Goal: Task Accomplishment & Management: Use online tool/utility

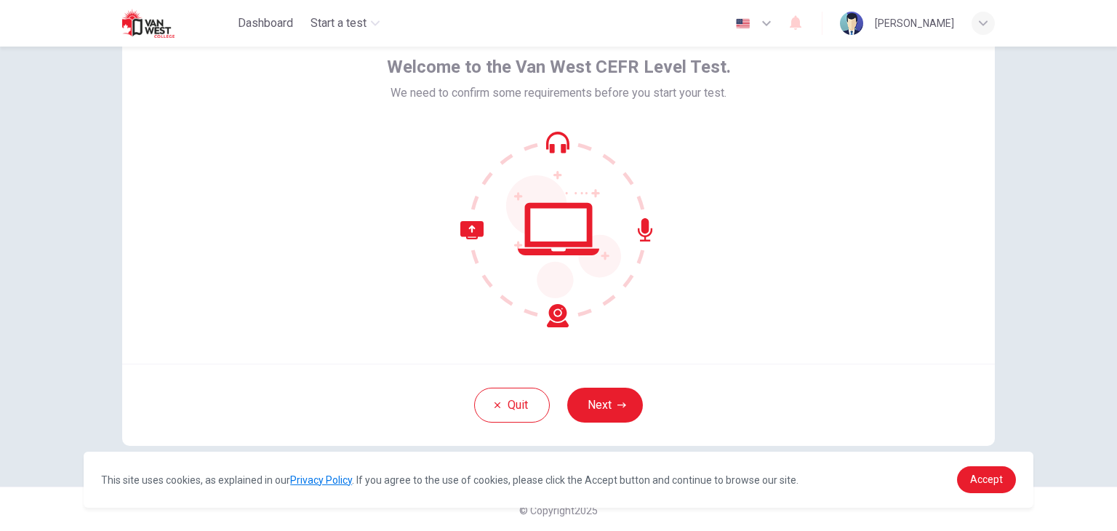
scroll to position [75, 0]
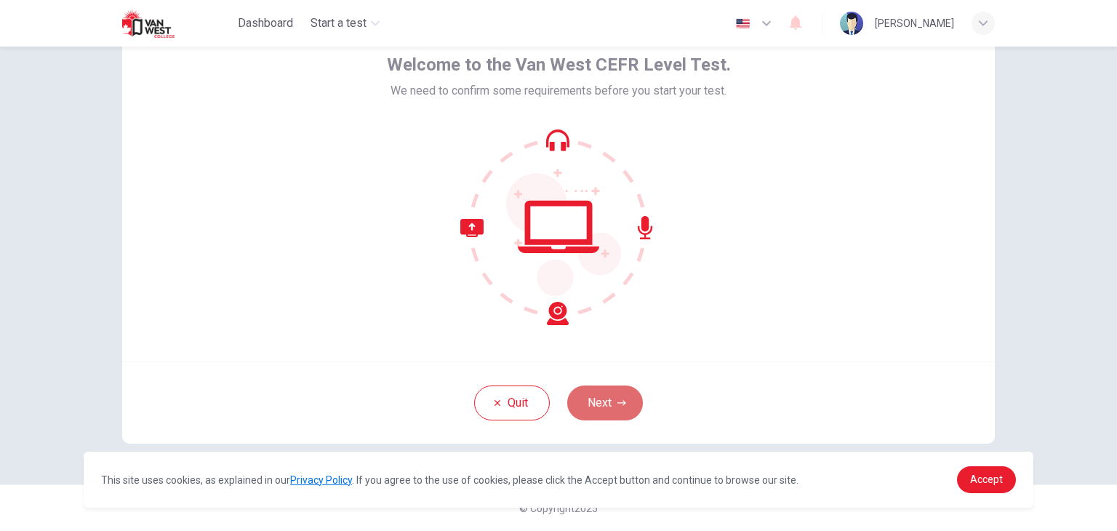
click at [612, 395] on button "Next" at bounding box center [605, 403] width 76 height 35
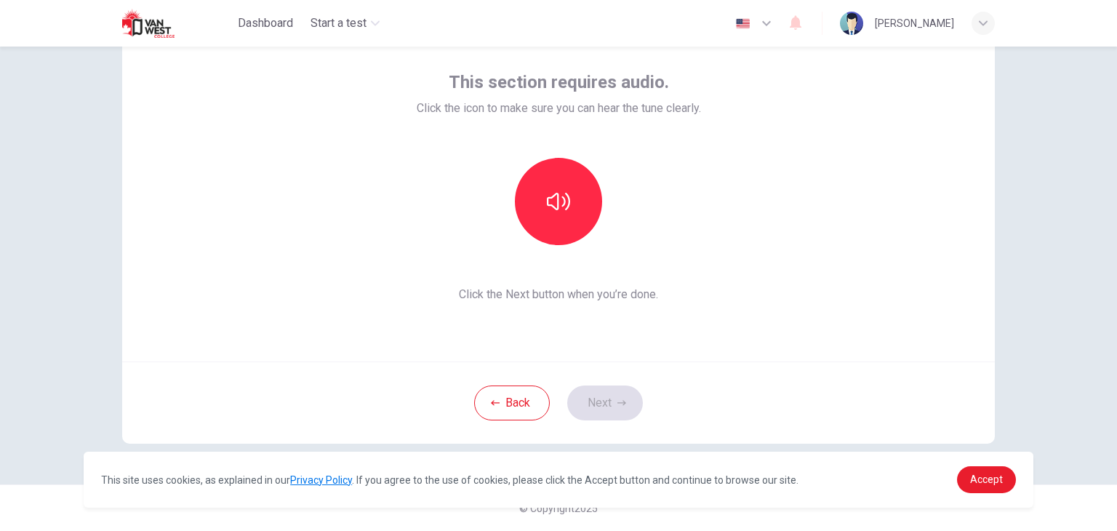
click at [754, 363] on div "Back Next" at bounding box center [558, 402] width 873 height 82
click at [614, 407] on div "Back Next" at bounding box center [558, 402] width 873 height 82
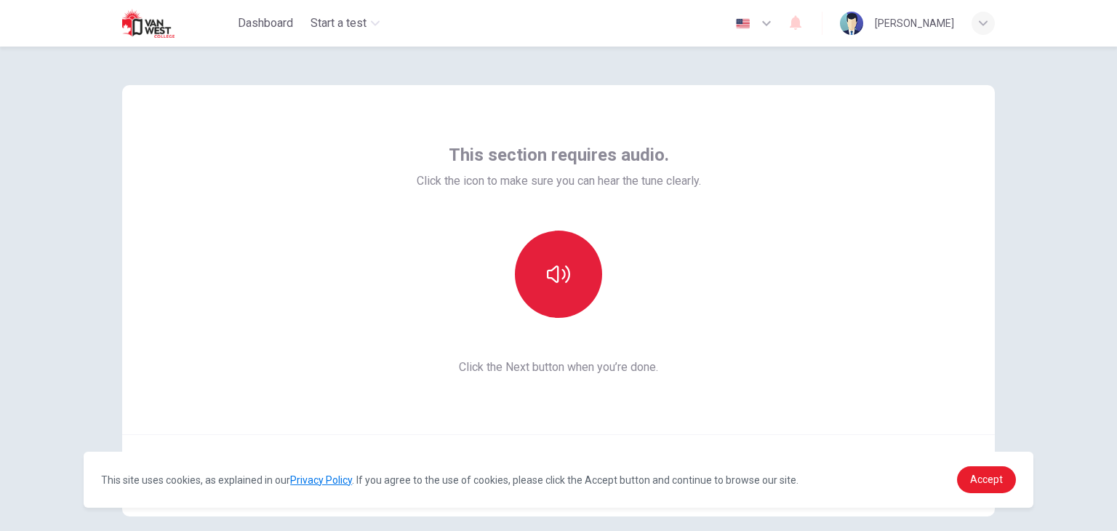
click at [555, 258] on button "button" at bounding box center [558, 274] width 87 height 87
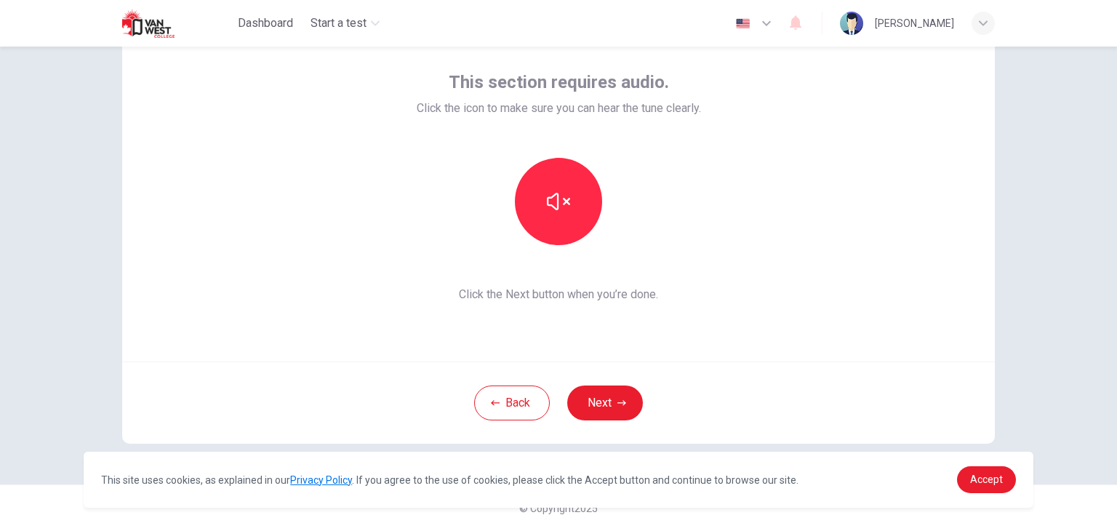
click at [1031, 200] on div "This section requires audio. Click the icon to make sure you can hear the tune …" at bounding box center [558, 289] width 1117 height 484
click at [604, 412] on button "Next" at bounding box center [605, 403] width 76 height 35
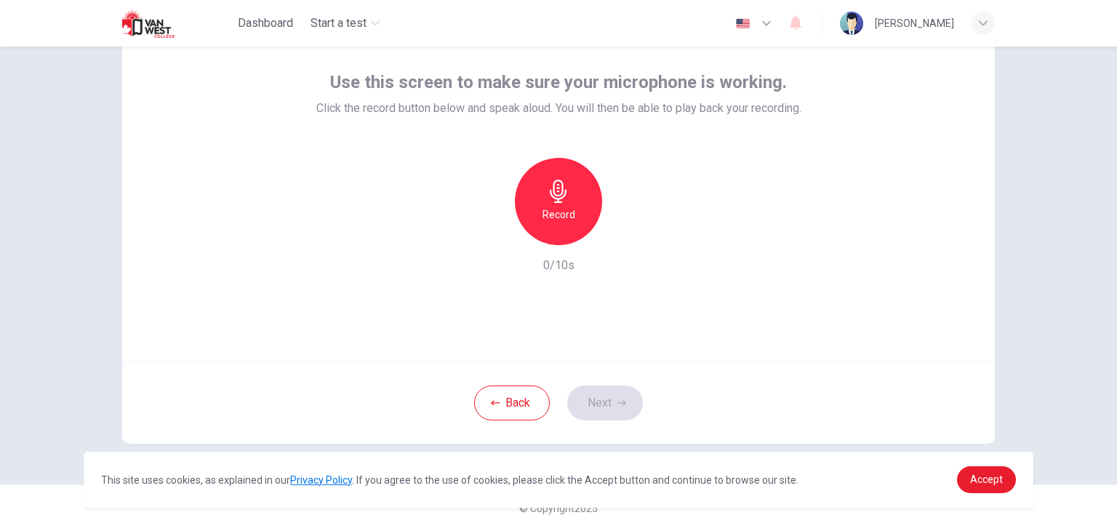
scroll to position [2, 0]
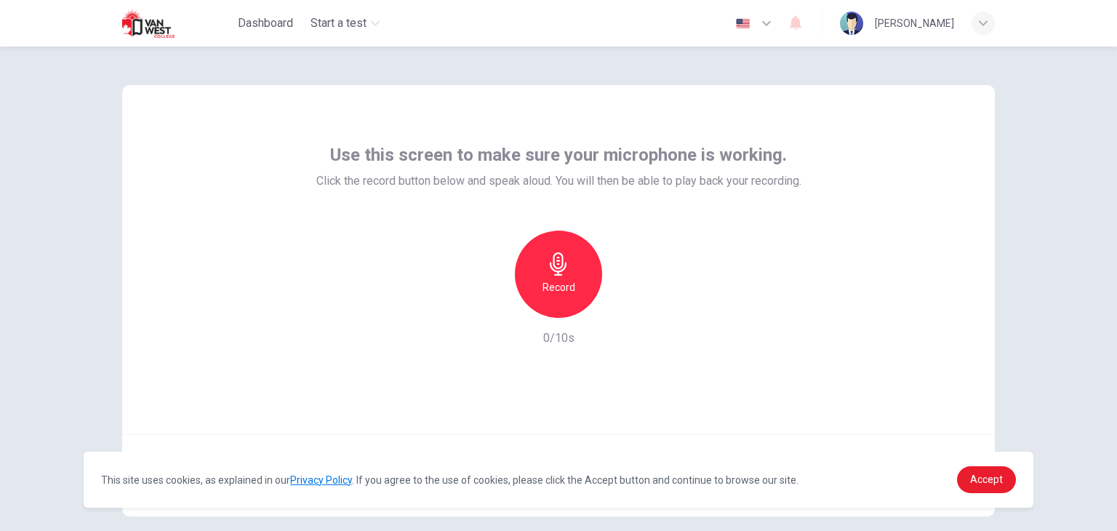
click at [564, 269] on icon "button" at bounding box center [558, 263] width 23 height 23
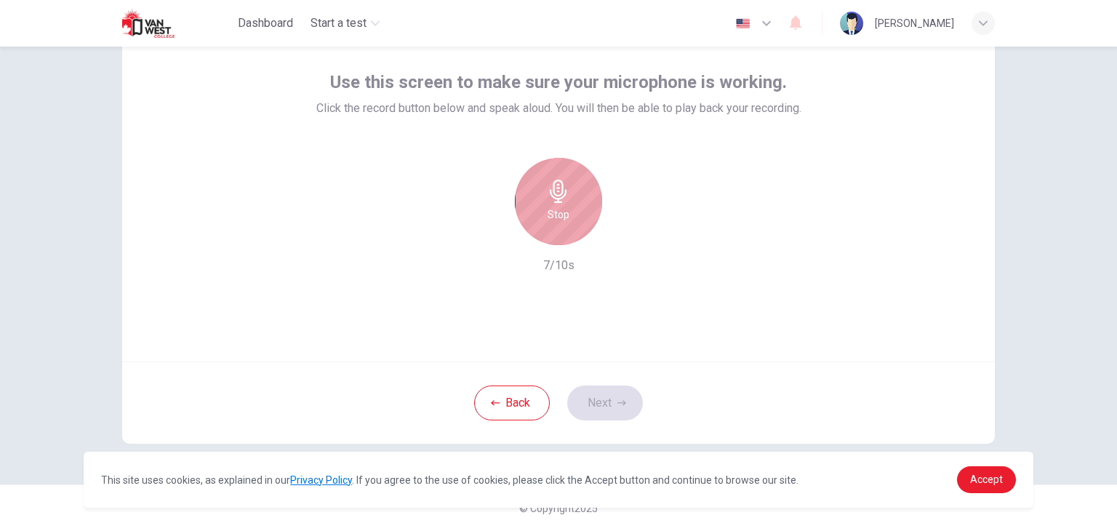
click at [566, 227] on div "Stop" at bounding box center [558, 201] width 87 height 87
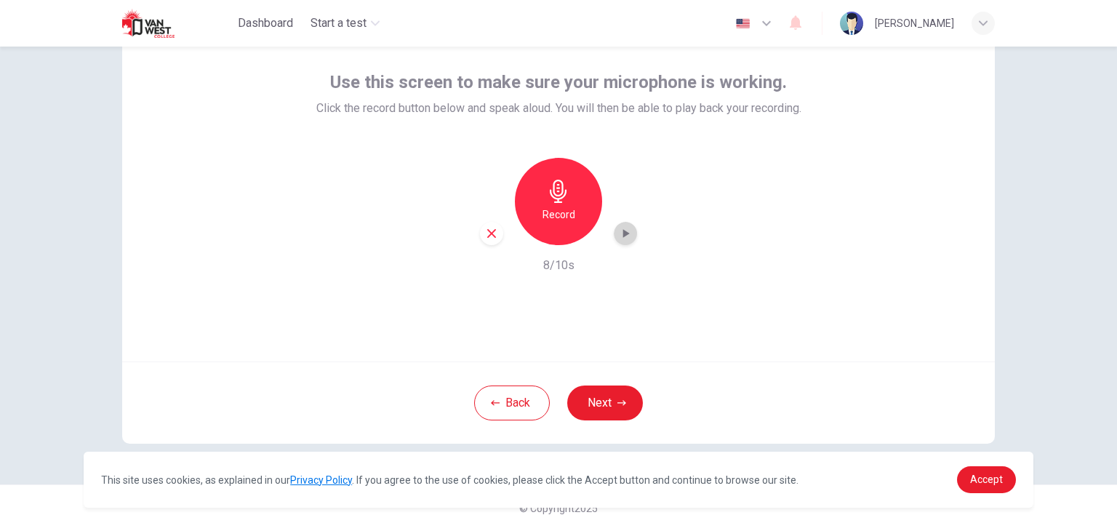
click at [618, 233] on icon "button" at bounding box center [625, 233] width 15 height 15
click at [599, 400] on button "Next" at bounding box center [605, 403] width 76 height 35
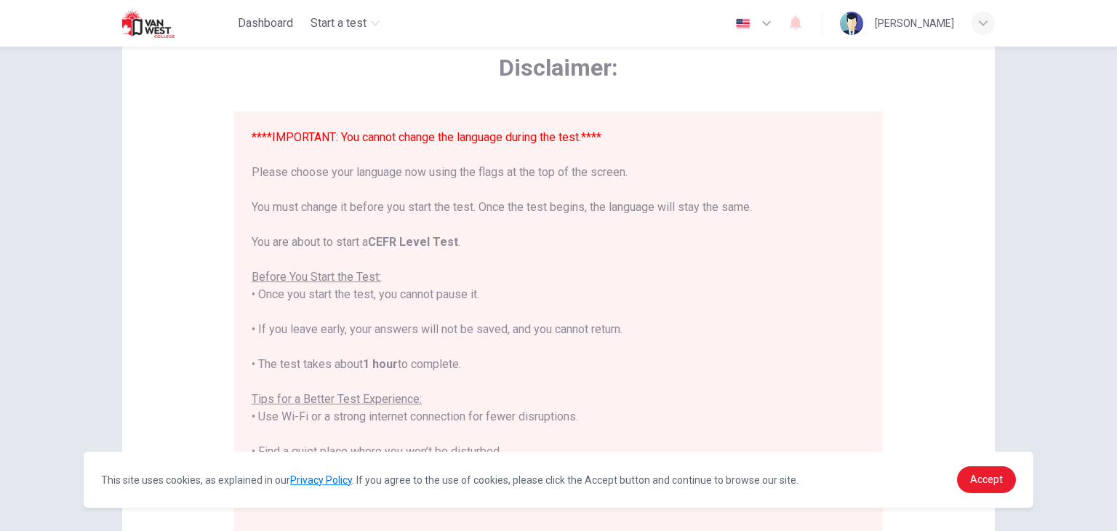
scroll to position [0, 0]
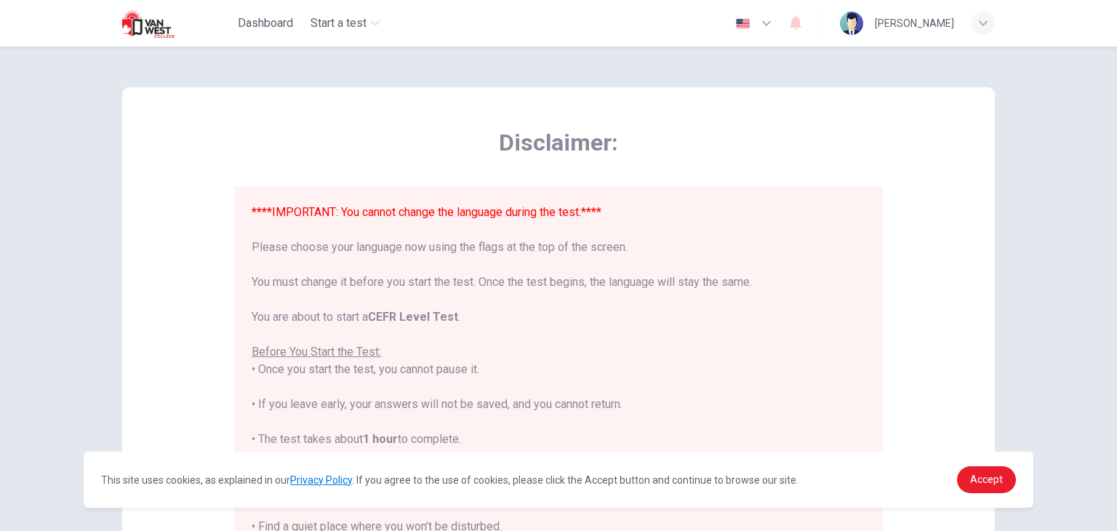
click at [588, 215] on font "****IMPORTANT: You cannot change the language during the test.****" at bounding box center [427, 212] width 350 height 14
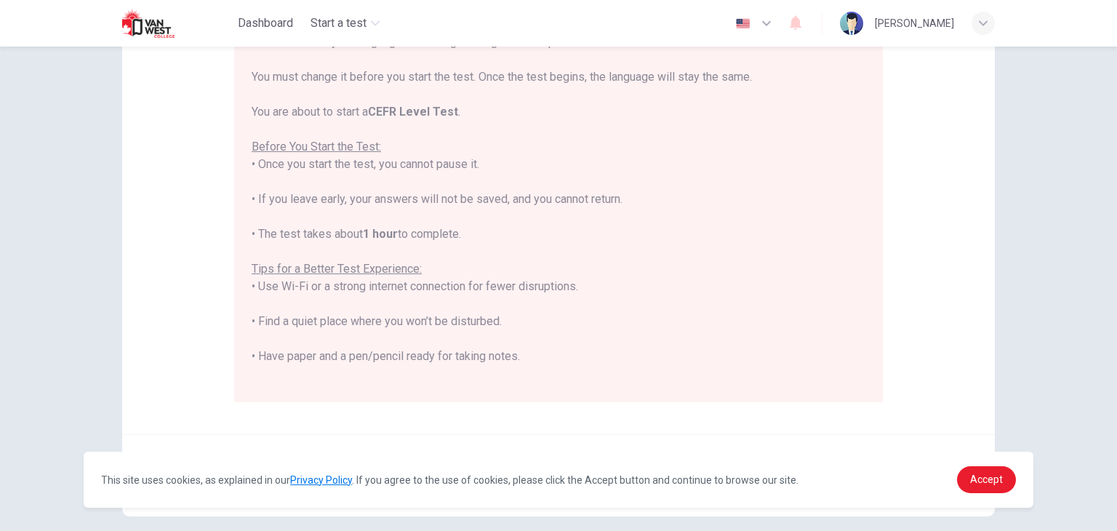
scroll to position [132, 0]
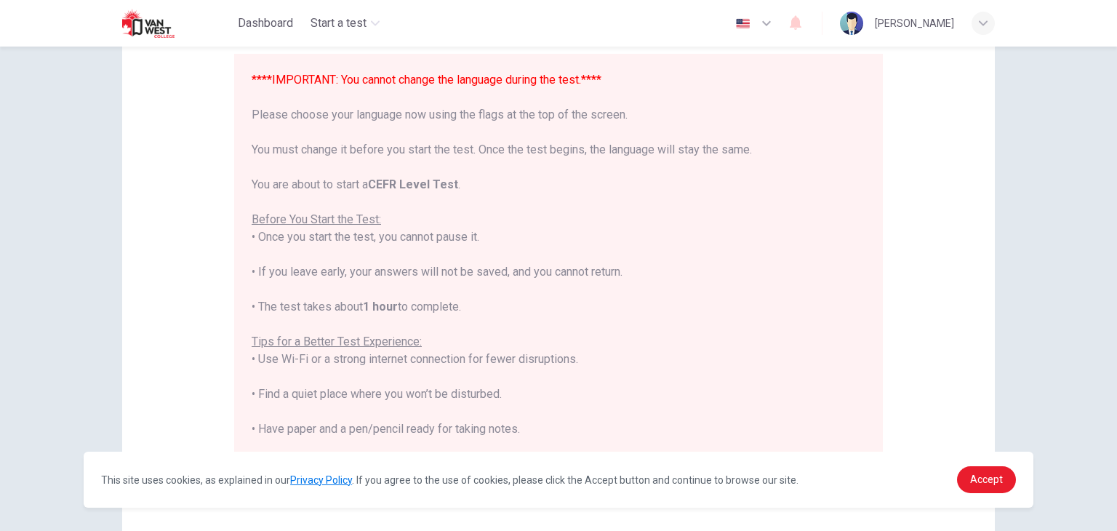
click at [455, 90] on div "****IMPORTANT: You cannot change the language during the test.**** Please choos…" at bounding box center [559, 333] width 614 height 524
click at [454, 86] on font "****IMPORTANT: You cannot change the language during the test.****" at bounding box center [427, 80] width 350 height 14
click at [448, 79] on font "****IMPORTANT: You cannot change the language during the test.****" at bounding box center [427, 80] width 350 height 14
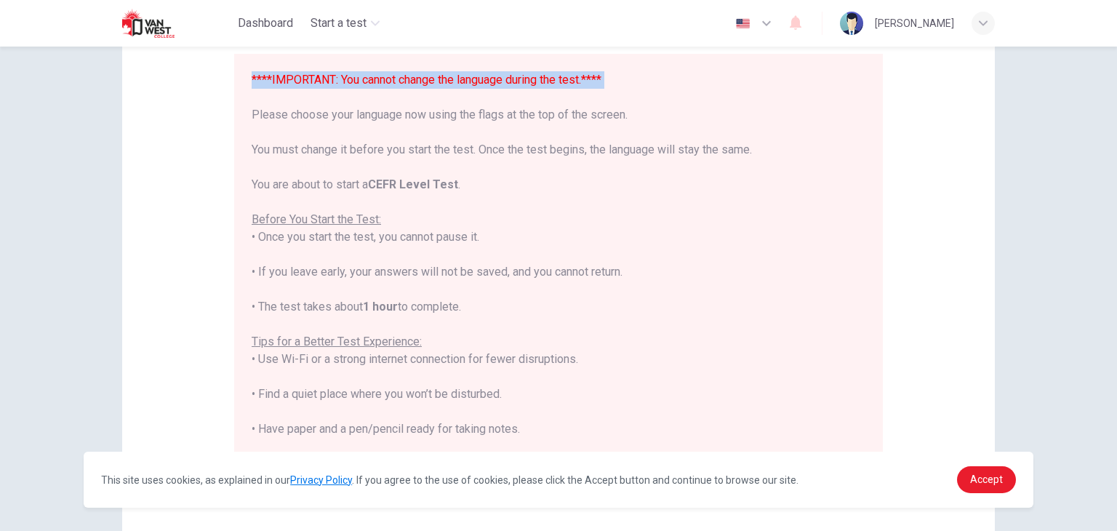
click at [445, 94] on div "****IMPORTANT: You cannot change the language during the test.**** Please choos…" at bounding box center [559, 333] width 614 height 524
click at [774, 20] on button "button" at bounding box center [754, 23] width 53 height 29
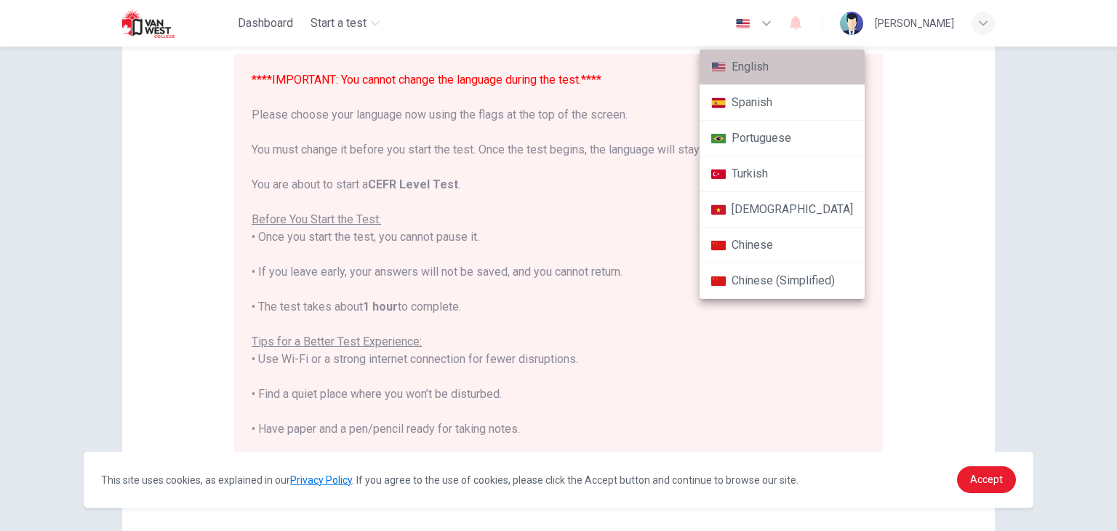
click at [794, 63] on li "English" at bounding box center [782, 67] width 165 height 36
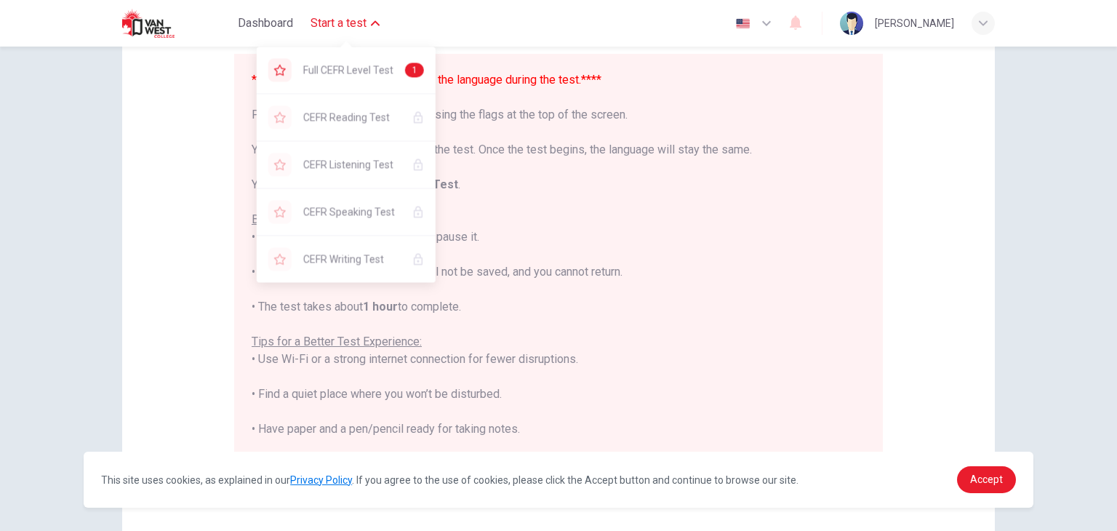
click at [364, 30] on span "Start a test" at bounding box center [339, 23] width 56 height 17
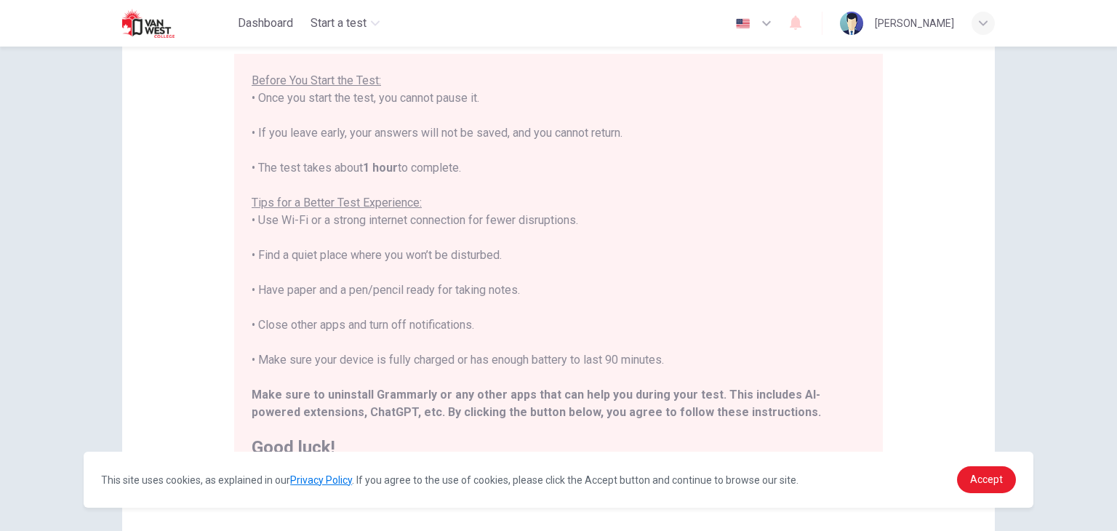
scroll to position [205, 0]
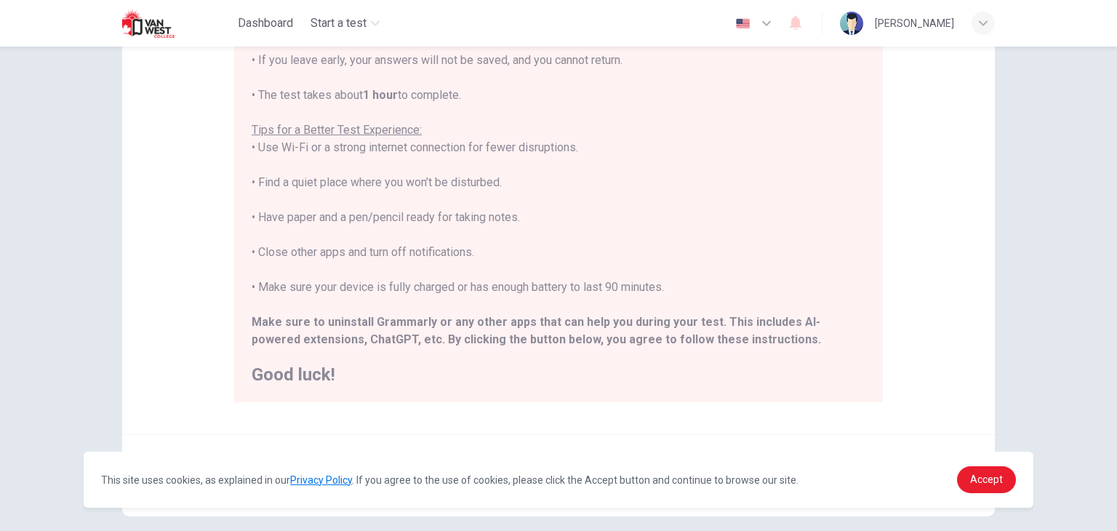
click at [1077, 344] on div "Disclaimer: ****IMPORTANT: You cannot change the language during the test.**** …" at bounding box center [558, 289] width 1117 height 484
click at [992, 487] on link "Accept" at bounding box center [986, 479] width 59 height 27
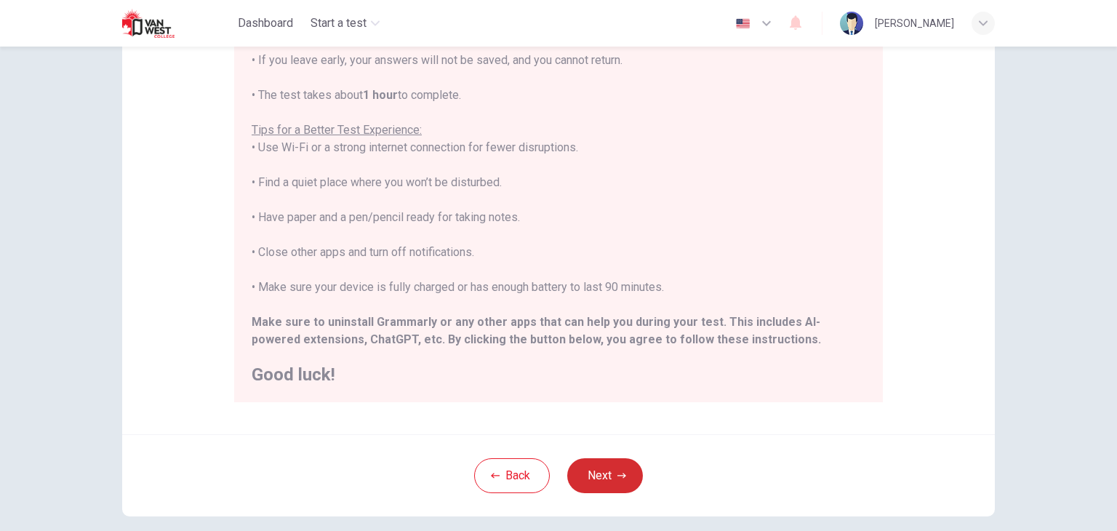
click at [589, 475] on button "Next" at bounding box center [605, 475] width 76 height 35
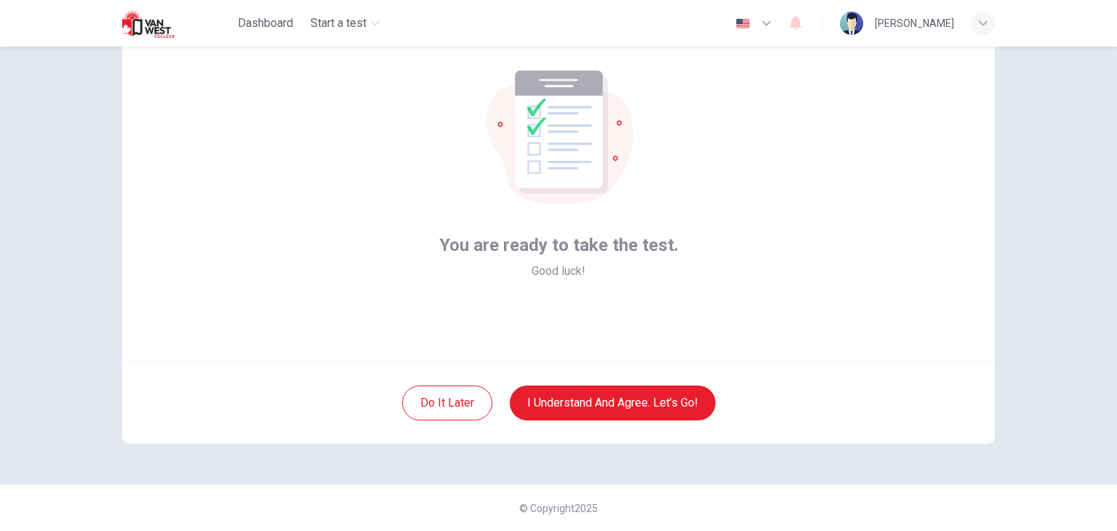
scroll to position [75, 0]
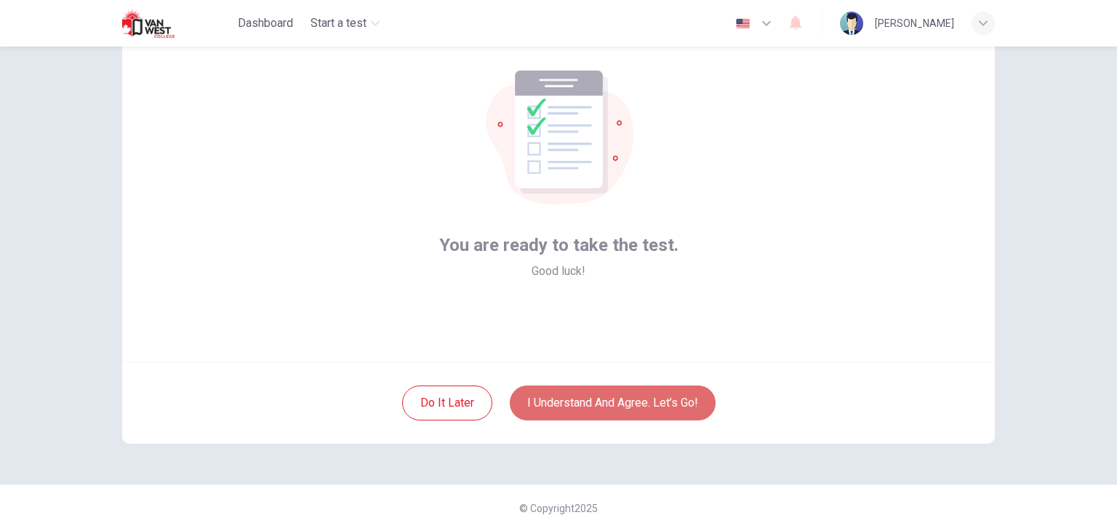
click at [686, 405] on button "I understand and agree. Let’s go!" at bounding box center [613, 403] width 206 height 35
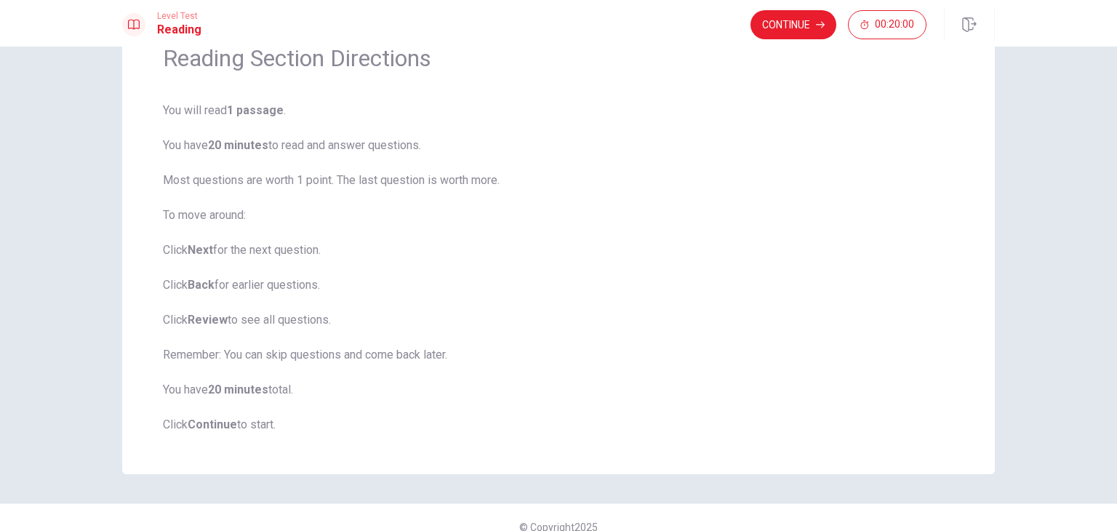
scroll to position [92, 0]
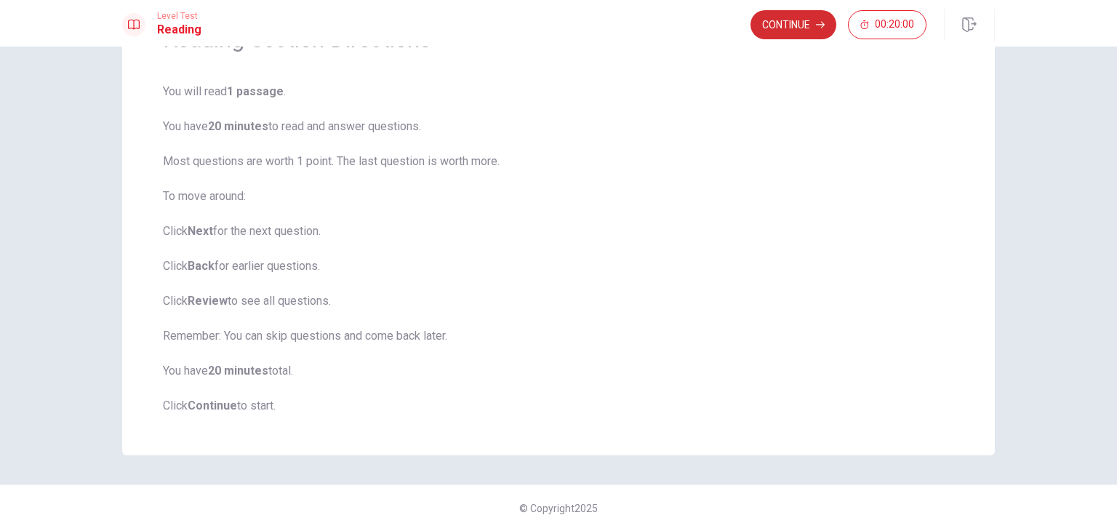
click at [794, 28] on button "Continue" at bounding box center [794, 24] width 86 height 29
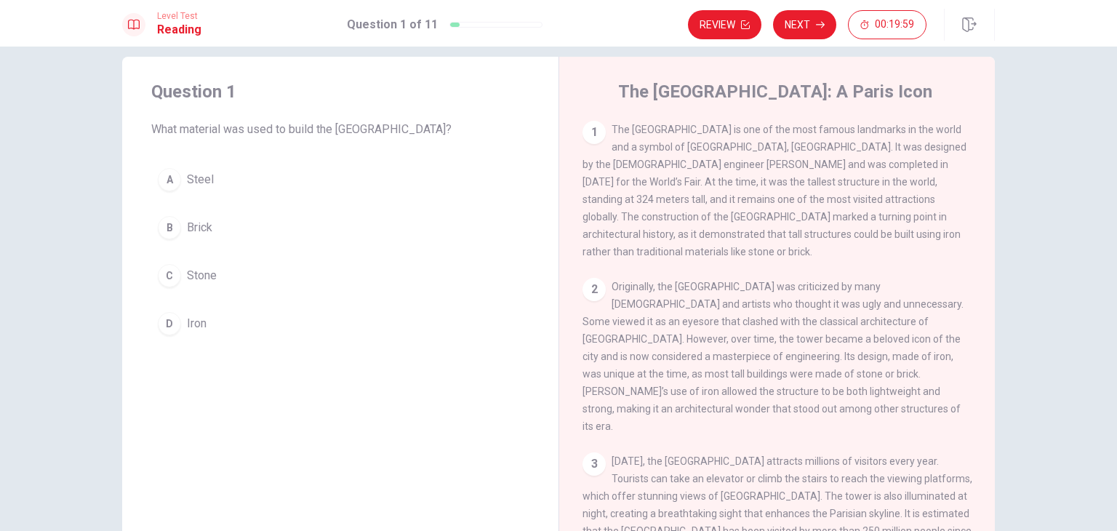
scroll to position [0, 0]
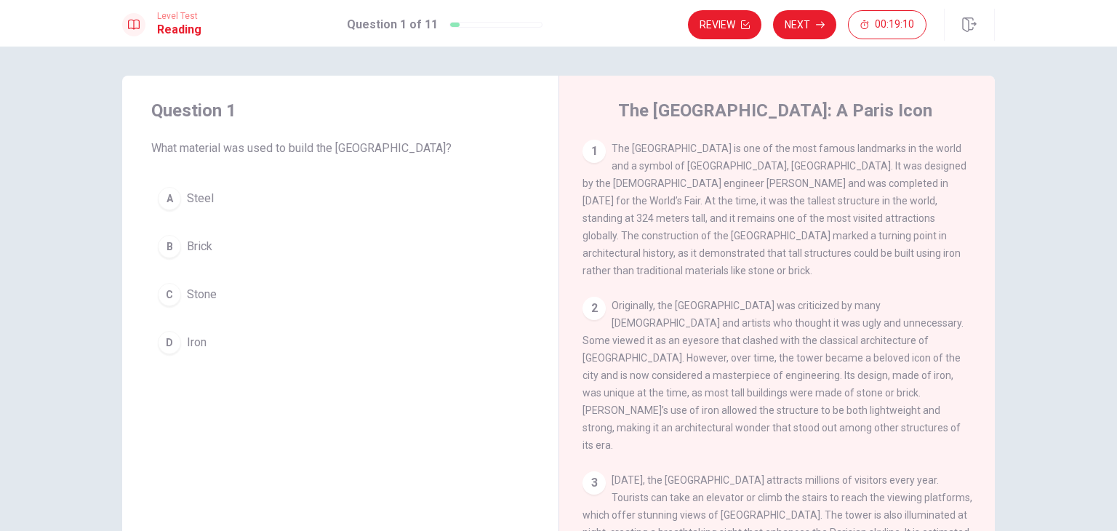
click at [169, 341] on div "D" at bounding box center [169, 342] width 23 height 23
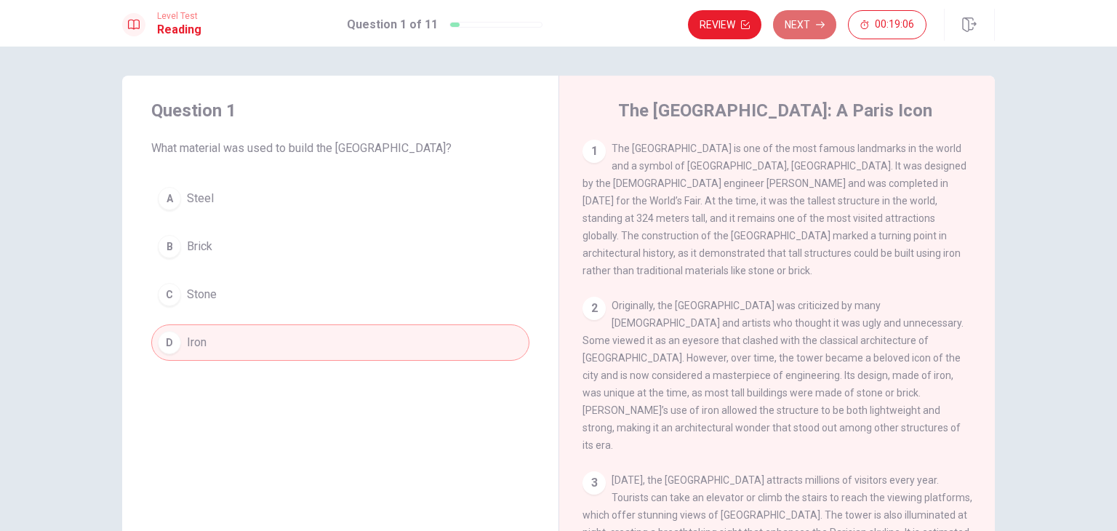
click at [804, 33] on button "Next" at bounding box center [804, 24] width 63 height 29
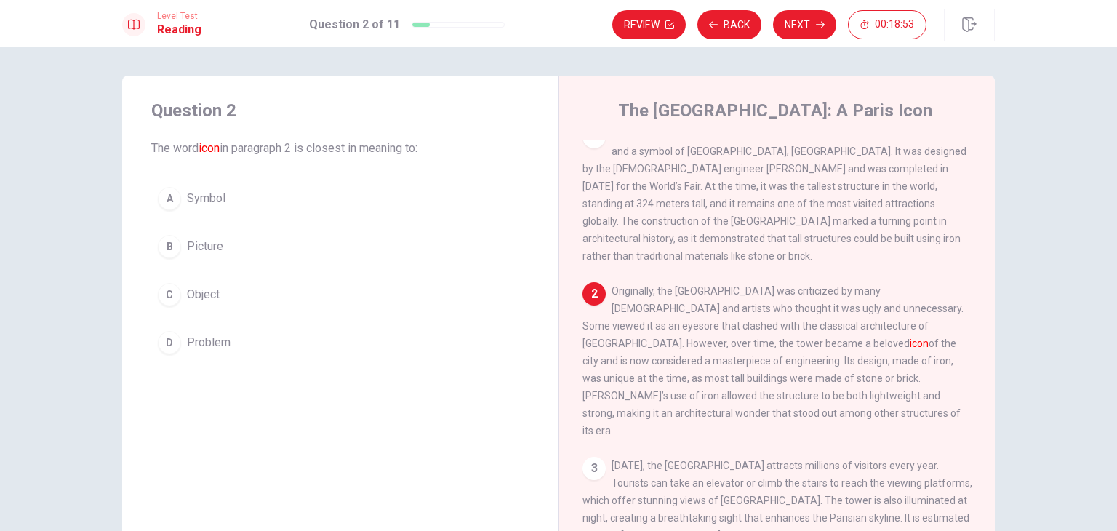
scroll to position [87, 0]
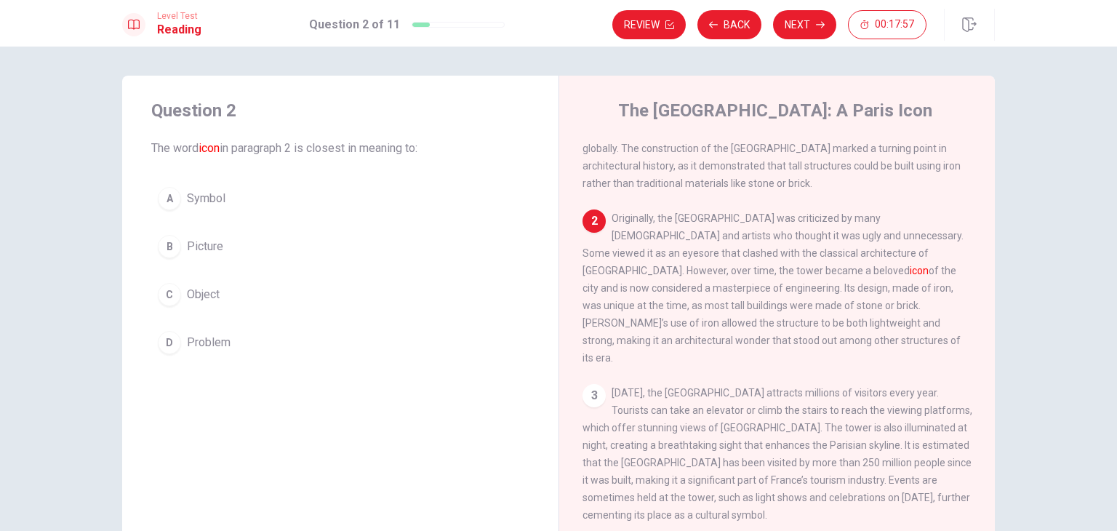
click at [167, 295] on div "C" at bounding box center [169, 294] width 23 height 23
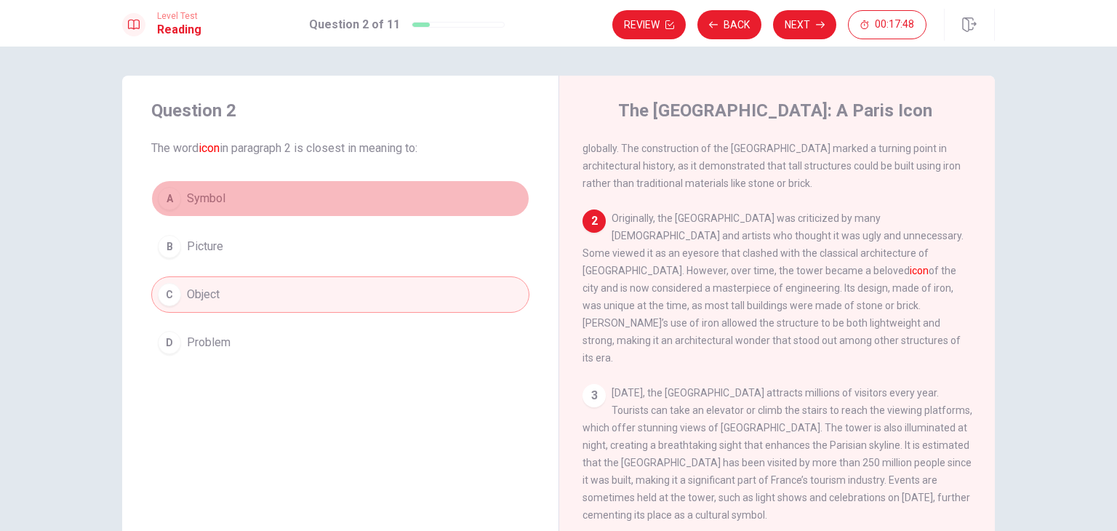
click at [388, 193] on button "A Symbol" at bounding box center [340, 198] width 378 height 36
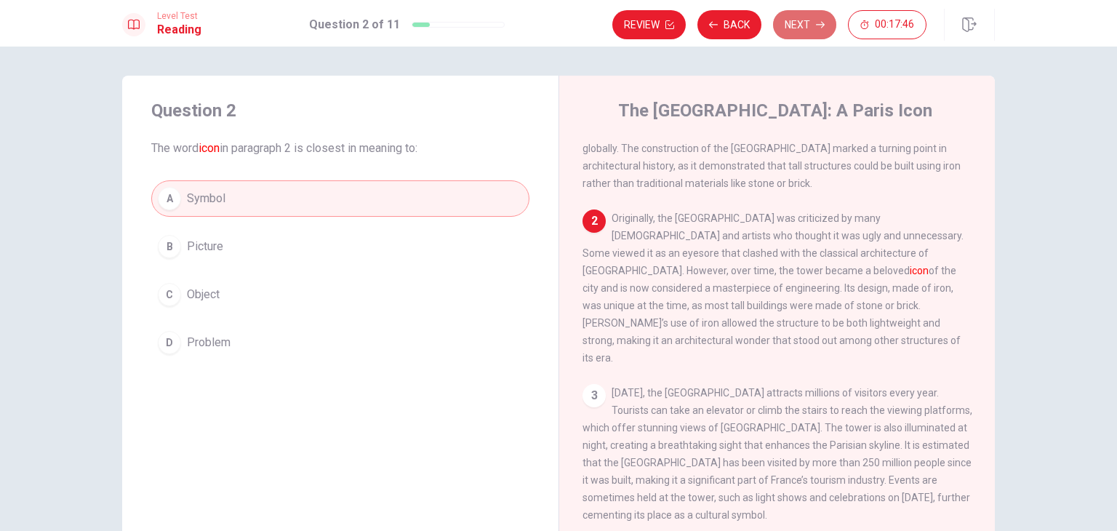
click at [828, 24] on button "Next" at bounding box center [804, 24] width 63 height 29
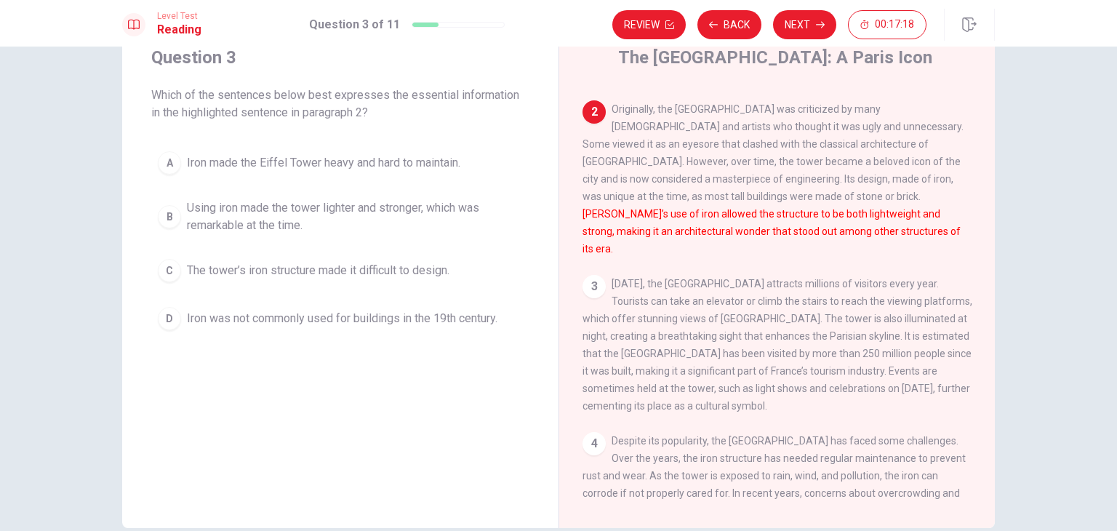
scroll to position [0, 0]
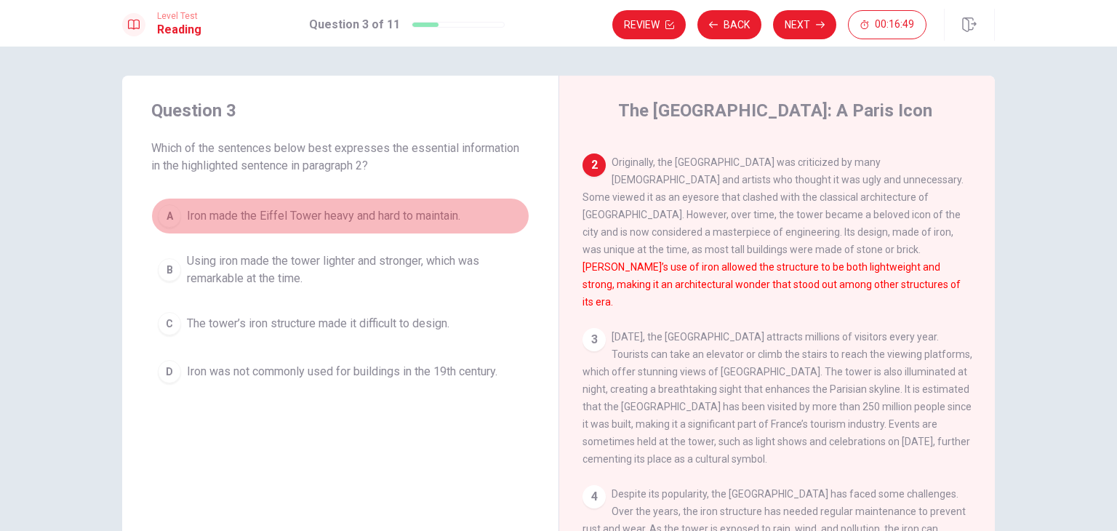
click at [175, 219] on div "A" at bounding box center [169, 215] width 23 height 23
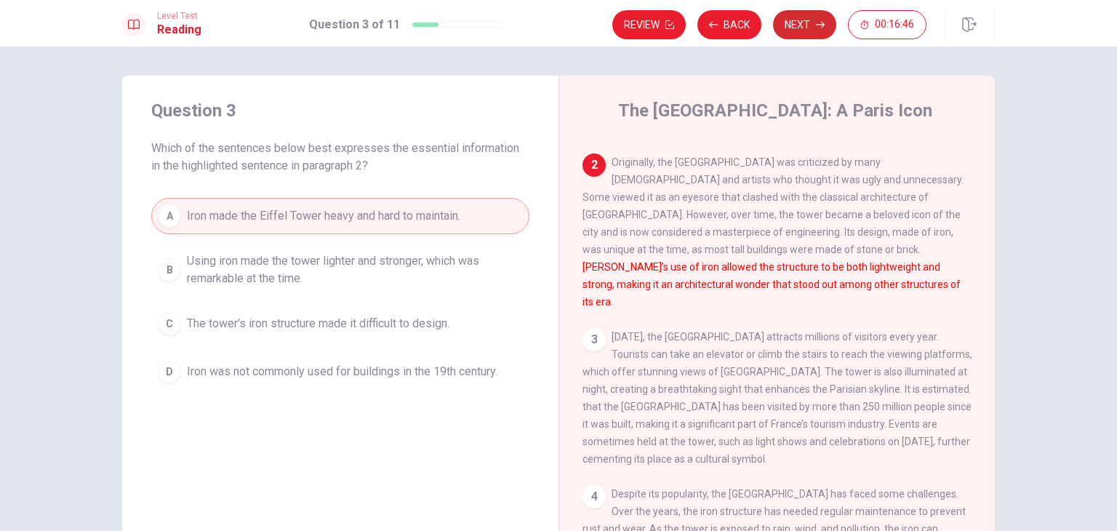
click at [807, 26] on button "Next" at bounding box center [804, 24] width 63 height 29
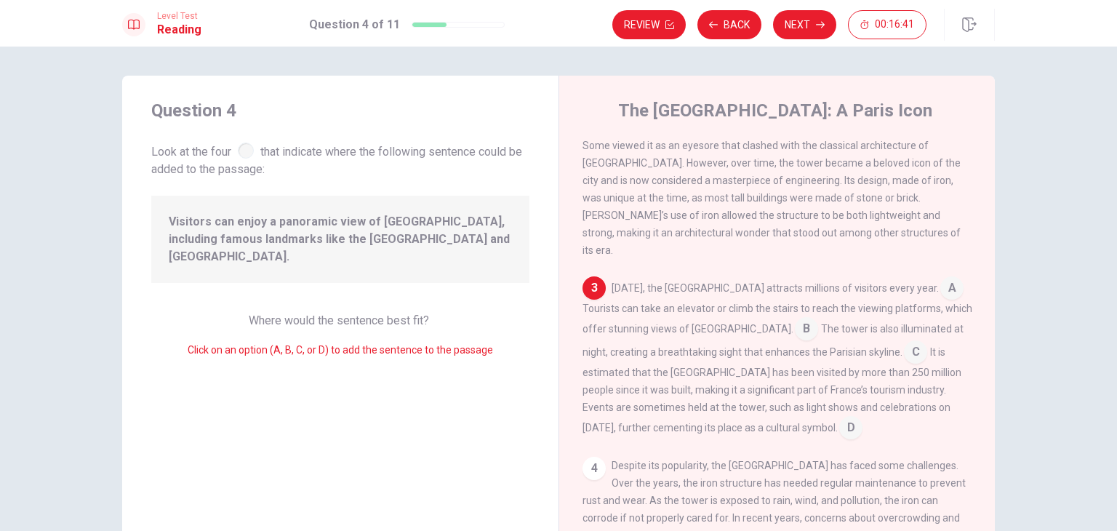
scroll to position [126, 0]
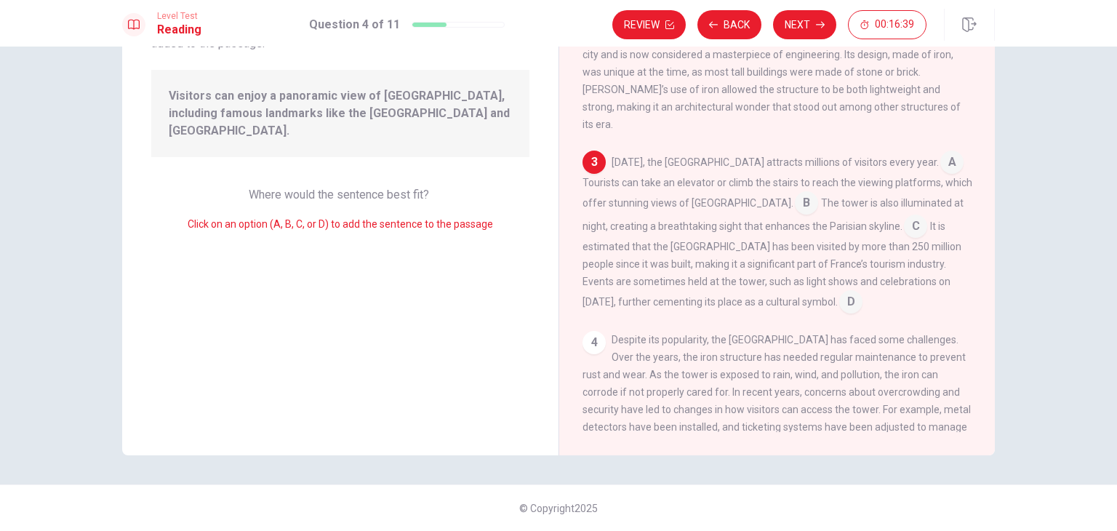
click at [424, 218] on span "Click on an option (A, B, C, or D) to add the sentence to the passage" at bounding box center [340, 224] width 305 height 12
click at [407, 187] on div "Where would the sentence best fit? Click on an option (A, B, C, or D) to add th…" at bounding box center [340, 209] width 378 height 47
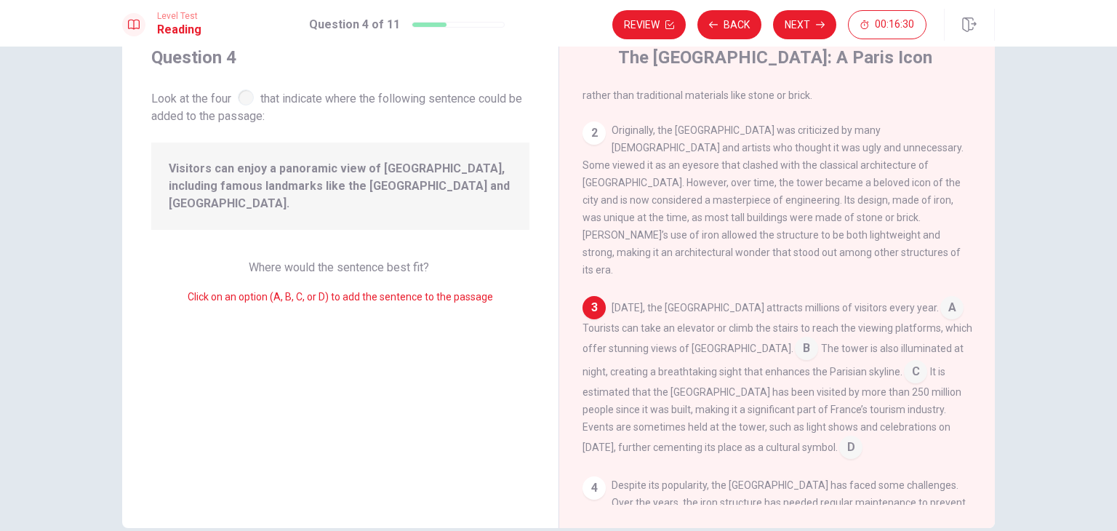
scroll to position [0, 0]
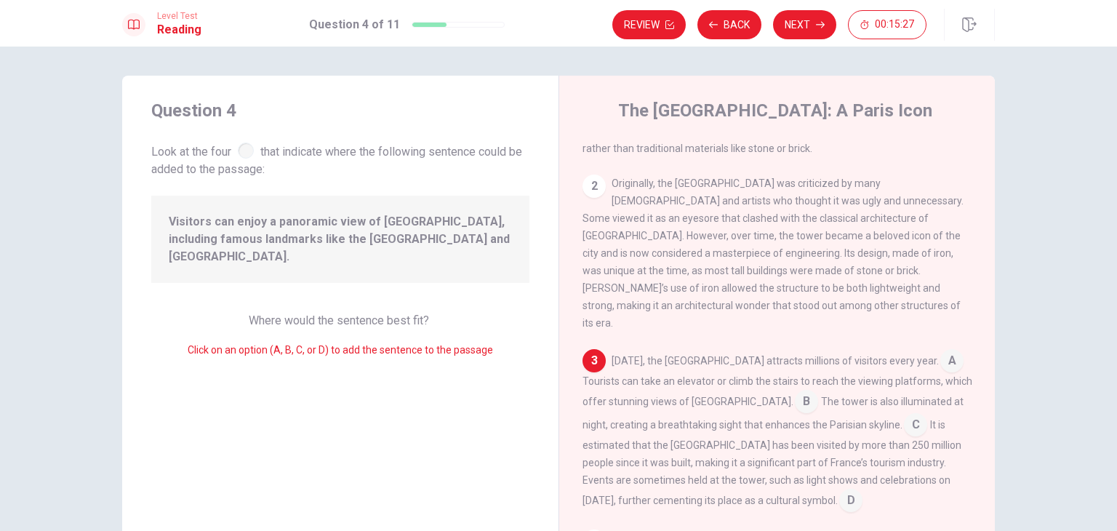
click at [795, 391] on input at bounding box center [806, 402] width 23 height 23
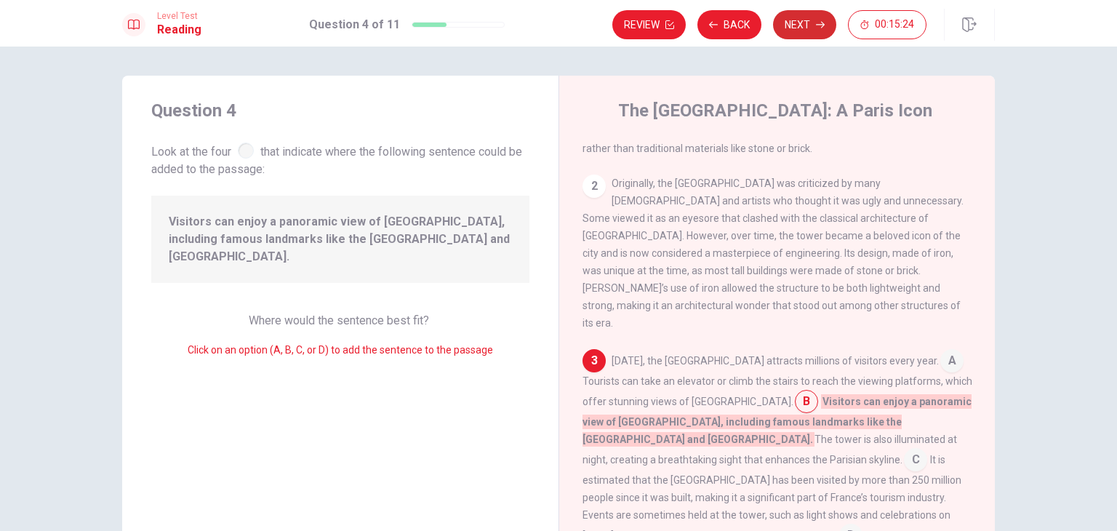
click at [820, 27] on icon "button" at bounding box center [820, 24] width 9 height 9
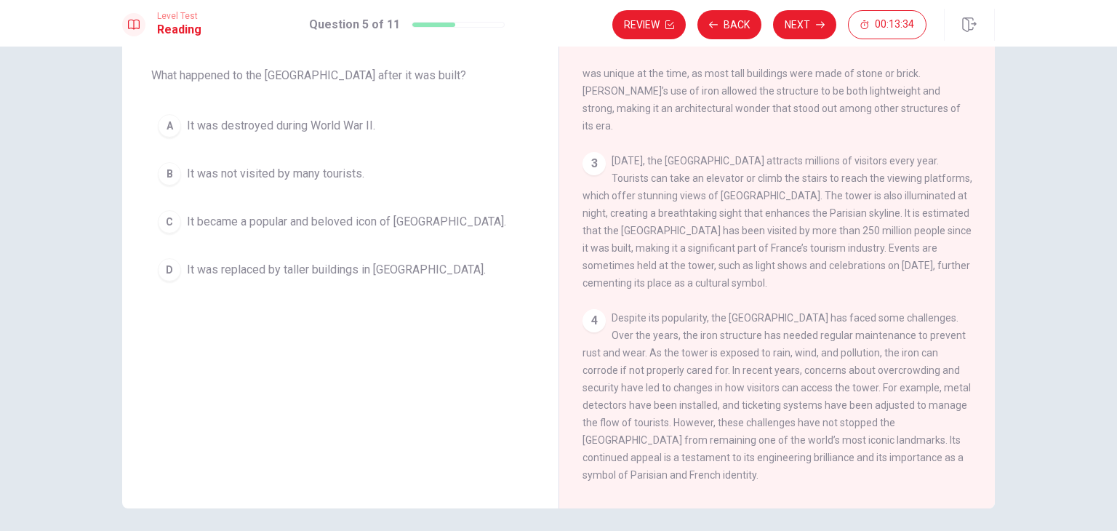
scroll to position [126, 0]
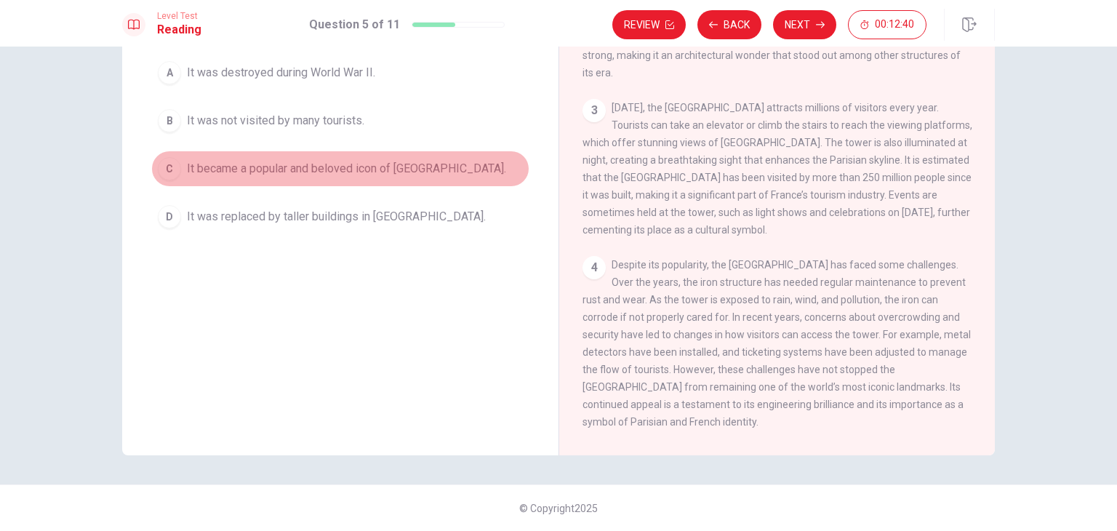
click at [201, 164] on span "It became a popular and beloved icon of [GEOGRAPHIC_DATA]." at bounding box center [346, 168] width 319 height 17
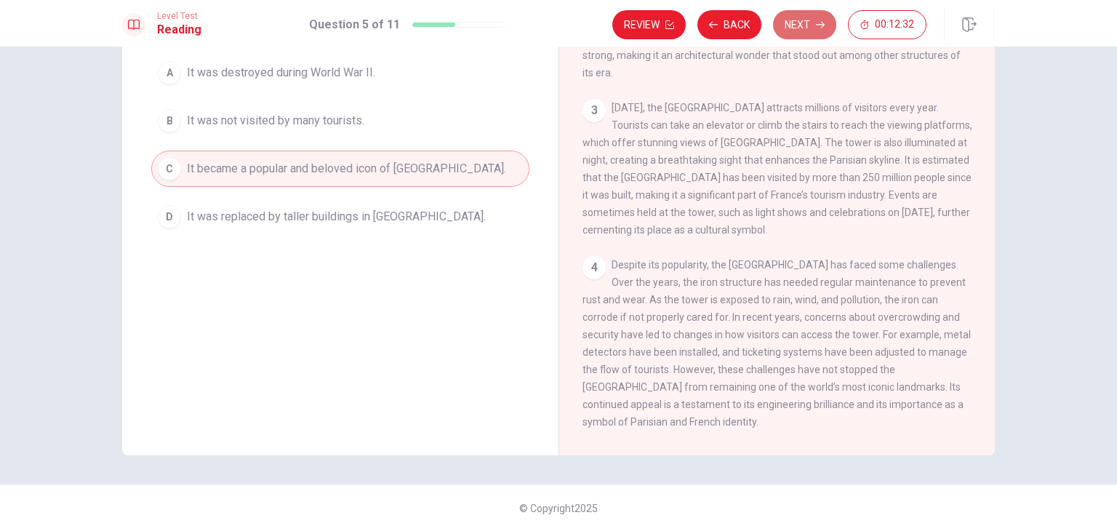
click at [815, 21] on button "Next" at bounding box center [804, 24] width 63 height 29
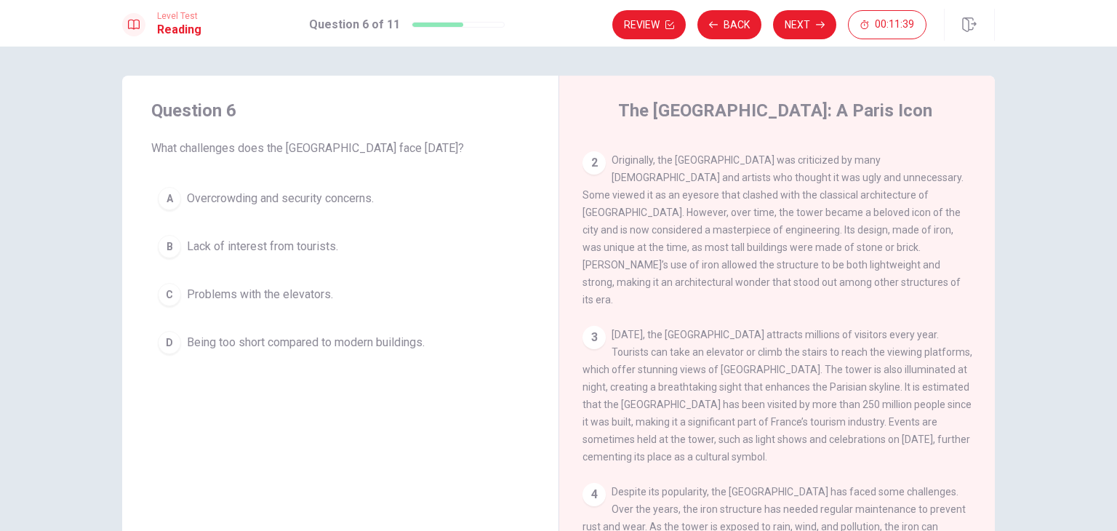
scroll to position [247, 0]
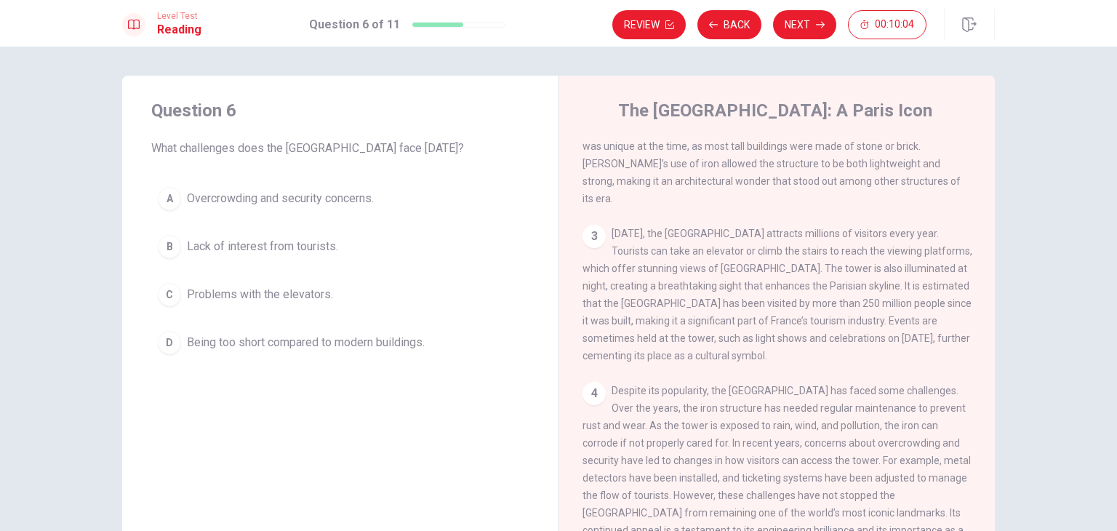
click at [326, 297] on span "Problems with the elevators." at bounding box center [260, 294] width 146 height 17
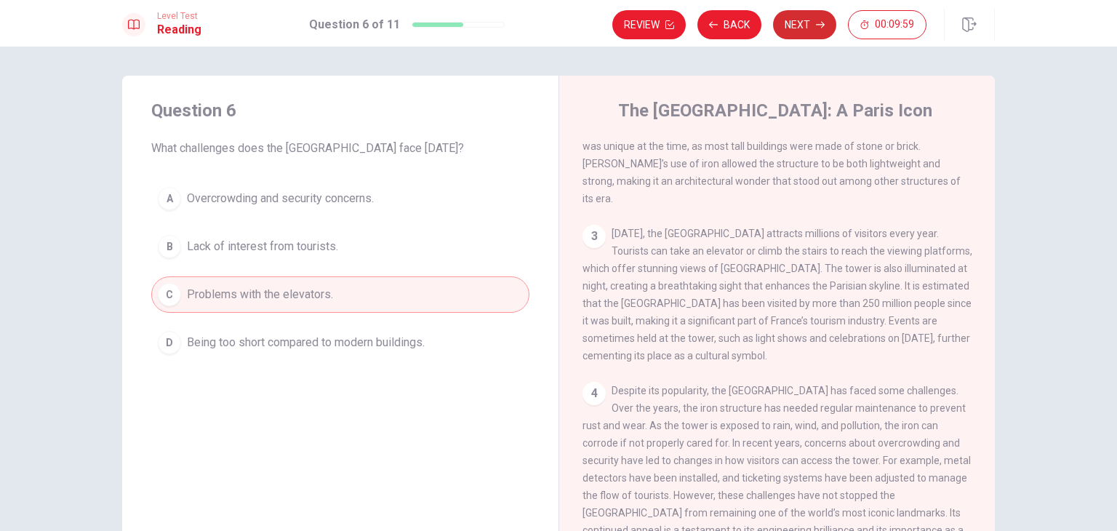
click at [797, 25] on button "Next" at bounding box center [804, 24] width 63 height 29
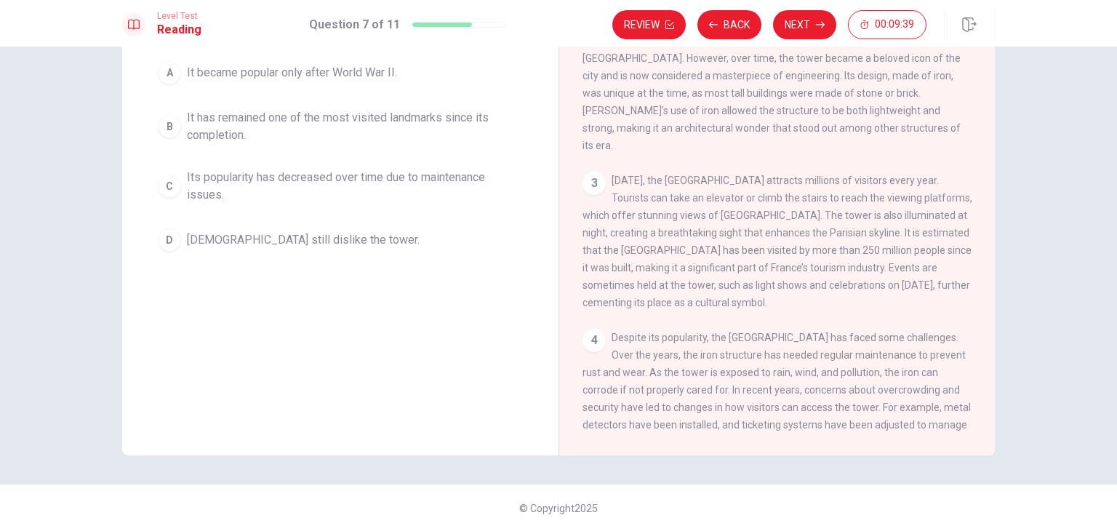
scroll to position [53, 0]
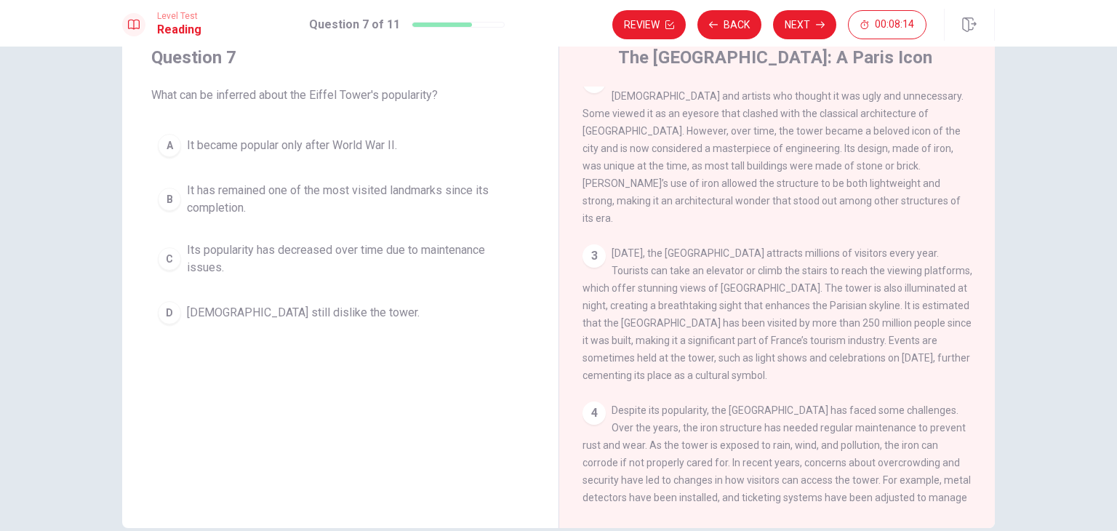
click at [389, 253] on span "Its popularity has decreased over time due to maintenance issues." at bounding box center [355, 258] width 336 height 35
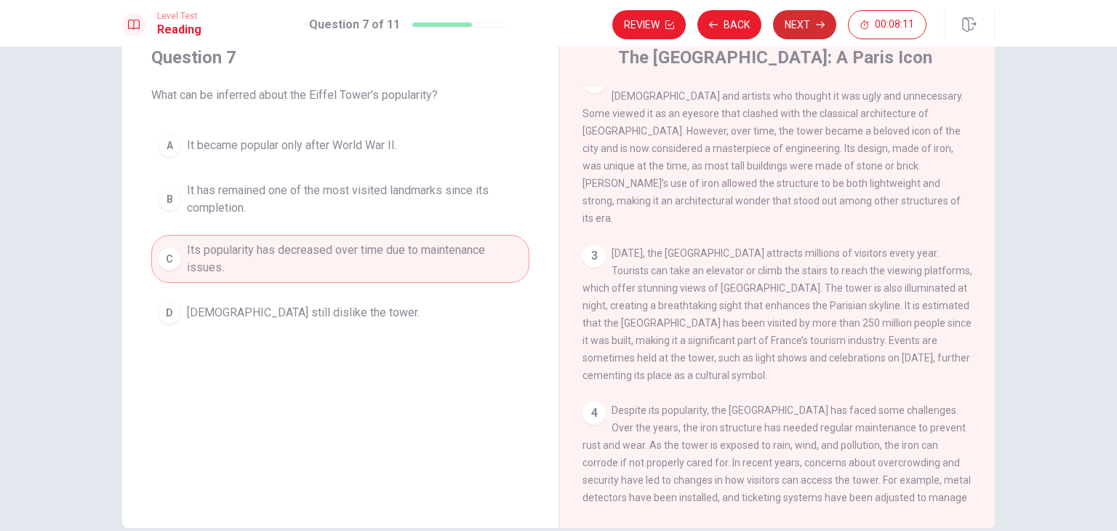
click at [803, 30] on button "Next" at bounding box center [804, 24] width 63 height 29
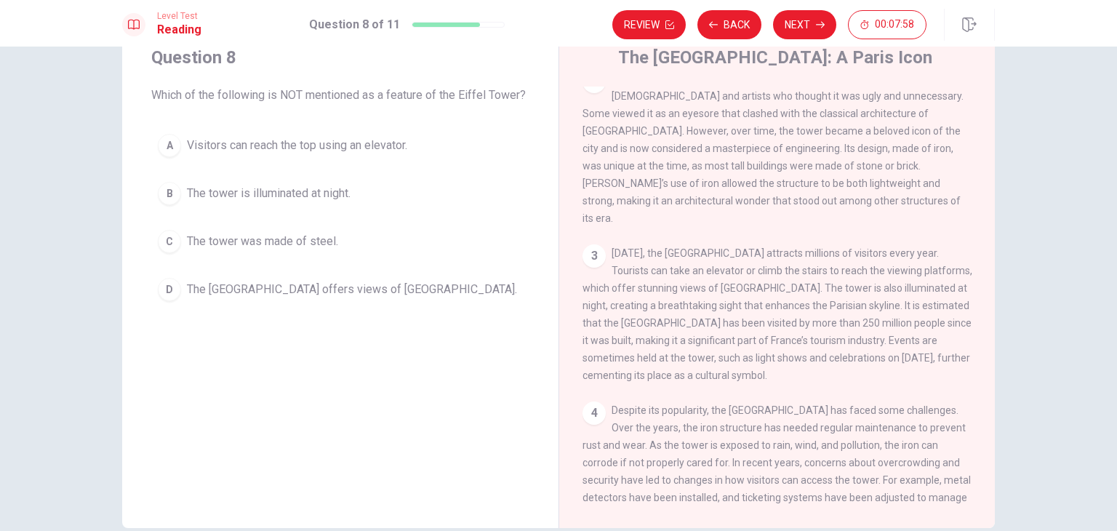
scroll to position [247, 0]
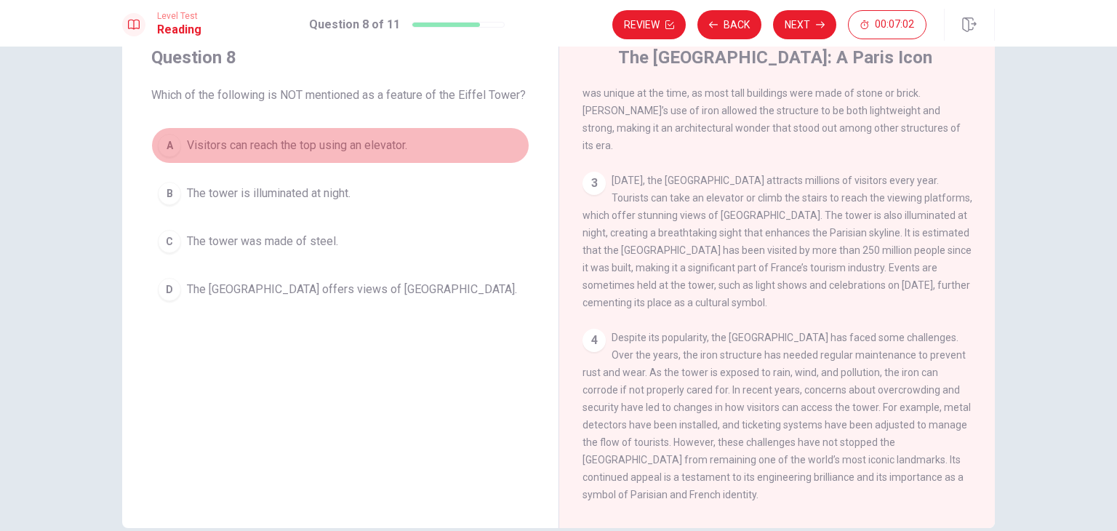
click at [258, 146] on span "Visitors can reach the top using an elevator." at bounding box center [297, 145] width 220 height 17
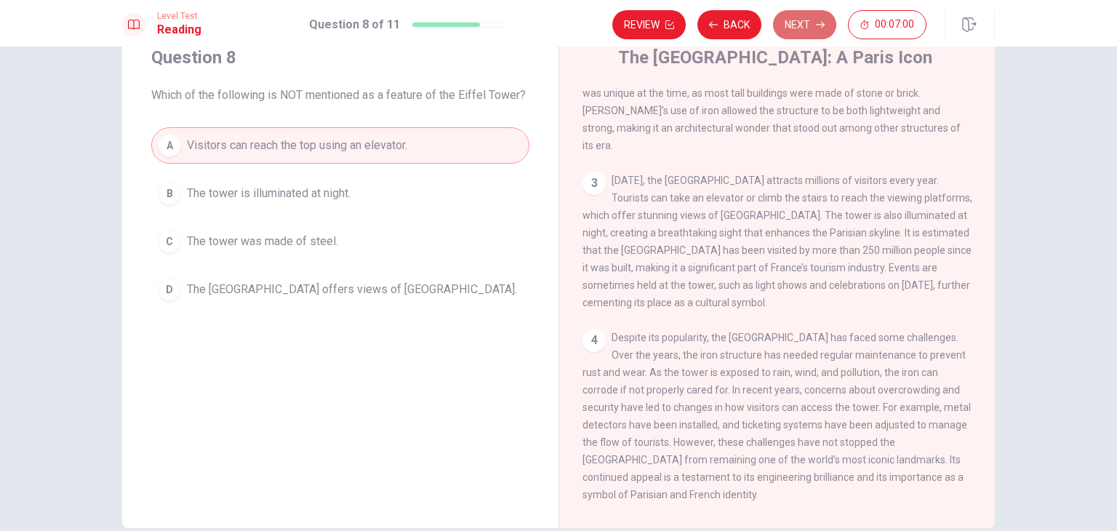
click at [805, 16] on button "Next" at bounding box center [804, 24] width 63 height 29
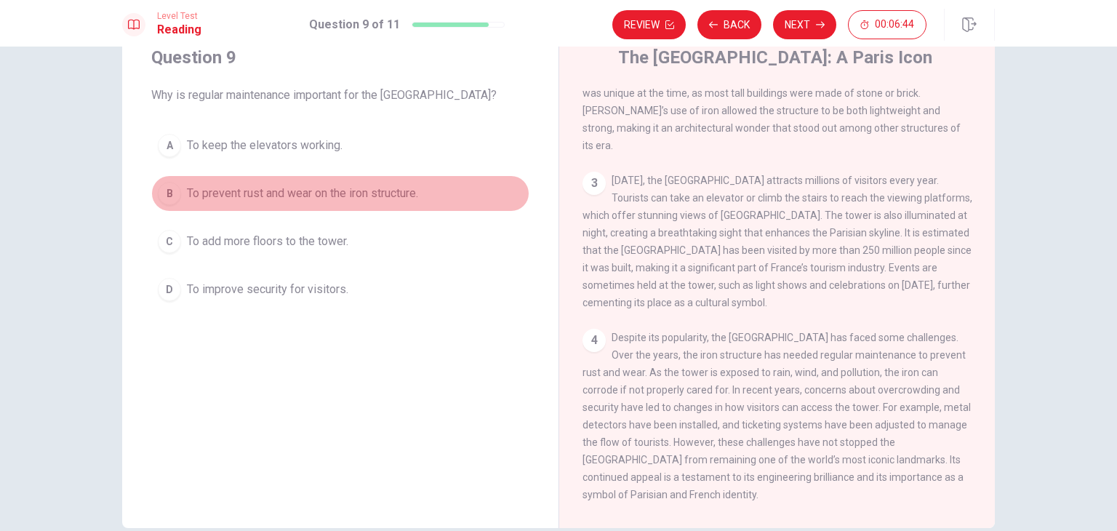
click at [166, 191] on div "B" at bounding box center [169, 193] width 23 height 23
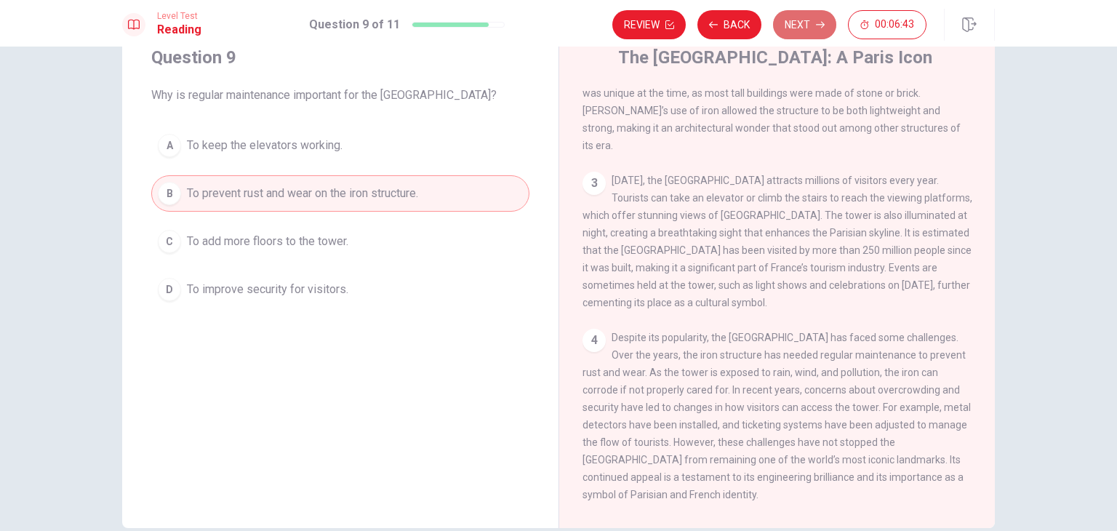
click at [814, 24] on button "Next" at bounding box center [804, 24] width 63 height 29
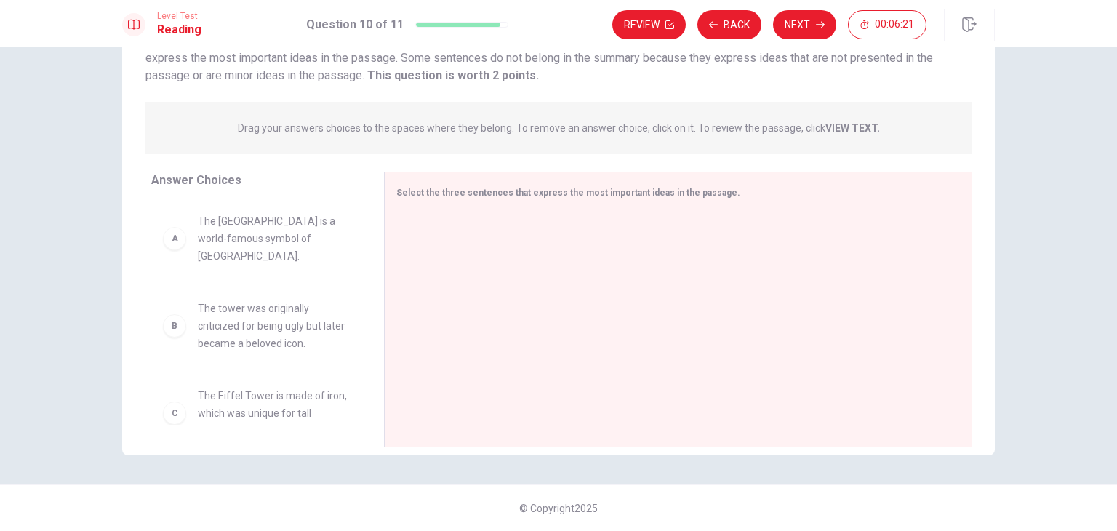
scroll to position [53, 0]
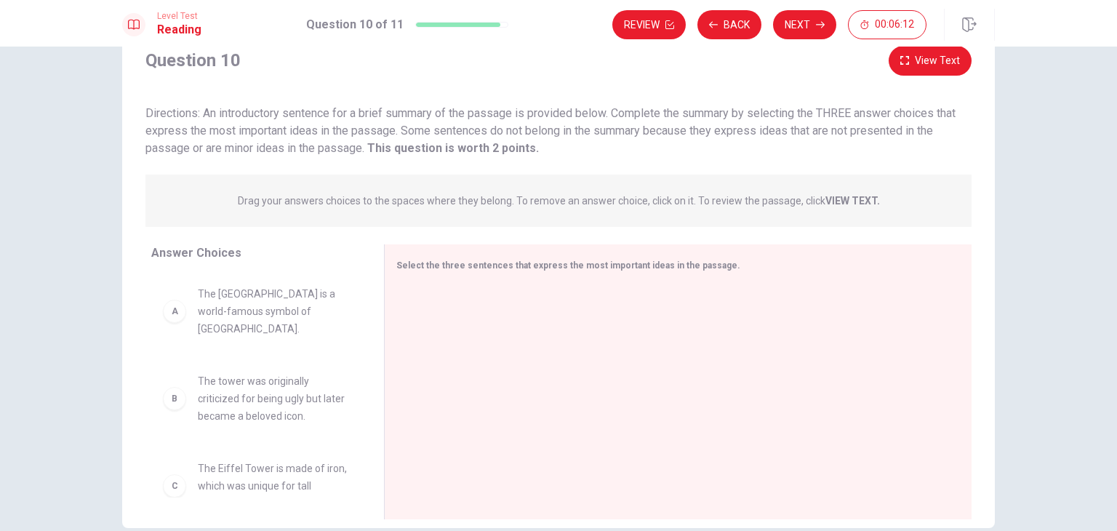
click at [280, 302] on span "The [GEOGRAPHIC_DATA] is a world-famous symbol of [GEOGRAPHIC_DATA]." at bounding box center [273, 311] width 151 height 52
click at [192, 299] on div "A The Eiffel Tower is a world-famous symbol of [GEOGRAPHIC_DATA]." at bounding box center [256, 311] width 186 height 52
click at [145, 313] on div "Answer Choices A The Eiffel Tower is a world-famous symbol of [GEOGRAPHIC_DATA]…" at bounding box center [253, 385] width 262 height 282
click at [163, 308] on div "A" at bounding box center [174, 311] width 23 height 23
click at [180, 314] on div "A The Eiffel Tower is a world-famous symbol of [GEOGRAPHIC_DATA]." at bounding box center [256, 311] width 186 height 52
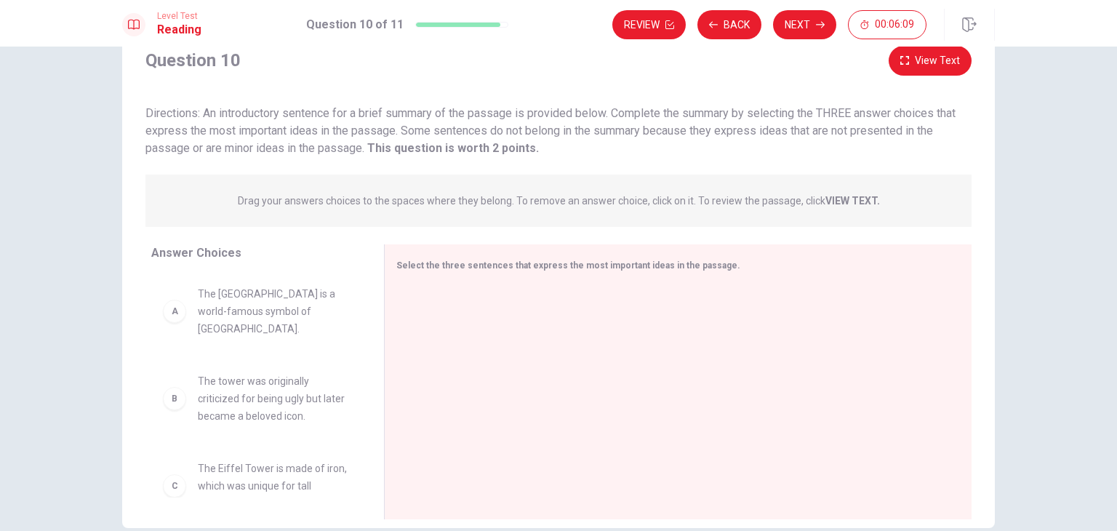
drag, startPoint x: 180, startPoint y: 314, endPoint x: 168, endPoint y: 341, distance: 29.6
click at [174, 388] on div "B" at bounding box center [174, 398] width 23 height 23
click at [712, 263] on div "Select the three sentences that express the most important ideas in the passage." at bounding box center [669, 265] width 546 height 18
drag, startPoint x: 689, startPoint y: 273, endPoint x: 0, endPoint y: 169, distance: 696.6
click at [0, 172] on div "Question 10 View Text Directions: An introductory sentence for a brief summary …" at bounding box center [558, 289] width 1117 height 484
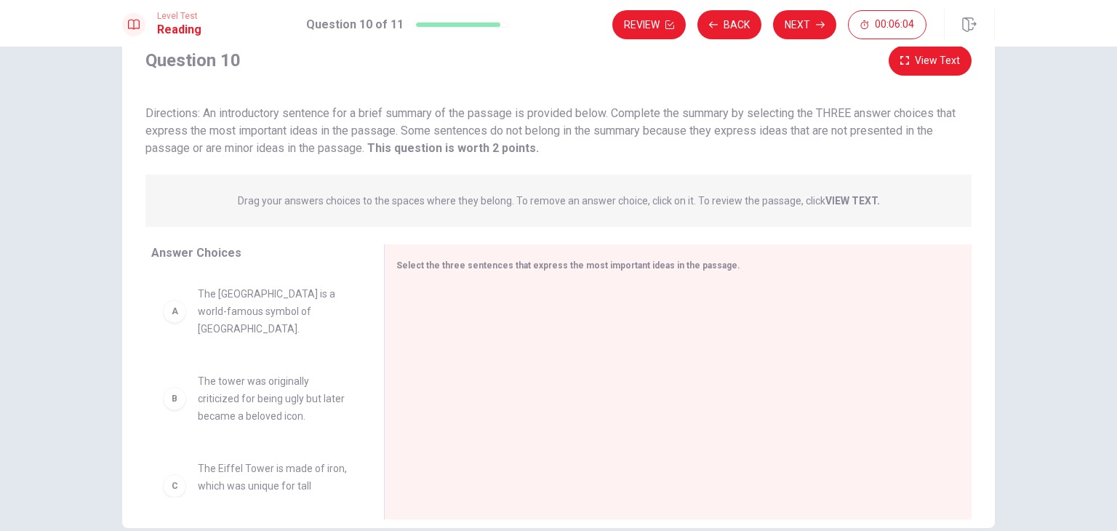
click at [199, 276] on div "A The Eiffel Tower is a world-famous symbol of [GEOGRAPHIC_DATA]." at bounding box center [255, 311] width 209 height 76
click at [207, 257] on span "Answer Choices" at bounding box center [196, 253] width 90 height 14
click at [233, 309] on span "The [GEOGRAPHIC_DATA] is a world-famous symbol of [GEOGRAPHIC_DATA]." at bounding box center [273, 311] width 151 height 52
click at [235, 388] on span "The tower was originally criticized for being ugly but later became a beloved i…" at bounding box center [273, 398] width 151 height 52
click at [224, 484] on span "The Eiffel Tower is made of iron, which was unique for tall structures at the t…" at bounding box center [273, 486] width 151 height 52
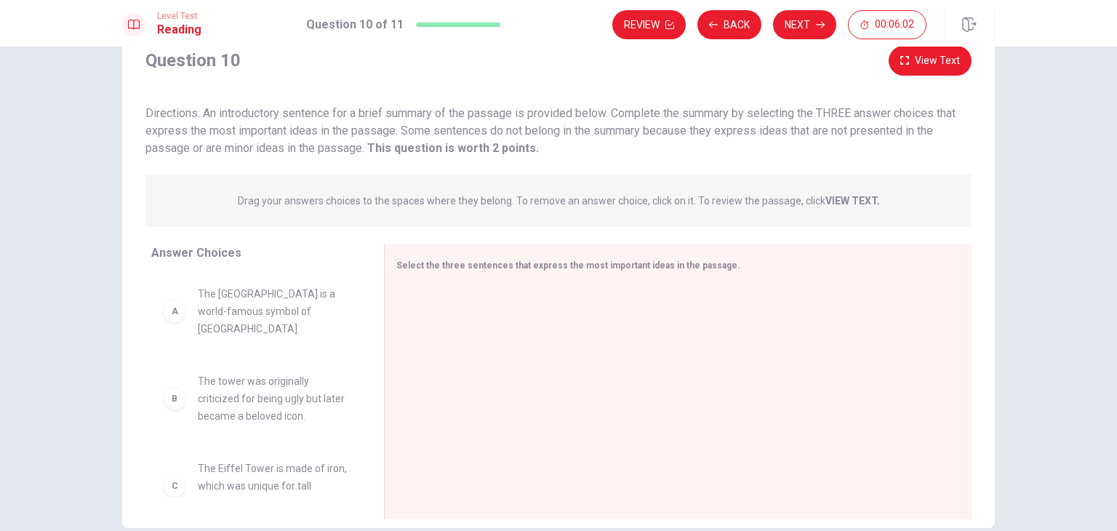
scroll to position [73, 0]
click at [212, 478] on span "Many modern buildings are now taller than the [GEOGRAPHIC_DATA]." at bounding box center [273, 500] width 151 height 52
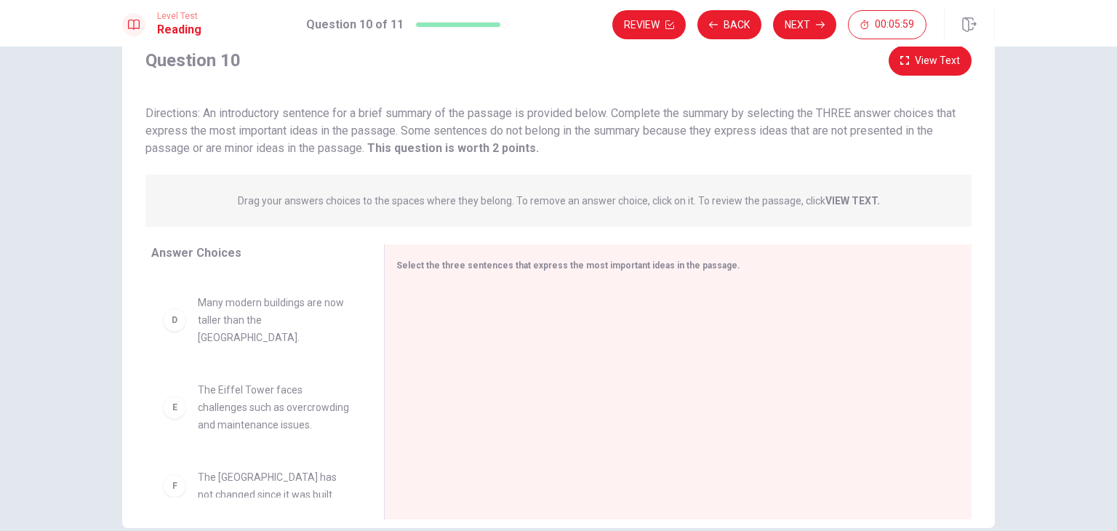
click at [222, 468] on span "The [GEOGRAPHIC_DATA] has not changed since it was built." at bounding box center [273, 485] width 151 height 35
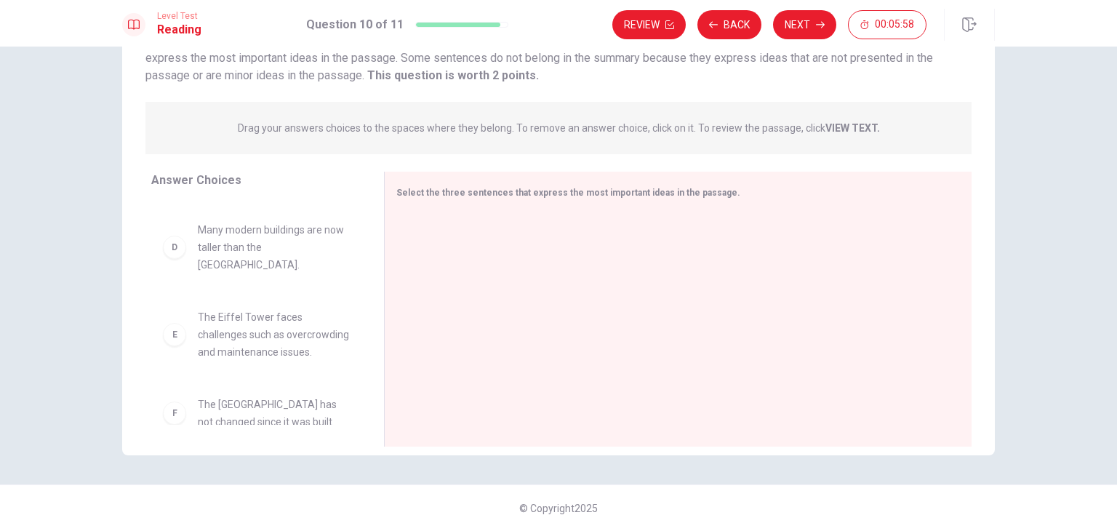
scroll to position [0, 0]
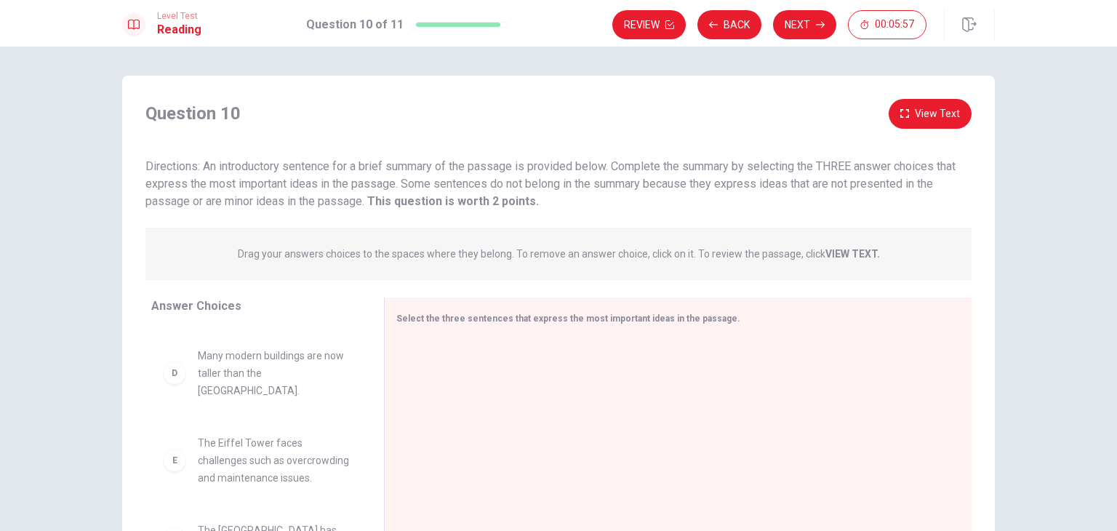
click at [245, 456] on span "The Eiffel Tower faces challenges such as overcrowding and maintenance issues." at bounding box center [273, 460] width 151 height 52
click at [249, 451] on span "The Eiffel Tower faces challenges such as overcrowding and maintenance issues." at bounding box center [273, 460] width 151 height 52
click at [265, 446] on span "The Eiffel Tower faces challenges such as overcrowding and maintenance issues." at bounding box center [273, 460] width 151 height 52
click at [285, 353] on span "Many modern buildings are now taller than the [GEOGRAPHIC_DATA]." at bounding box center [273, 373] width 151 height 52
drag, startPoint x: 285, startPoint y: 353, endPoint x: 237, endPoint y: 353, distance: 48.0
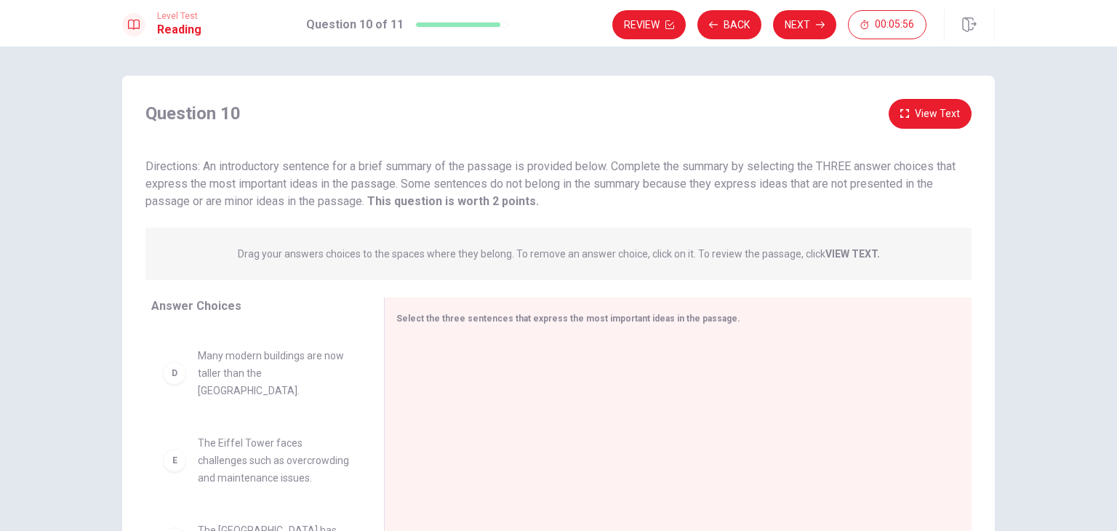
scroll to position [252, 0]
click at [172, 363] on div "D" at bounding box center [174, 374] width 23 height 23
click at [175, 363] on div "D" at bounding box center [174, 374] width 23 height 23
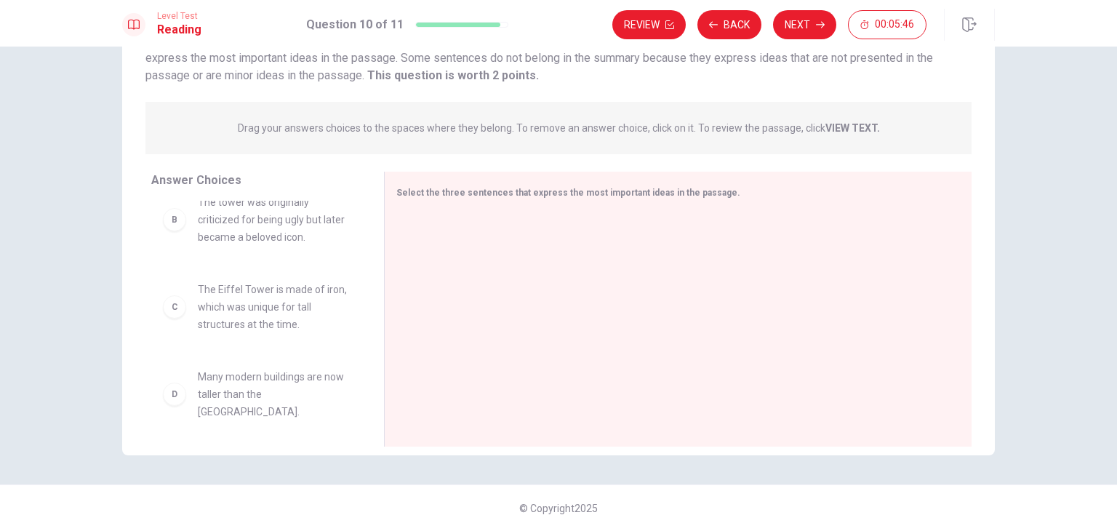
scroll to position [53, 0]
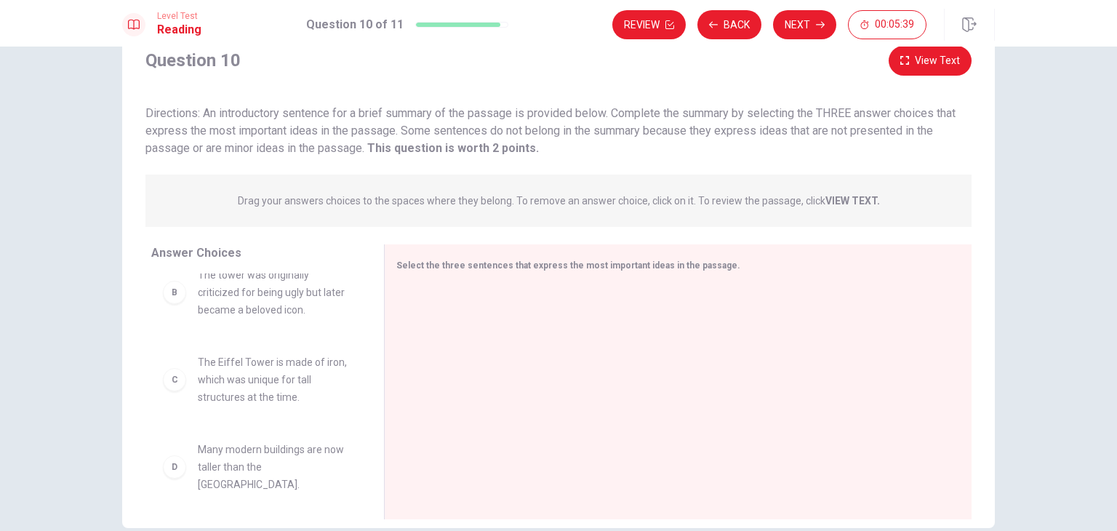
drag, startPoint x: 499, startPoint y: 148, endPoint x: 496, endPoint y: 159, distance: 11.3
click at [496, 159] on div "Question 10 View Text Directions: An introductory sentence for a brief summary …" at bounding box center [558, 286] width 873 height 481
click at [504, 135] on span "Directions: An introductory sentence for a brief summary of the passage is prov…" at bounding box center [550, 130] width 810 height 49
drag, startPoint x: 804, startPoint y: 223, endPoint x: 874, endPoint y: 208, distance: 71.3
click at [820, 220] on div "Drag your answers choices to the spaces where they belong. To remove an answer …" at bounding box center [558, 201] width 826 height 52
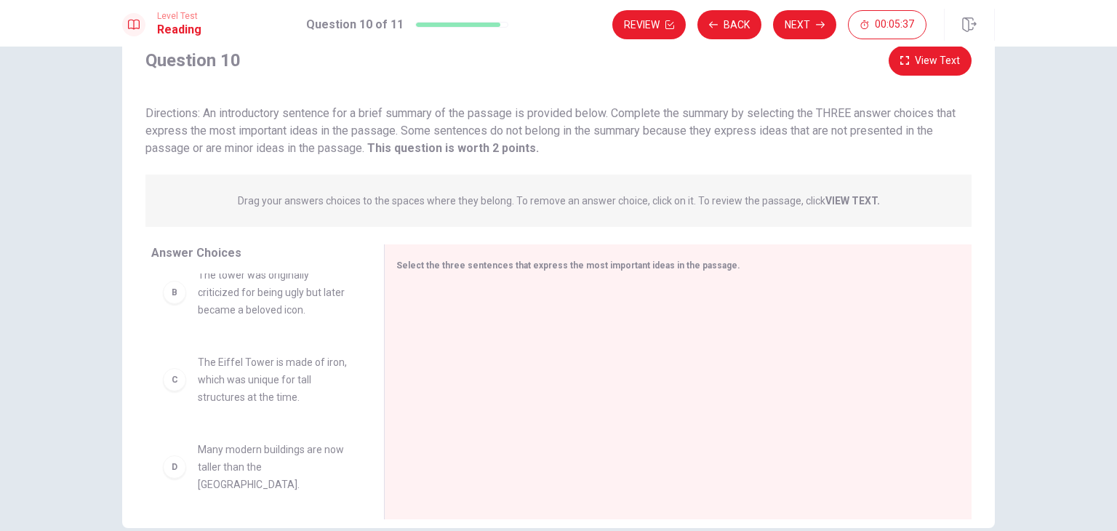
drag, startPoint x: 877, startPoint y: 201, endPoint x: 860, endPoint y: 191, distance: 20.2
click at [877, 201] on div "Drag your answers choices to the spaces where they belong. To remove an answer …" at bounding box center [558, 201] width 826 height 52
click at [860, 192] on span "Drag your answers choices to the spaces where they belong. To remove an answer …" at bounding box center [559, 200] width 642 height 17
click at [859, 192] on span "Drag your answers choices to the spaces where they belong. To remove an answer …" at bounding box center [559, 200] width 642 height 17
click at [820, 21] on icon "button" at bounding box center [820, 24] width 9 height 9
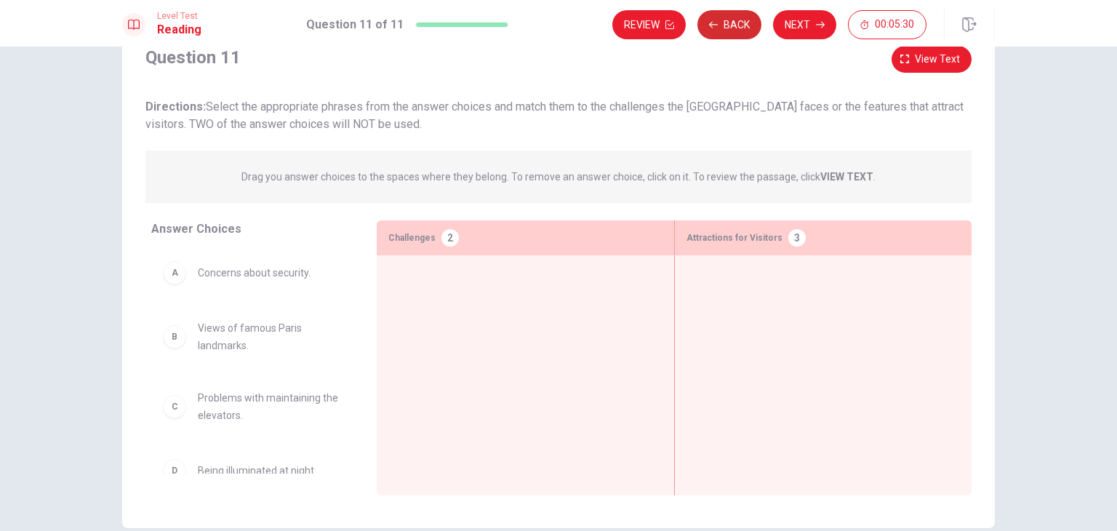
click at [748, 22] on button "Back" at bounding box center [730, 24] width 64 height 29
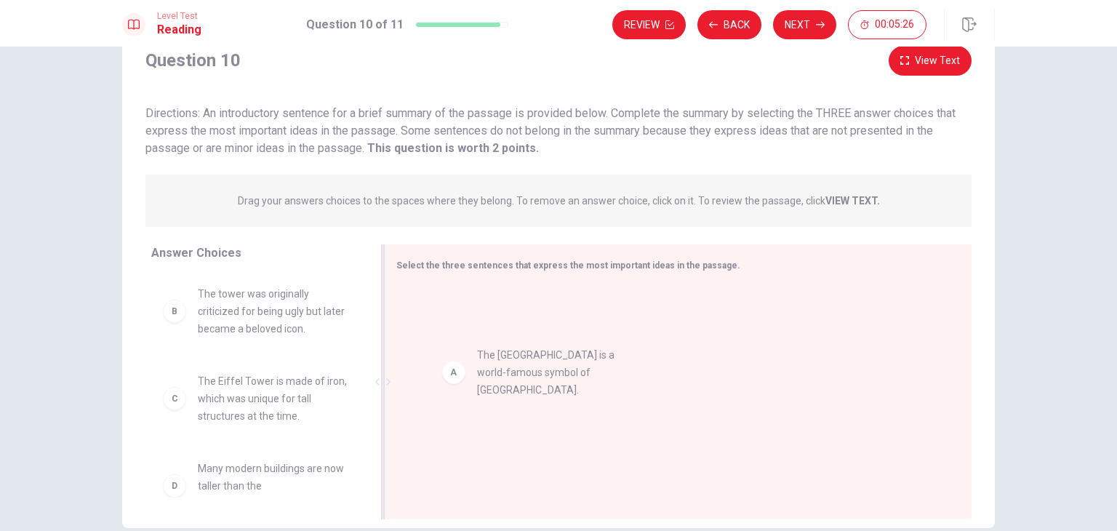
drag, startPoint x: 282, startPoint y: 309, endPoint x: 599, endPoint y: 375, distance: 323.1
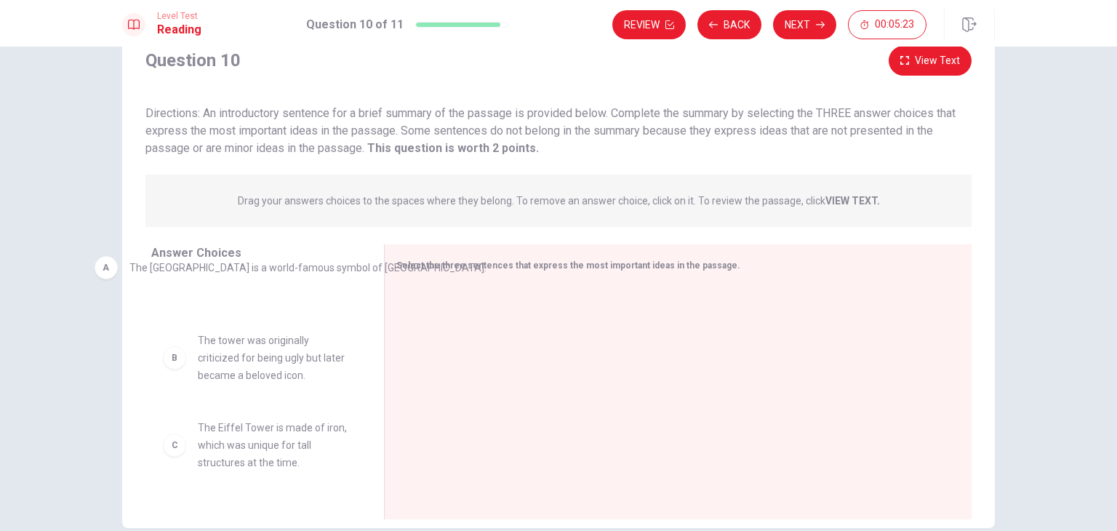
drag, startPoint x: 631, startPoint y: 329, endPoint x: 316, endPoint y: 287, distance: 317.9
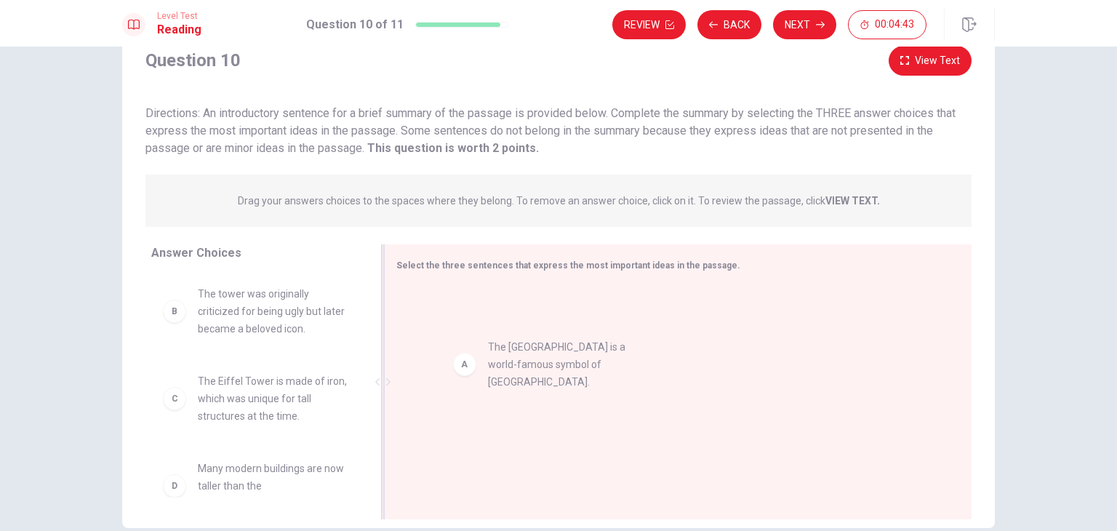
drag, startPoint x: 276, startPoint y: 312, endPoint x: 607, endPoint y: 366, distance: 335.3
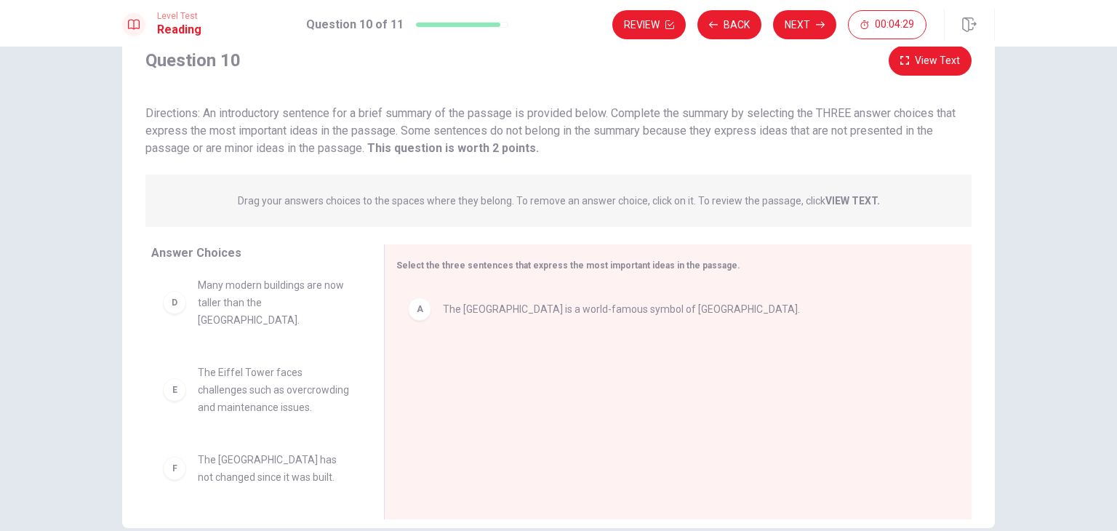
scroll to position [126, 0]
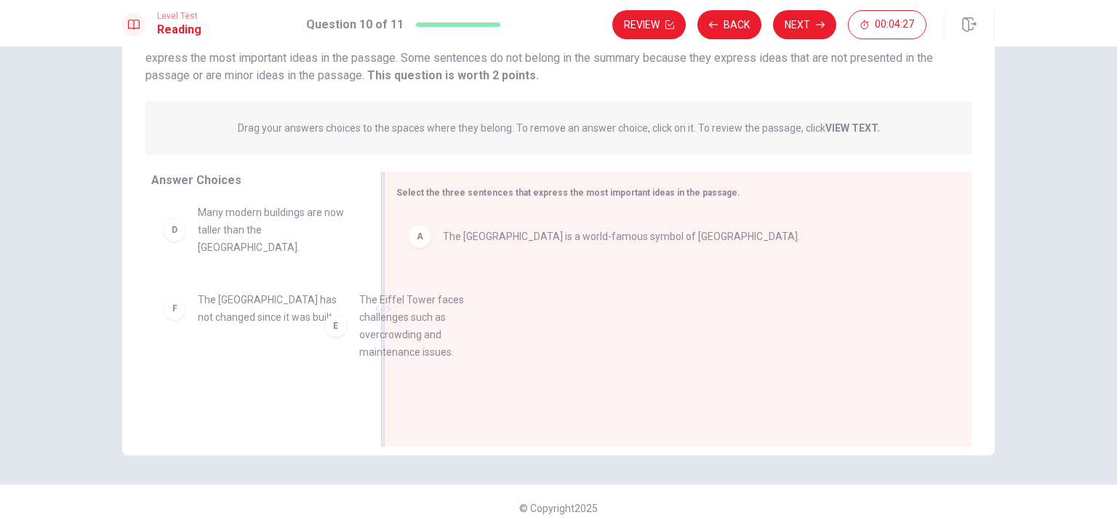
drag, startPoint x: 268, startPoint y: 296, endPoint x: 608, endPoint y: 342, distance: 343.5
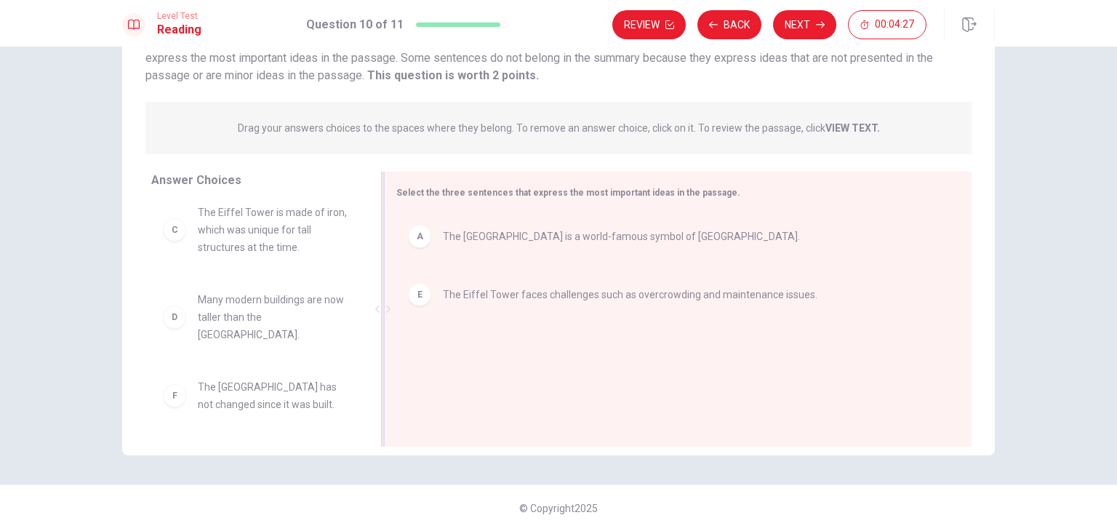
scroll to position [79, 0]
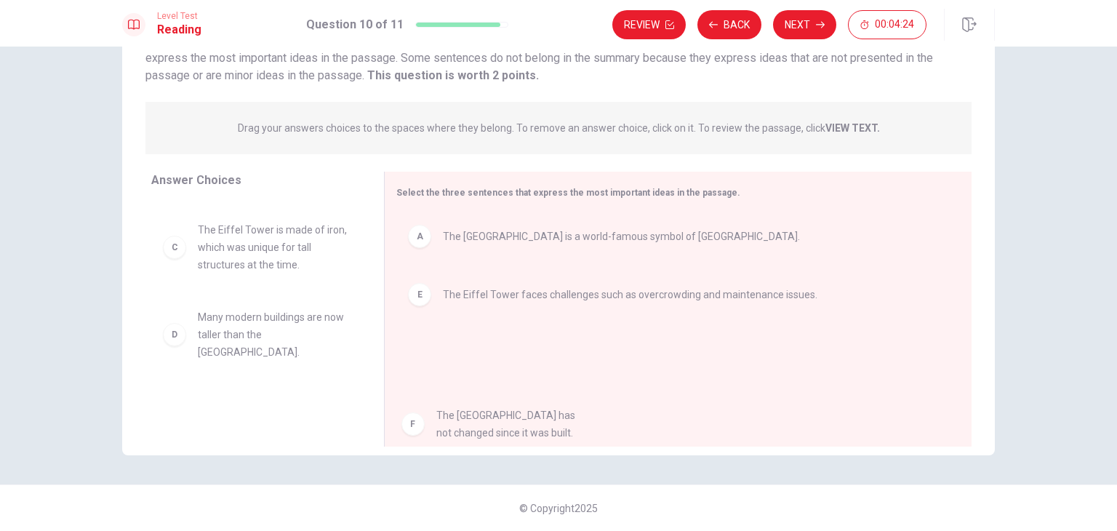
drag, startPoint x: 311, startPoint y: 411, endPoint x: 618, endPoint y: 449, distance: 309.3
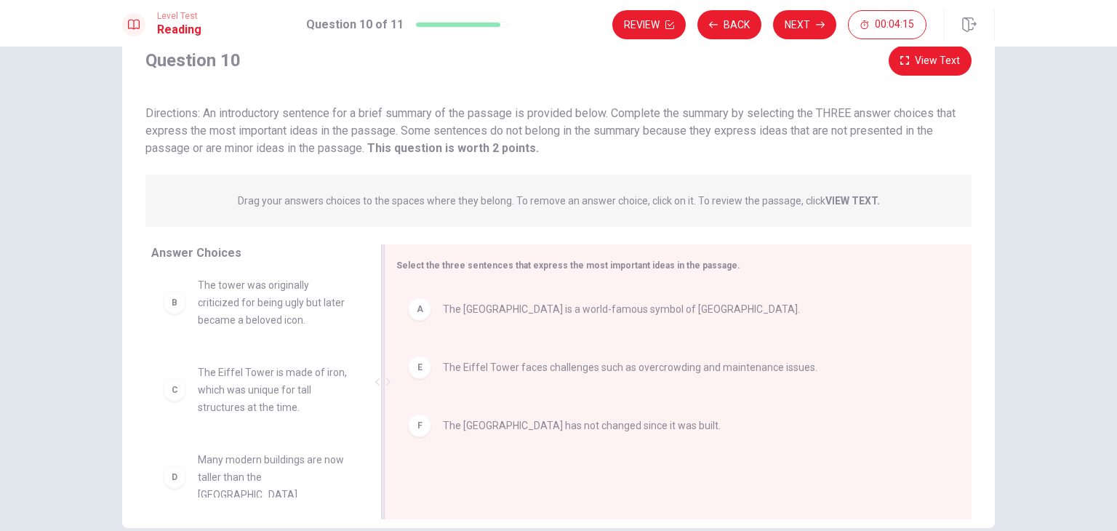
scroll to position [126, 0]
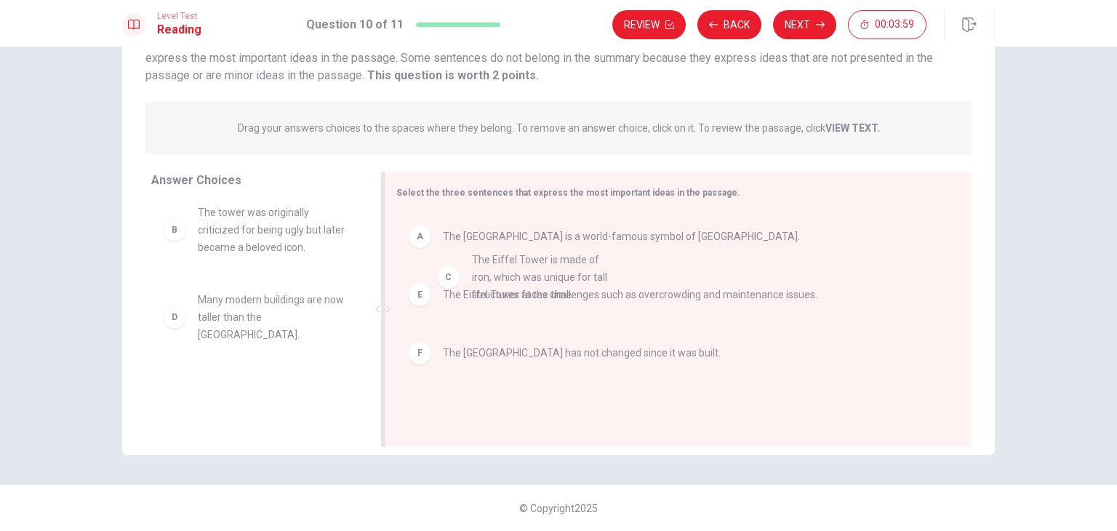
drag, startPoint x: 297, startPoint y: 337, endPoint x: 580, endPoint y: 295, distance: 286.8
drag, startPoint x: 300, startPoint y: 329, endPoint x: 599, endPoint y: 274, distance: 304.7
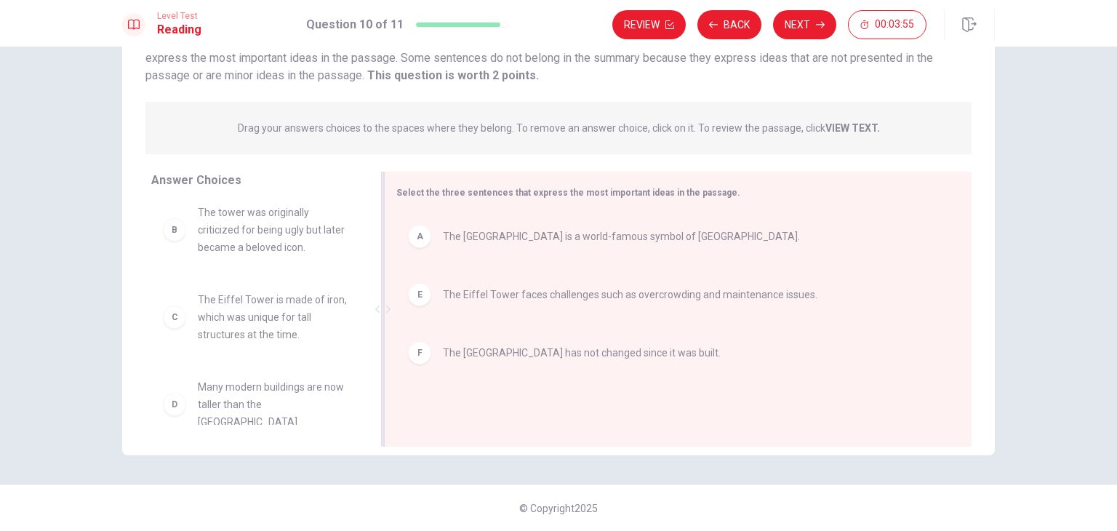
click at [599, 274] on div "E The Eiffel Tower faces challenges such as overcrowding and maintenance issues." at bounding box center [672, 294] width 552 height 47
click at [599, 274] on div "F The Eiffel Tower has not changed since it was built." at bounding box center [672, 294] width 552 height 47
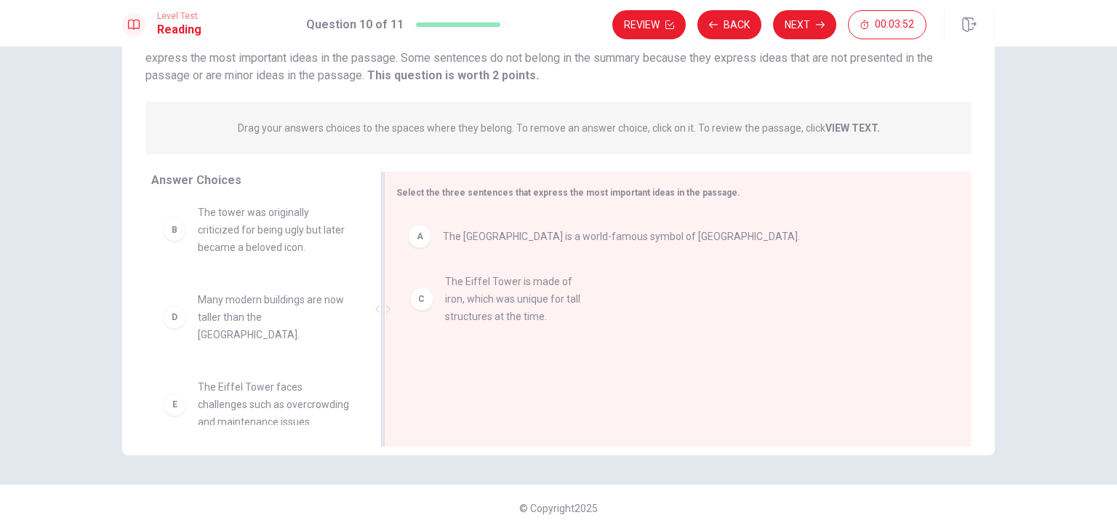
drag, startPoint x: 237, startPoint y: 341, endPoint x: 522, endPoint y: 324, distance: 284.9
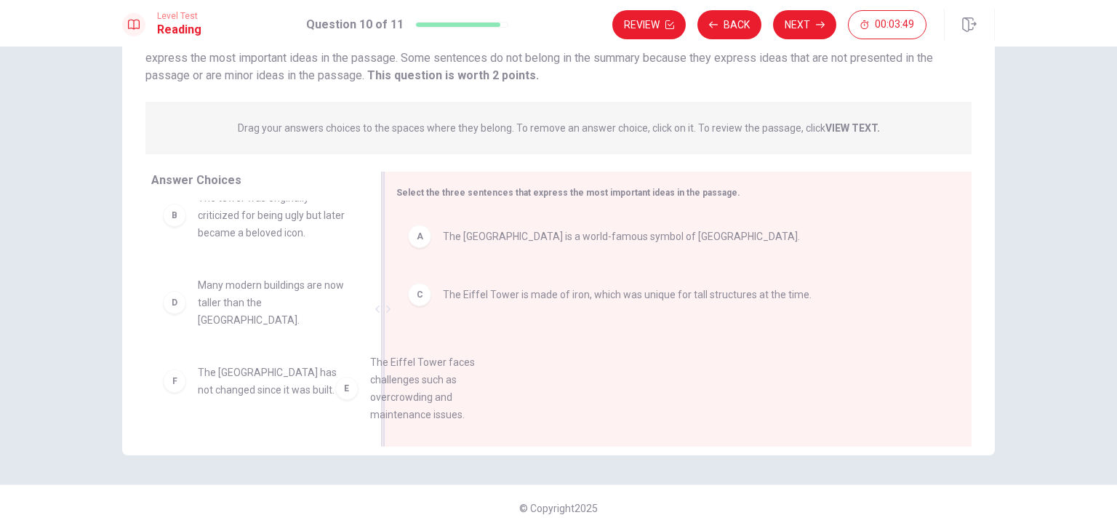
scroll to position [25, 0]
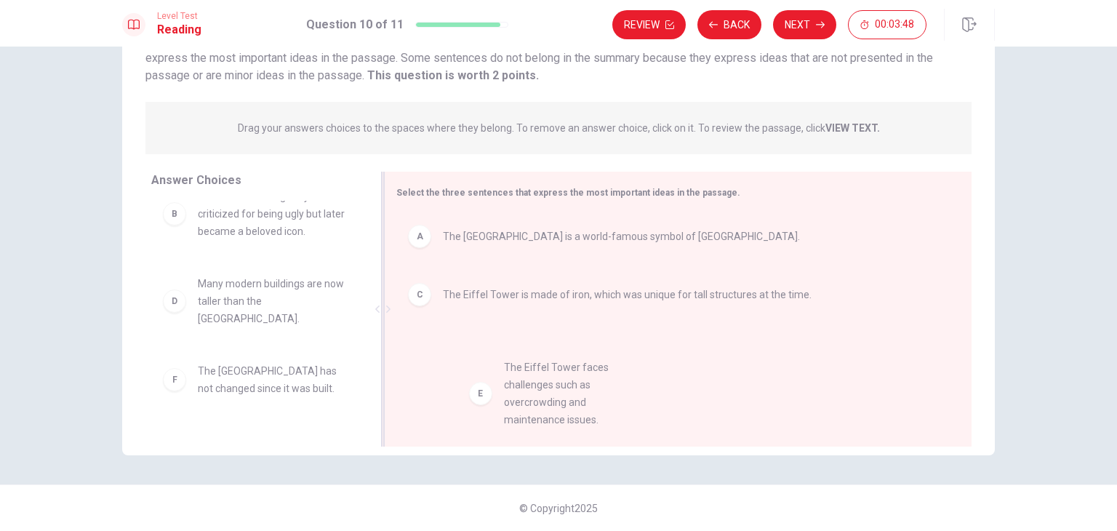
drag, startPoint x: 298, startPoint y: 408, endPoint x: 609, endPoint y: 407, distance: 310.6
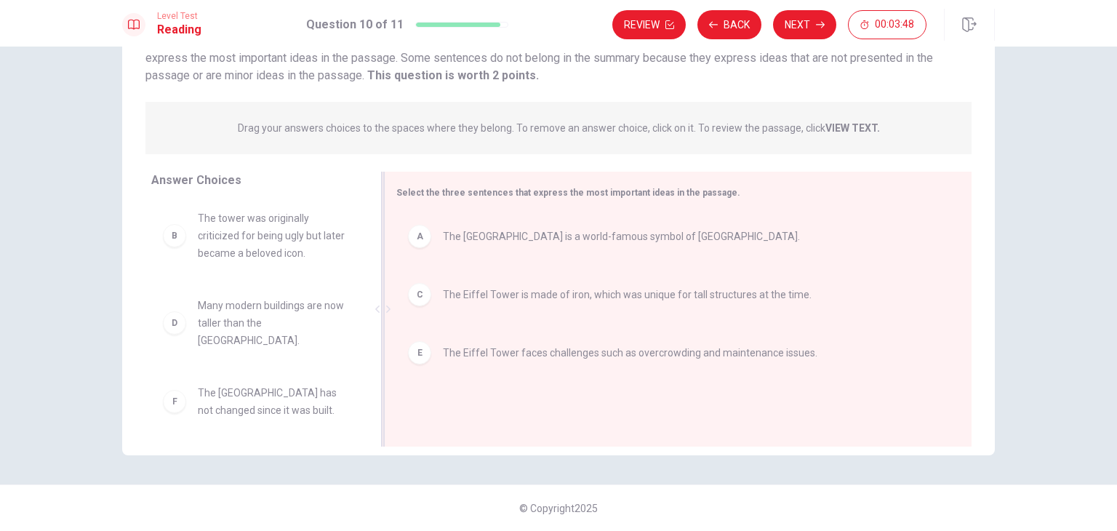
scroll to position [0, 0]
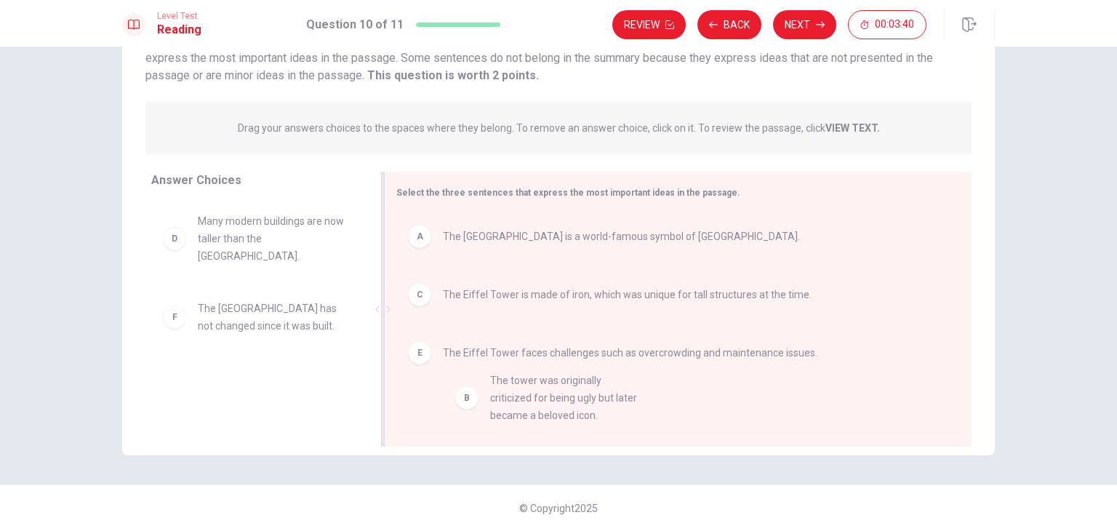
drag, startPoint x: 284, startPoint y: 240, endPoint x: 587, endPoint y: 405, distance: 345.3
drag, startPoint x: 278, startPoint y: 259, endPoint x: 582, endPoint y: 446, distance: 356.9
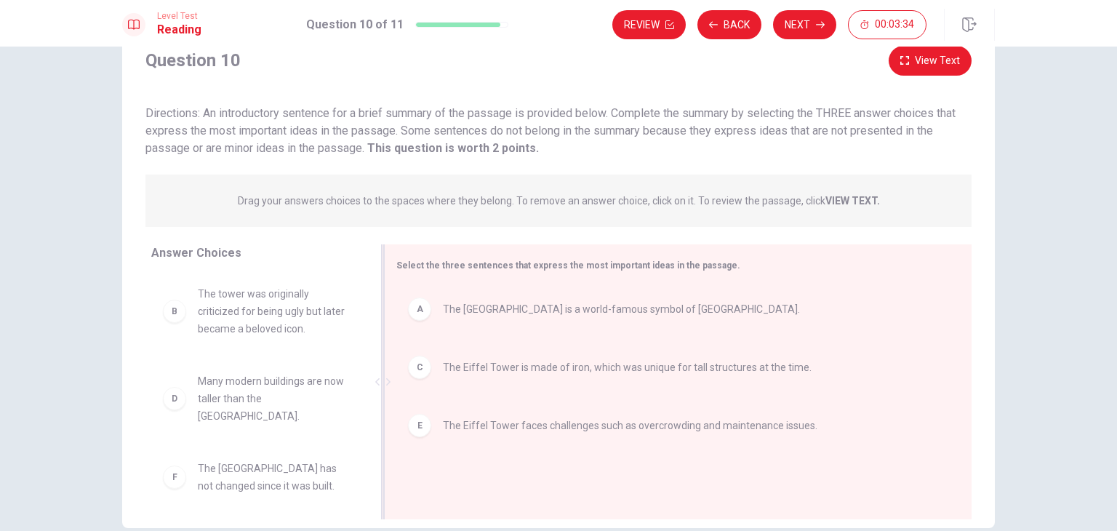
scroll to position [126, 0]
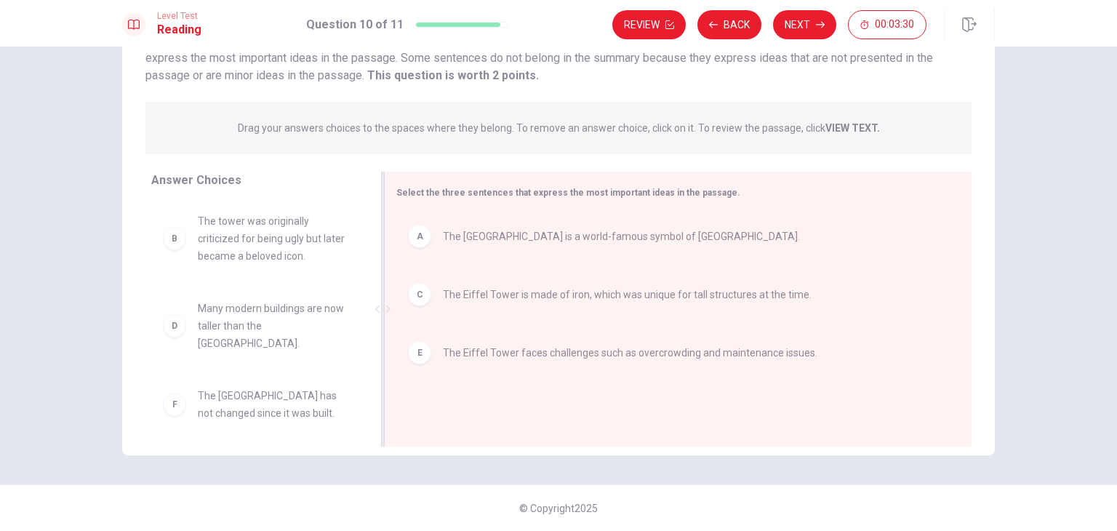
click at [386, 310] on icon at bounding box center [388, 308] width 7 height 7
click at [482, 324] on div "A The Eiffel Tower is a world-famous symbol of [GEOGRAPHIC_DATA]. C The [GEOGRA…" at bounding box center [672, 310] width 552 height 195
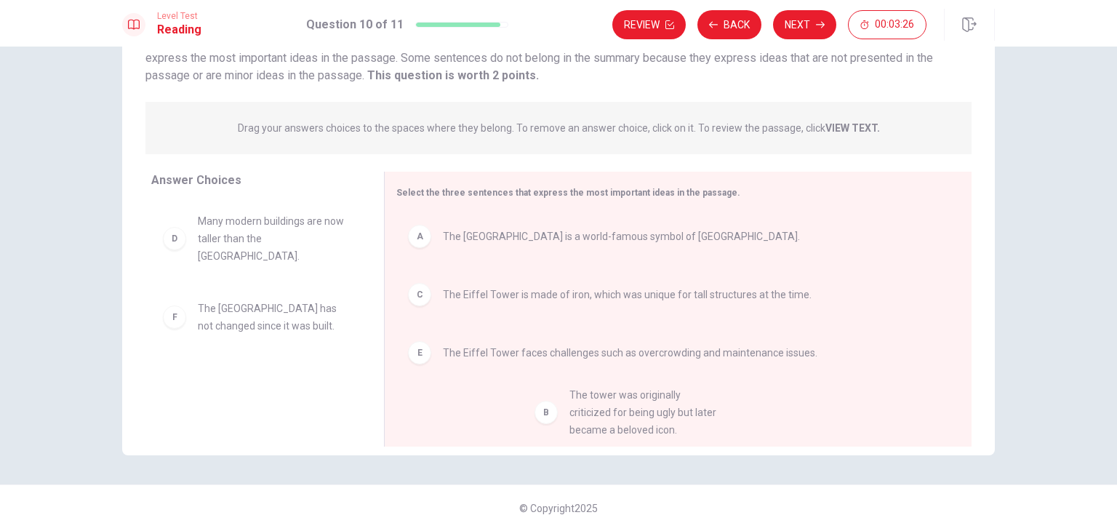
drag, startPoint x: 329, startPoint y: 266, endPoint x: 713, endPoint y: 452, distance: 426.5
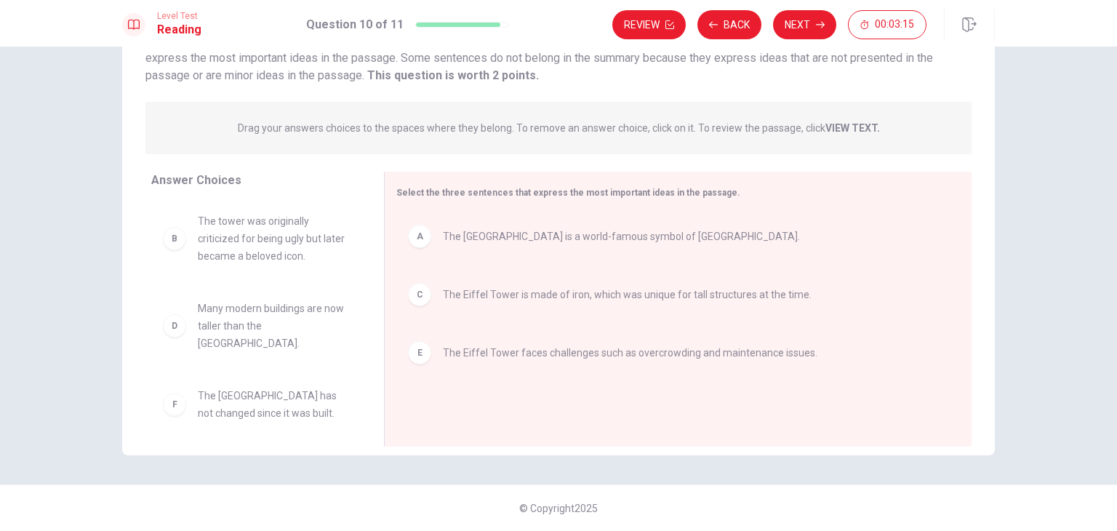
scroll to position [0, 0]
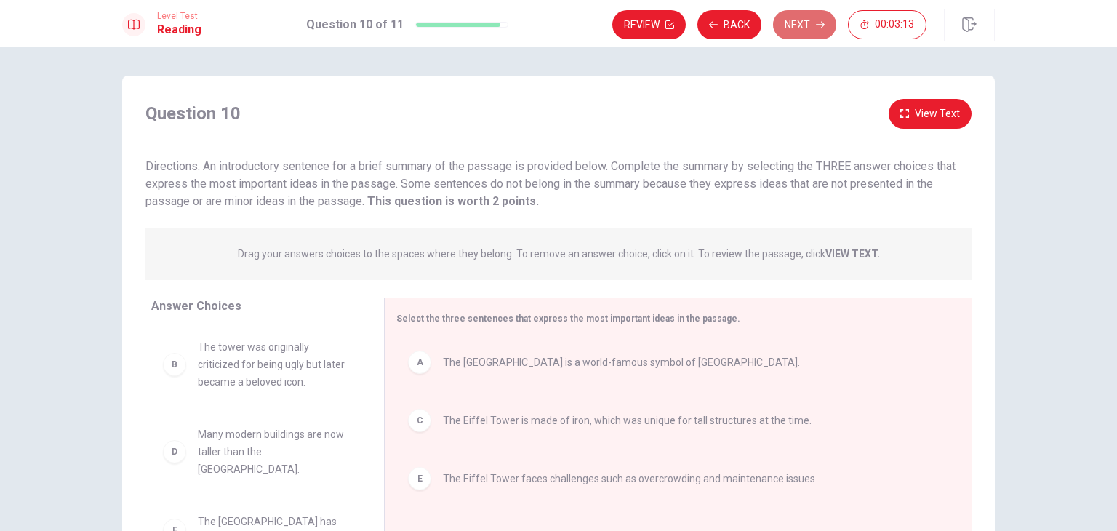
click at [823, 31] on button "Next" at bounding box center [804, 24] width 63 height 29
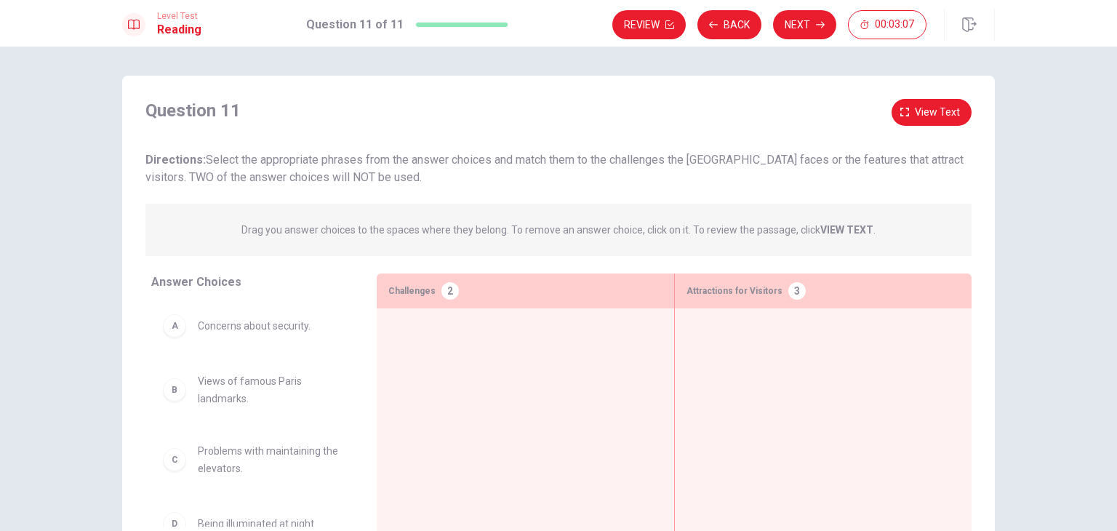
scroll to position [73, 0]
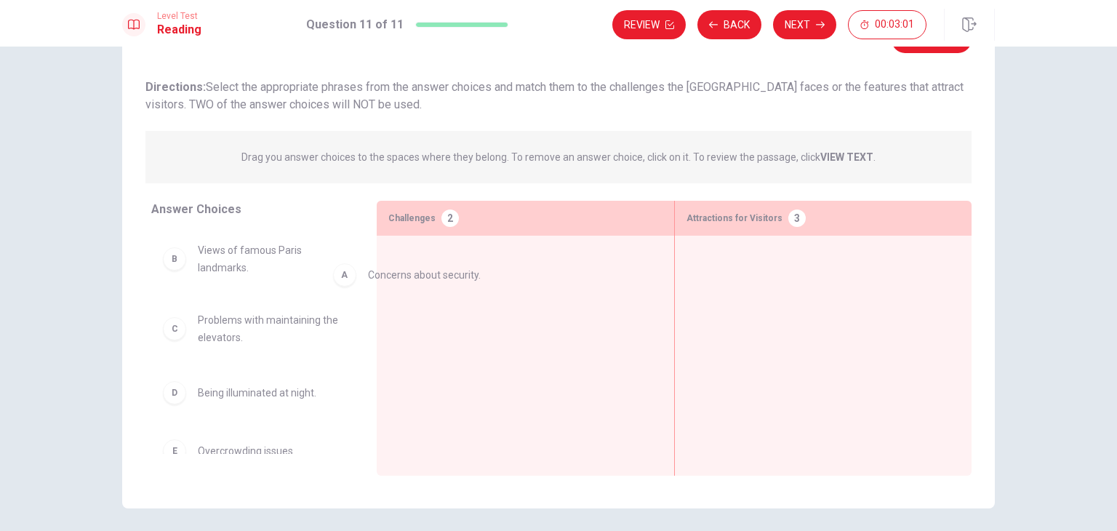
drag, startPoint x: 289, startPoint y: 269, endPoint x: 468, endPoint y: 295, distance: 180.0
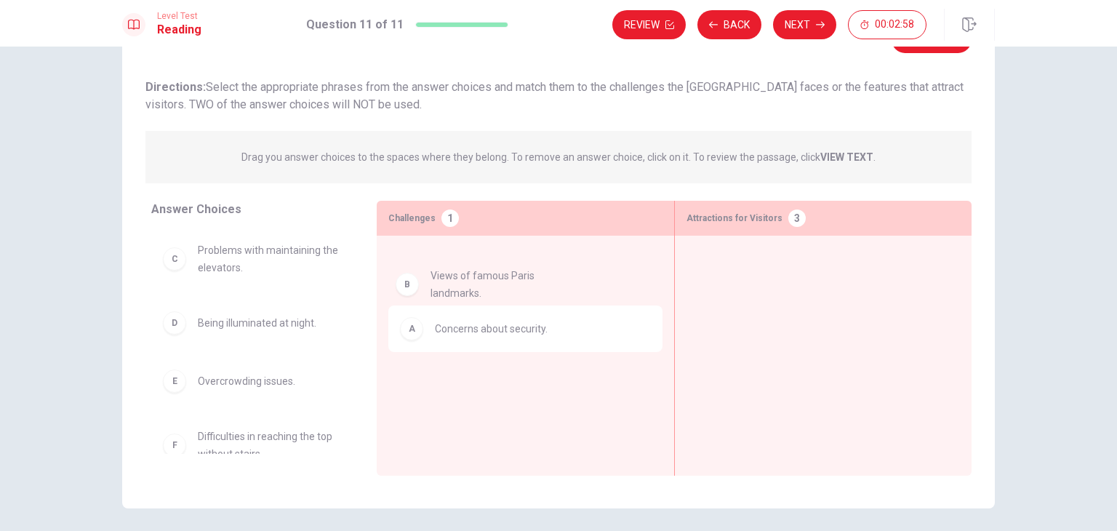
drag, startPoint x: 242, startPoint y: 277, endPoint x: 484, endPoint y: 309, distance: 244.3
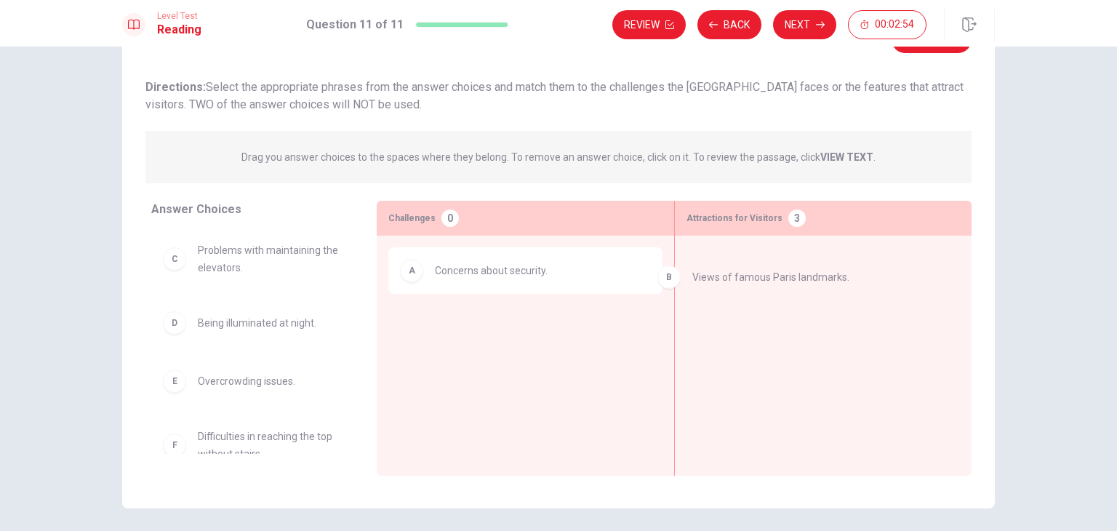
drag, startPoint x: 616, startPoint y: 318, endPoint x: 792, endPoint y: 276, distance: 180.8
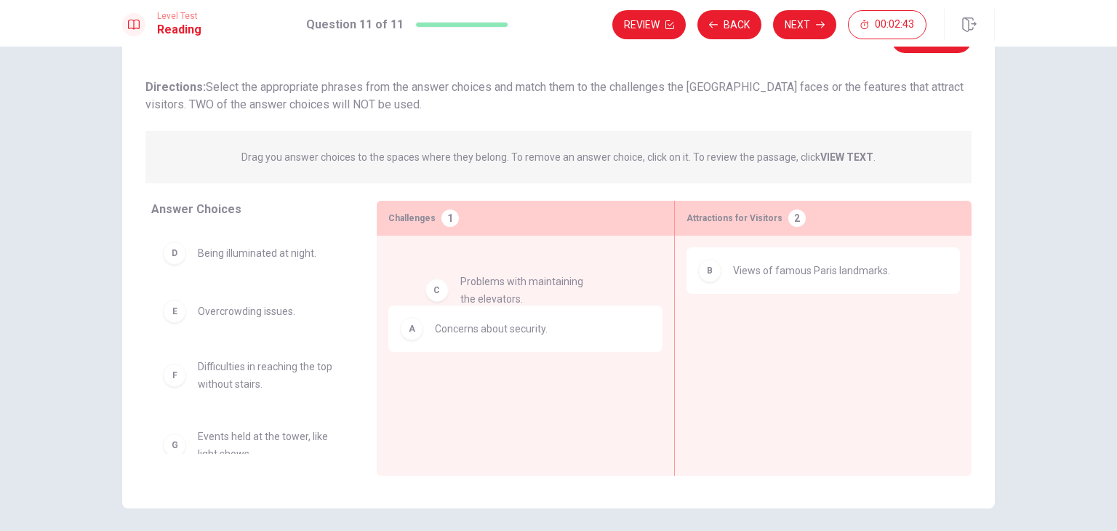
drag, startPoint x: 274, startPoint y: 271, endPoint x: 543, endPoint y: 306, distance: 271.4
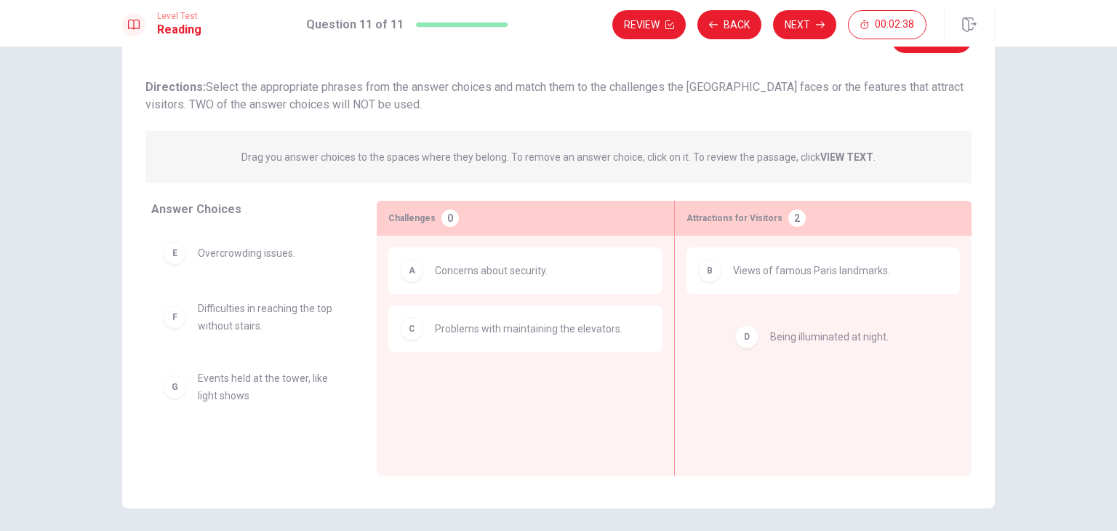
drag, startPoint x: 267, startPoint y: 265, endPoint x: 850, endPoint y: 350, distance: 588.7
drag, startPoint x: 264, startPoint y: 276, endPoint x: 623, endPoint y: 364, distance: 369.9
click at [775, 389] on div "Answer Choices E Overcrowding issues. F Difficulties in reaching the top withou…" at bounding box center [558, 338] width 873 height 275
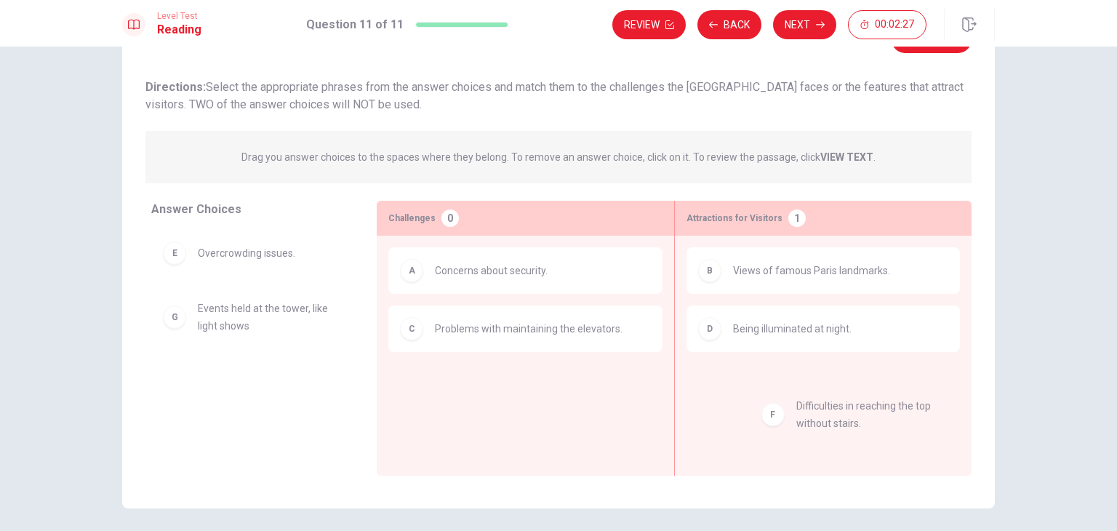
drag, startPoint x: 301, startPoint y: 306, endPoint x: 899, endPoint y: 402, distance: 605.6
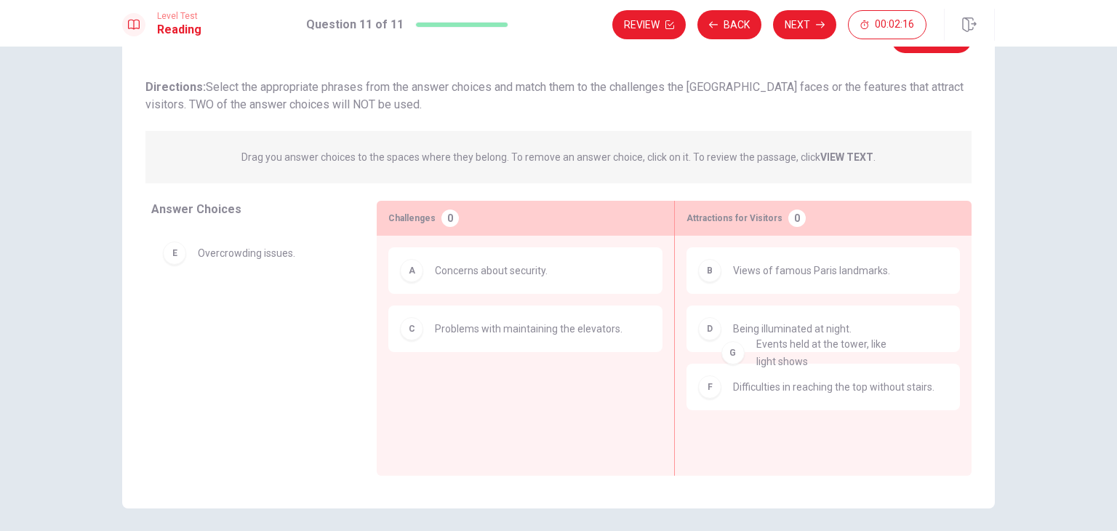
drag, startPoint x: 254, startPoint y: 308, endPoint x: 820, endPoint y: 344, distance: 567.1
drag, startPoint x: 225, startPoint y: 257, endPoint x: 527, endPoint y: 428, distance: 347.3
drag, startPoint x: 265, startPoint y: 242, endPoint x: 586, endPoint y: 356, distance: 340.2
click at [584, 365] on div "A Concerns about security. C Problems with maintaining the elevators." at bounding box center [525, 333] width 274 height 172
click at [580, 371] on div "A Concerns about security. C Problems with maintaining the elevators." at bounding box center [525, 333] width 274 height 172
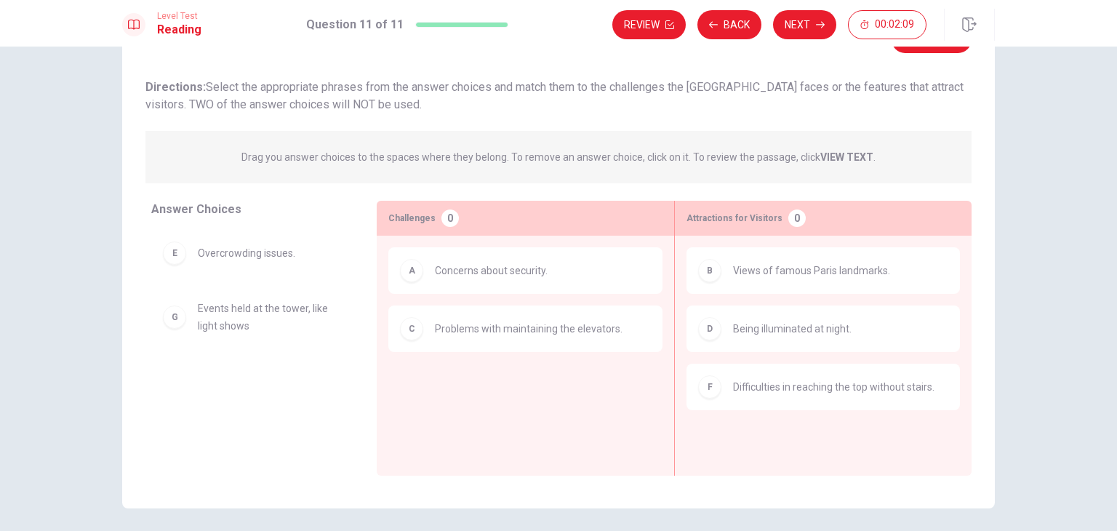
click at [580, 373] on div "A Concerns about security. C Problems with maintaining the elevators." at bounding box center [525, 333] width 274 height 172
drag, startPoint x: 216, startPoint y: 312, endPoint x: 756, endPoint y: 433, distance: 553.8
drag, startPoint x: 265, startPoint y: 327, endPoint x: 674, endPoint y: 488, distance: 439.5
click at [547, 344] on div "C Problems with maintaining the elevators." at bounding box center [525, 328] width 274 height 47
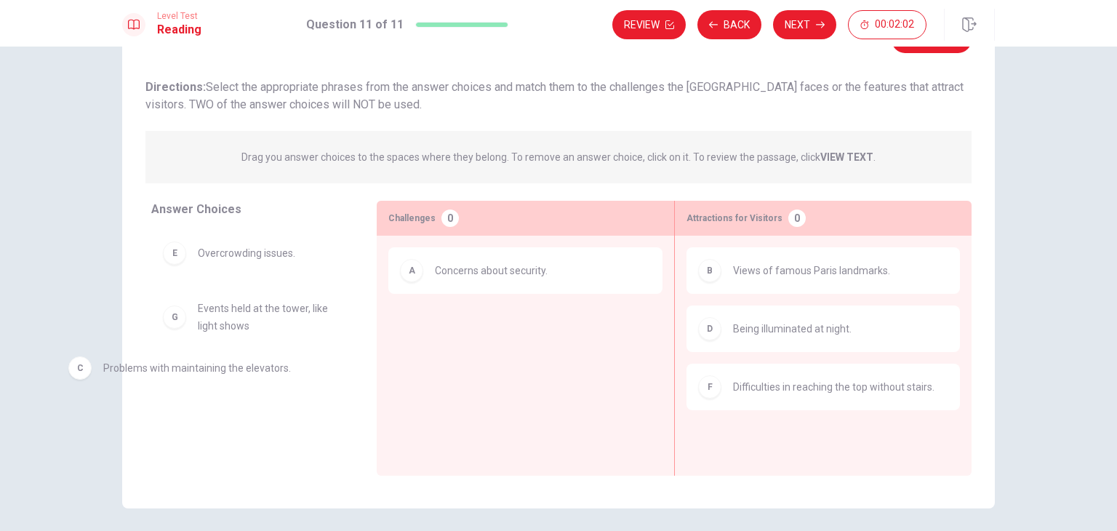
drag, startPoint x: 532, startPoint y: 343, endPoint x: 68, endPoint y: 385, distance: 466.6
drag, startPoint x: 576, startPoint y: 338, endPoint x: 289, endPoint y: 392, distance: 292.3
drag, startPoint x: 249, startPoint y: 349, endPoint x: 547, endPoint y: 359, distance: 298.4
click at [547, 359] on div "Answer Choices C Problems with maintaining the elevators. E Overcrowding issues…" at bounding box center [558, 338] width 873 height 275
drag, startPoint x: 276, startPoint y: 351, endPoint x: 567, endPoint y: 346, distance: 291.0
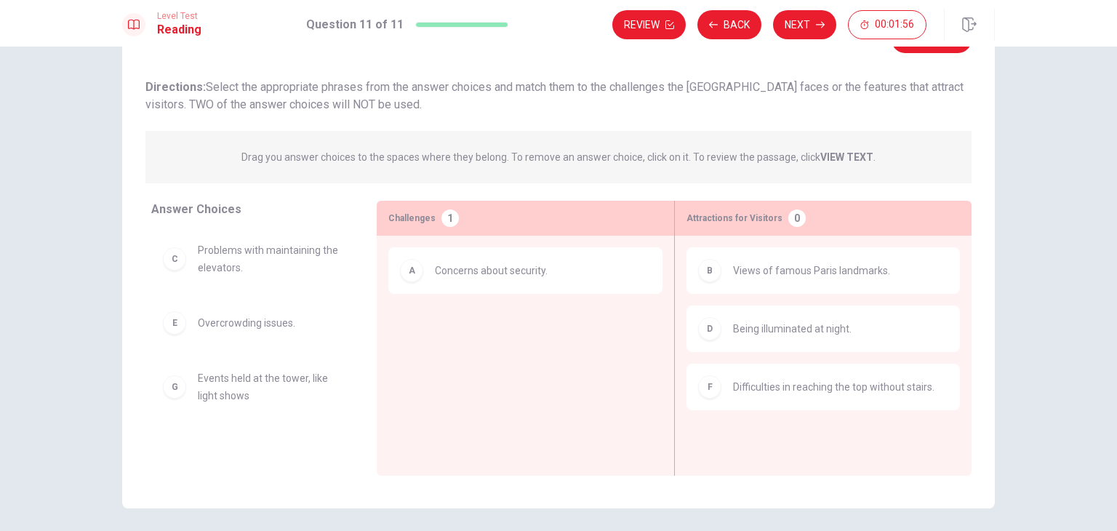
click at [567, 346] on div "Answer Choices C Problems with maintaining the elevators. E Overcrowding issues…" at bounding box center [558, 338] width 873 height 275
click at [567, 346] on div "A Concerns about security." at bounding box center [525, 333] width 274 height 172
drag, startPoint x: 247, startPoint y: 337, endPoint x: 498, endPoint y: 332, distance: 250.3
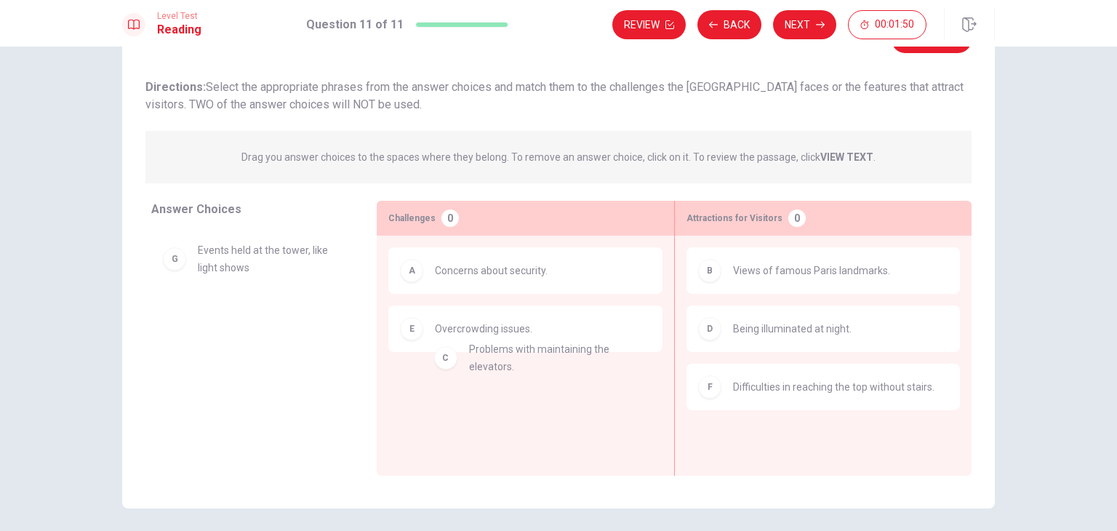
drag, startPoint x: 279, startPoint y: 275, endPoint x: 535, endPoint y: 376, distance: 275.9
click at [479, 341] on div "E Overcrowding issues." at bounding box center [525, 328] width 274 height 47
drag, startPoint x: 318, startPoint y: 274, endPoint x: 592, endPoint y: 390, distance: 297.6
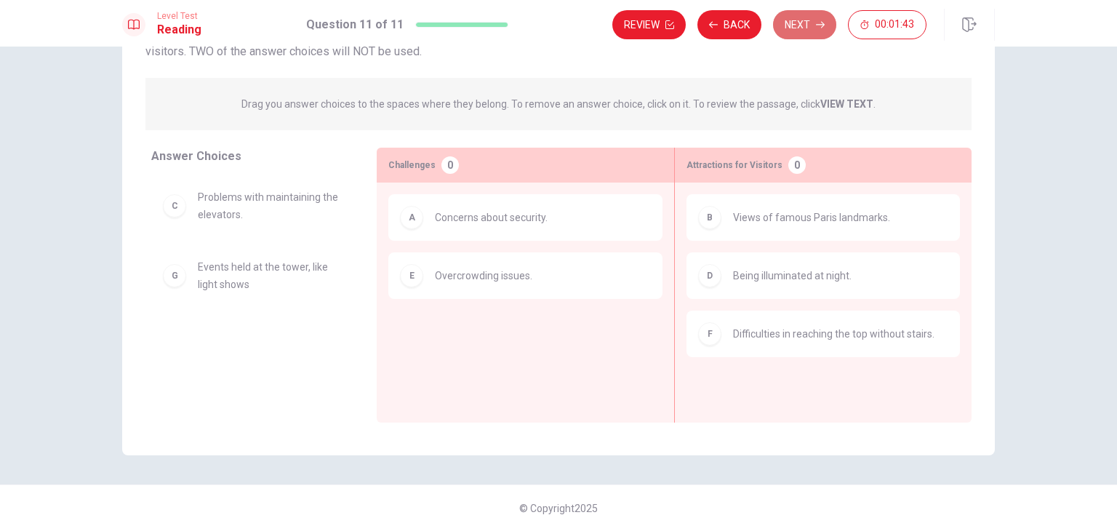
click at [812, 32] on button "Next" at bounding box center [804, 24] width 63 height 29
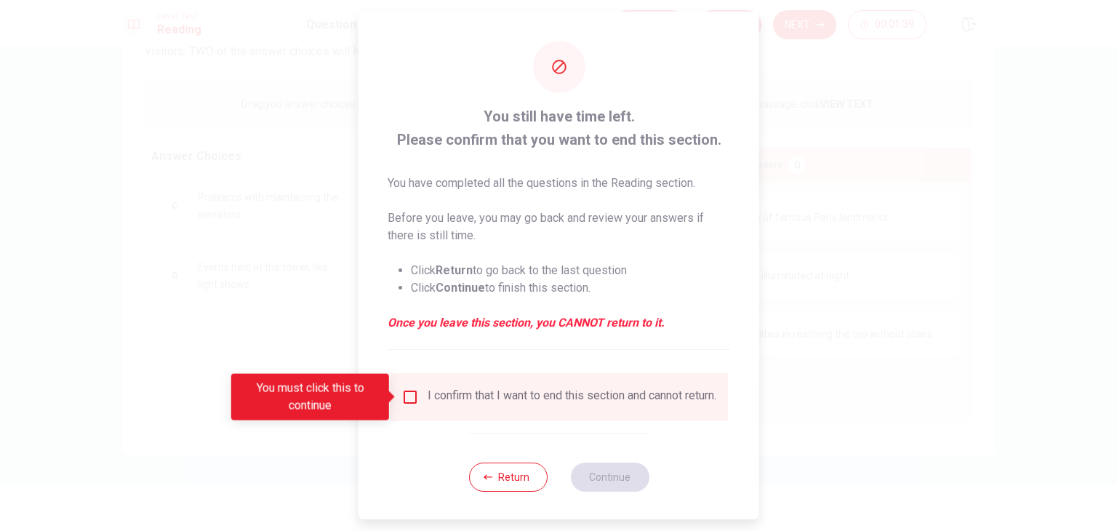
click at [417, 402] on div "I confirm that I want to end this section and cannot return." at bounding box center [559, 396] width 315 height 17
click at [412, 393] on input "You must click this to continue" at bounding box center [410, 396] width 17 height 17
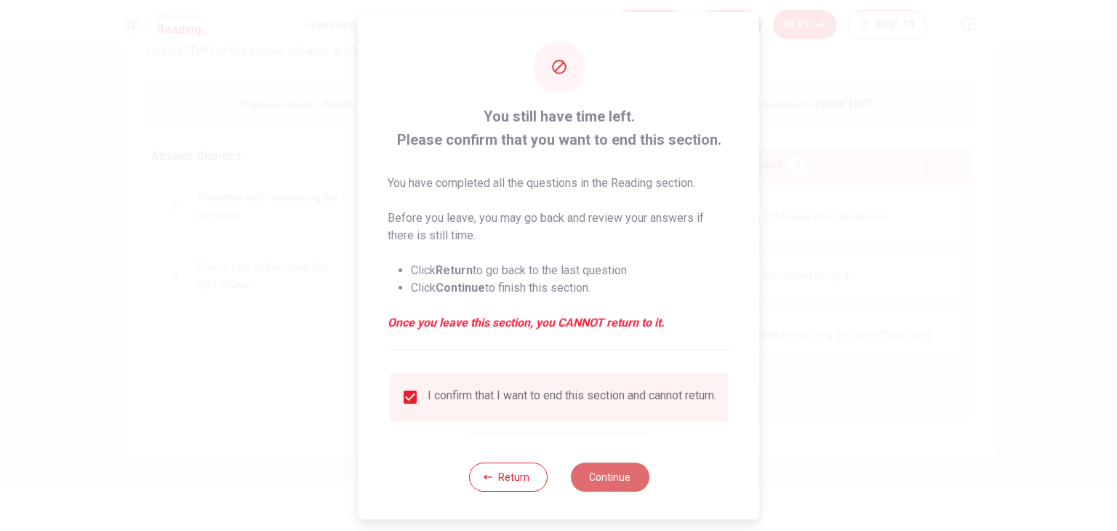
click at [614, 491] on button "Continue" at bounding box center [609, 477] width 79 height 29
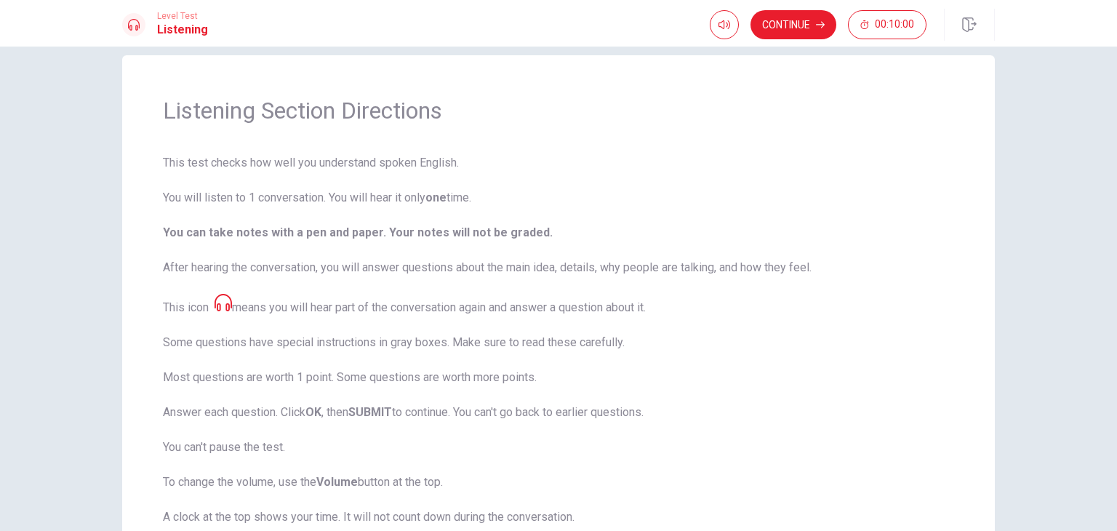
scroll to position [0, 0]
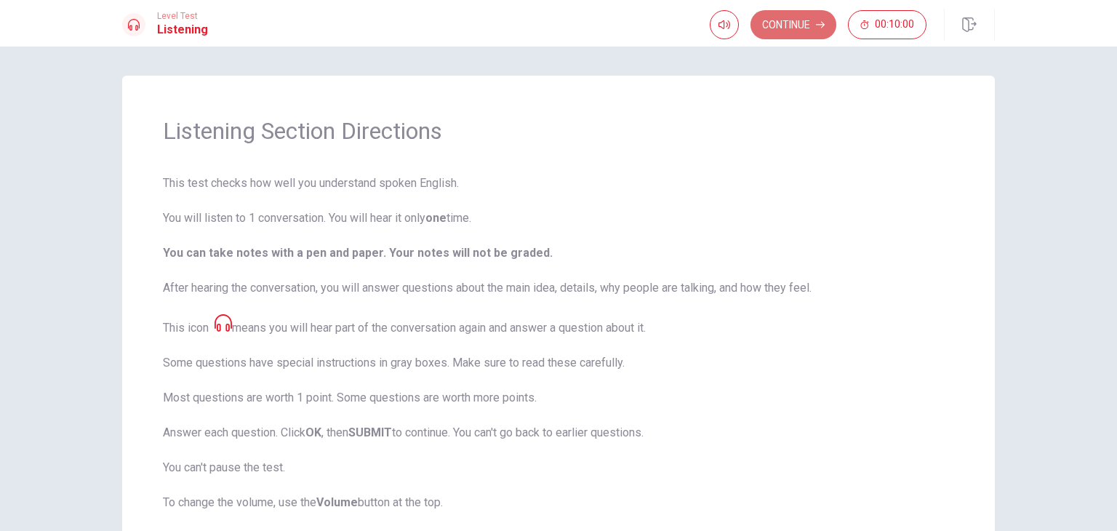
click at [830, 12] on button "Continue" at bounding box center [794, 24] width 86 height 29
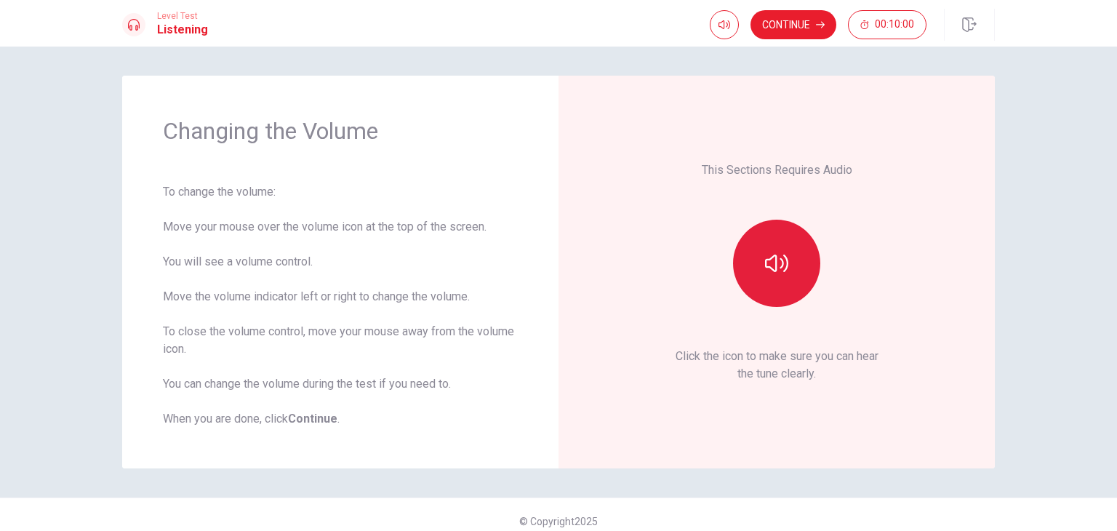
click at [749, 273] on button "button" at bounding box center [776, 263] width 87 height 87
click at [783, 271] on icon "button" at bounding box center [776, 263] width 23 height 23
click at [1091, 166] on div "Changing the Volume To change the volume: Move your mouse over the volume icon …" at bounding box center [558, 289] width 1117 height 484
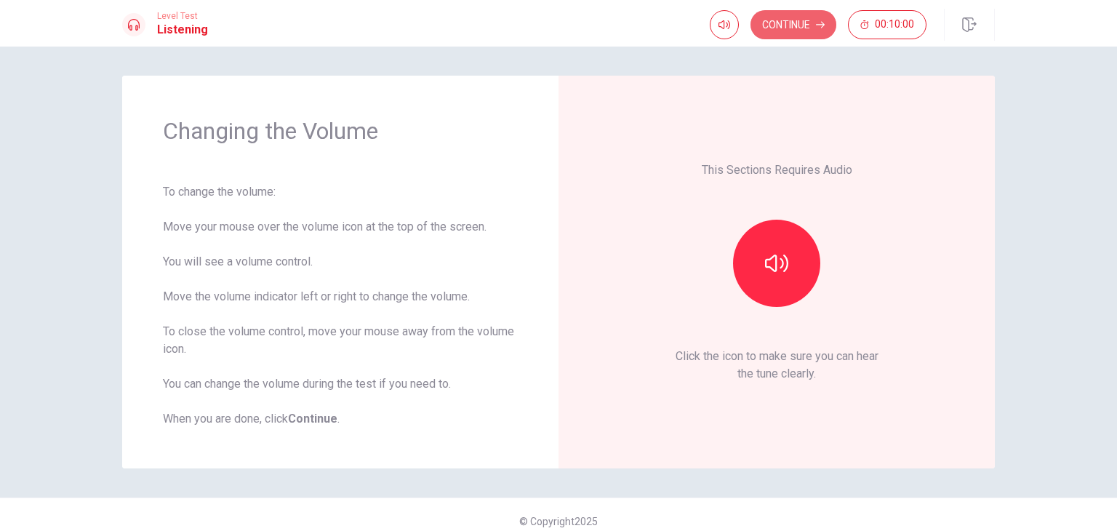
click at [835, 24] on button "Continue" at bounding box center [794, 24] width 86 height 29
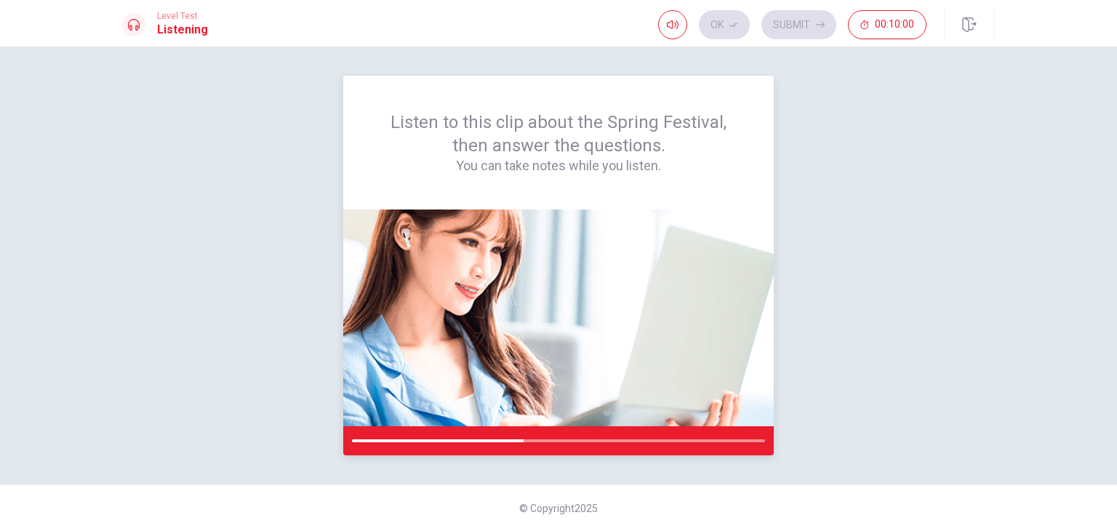
drag, startPoint x: 551, startPoint y: 437, endPoint x: 695, endPoint y: 452, distance: 144.8
click at [695, 452] on div at bounding box center [558, 440] width 431 height 29
click at [711, 443] on div at bounding box center [558, 440] width 431 height 29
drag, startPoint x: 721, startPoint y: 448, endPoint x: 725, endPoint y: 457, distance: 9.8
click at [725, 457] on div "Listen to this clip about the Spring Festival, then answer the questions. You c…" at bounding box center [558, 289] width 1117 height 484
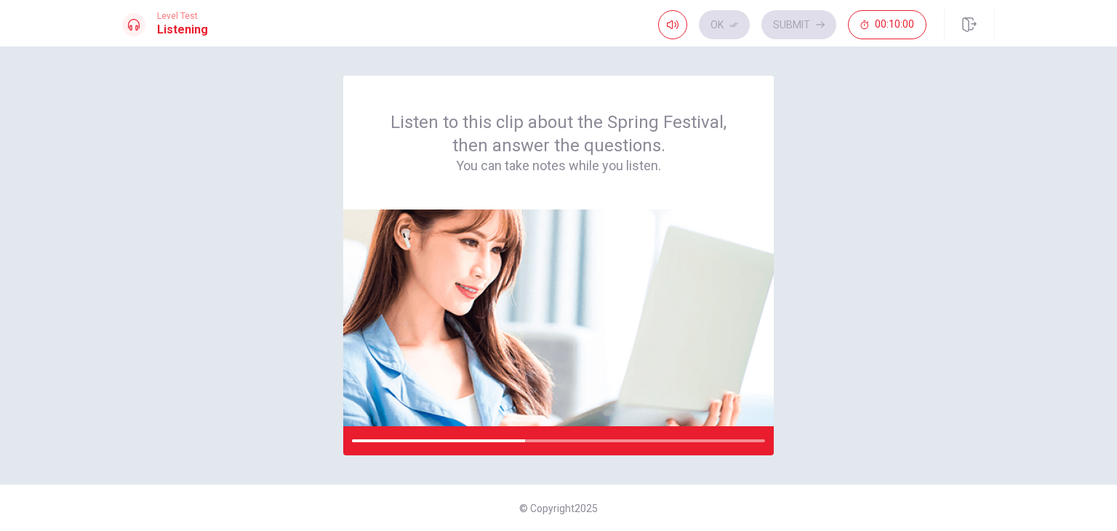
click at [730, 461] on div "Listen to this clip about the Spring Festival, then answer the questions. You c…" at bounding box center [558, 289] width 1117 height 484
click at [745, 30] on div "Ok Submit 00:10:00" at bounding box center [792, 24] width 268 height 29
drag, startPoint x: 745, startPoint y: 29, endPoint x: 812, endPoint y: 18, distance: 67.8
click at [751, 28] on div "Ok Submit 00:10:00" at bounding box center [792, 24] width 268 height 29
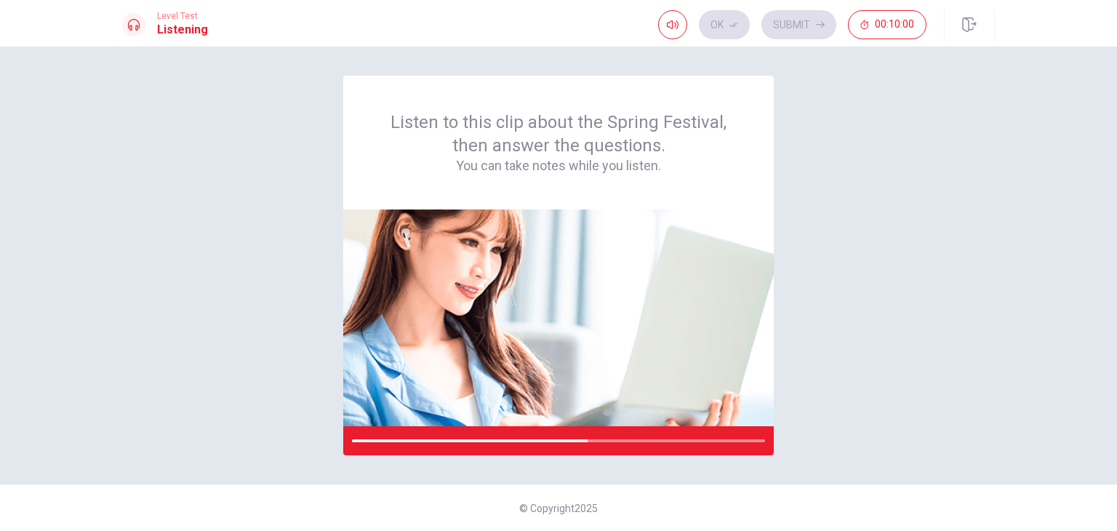
click at [814, 17] on div "Ok Submit 00:10:00" at bounding box center [792, 24] width 268 height 29
click at [818, 17] on div "Ok Submit 00:10:00" at bounding box center [792, 24] width 268 height 29
drag, startPoint x: 818, startPoint y: 17, endPoint x: 817, endPoint y: 26, distance: 9.5
click at [818, 20] on div "Ok Submit 00:10:00" at bounding box center [792, 24] width 268 height 29
drag, startPoint x: 817, startPoint y: 28, endPoint x: 812, endPoint y: 62, distance: 34.5
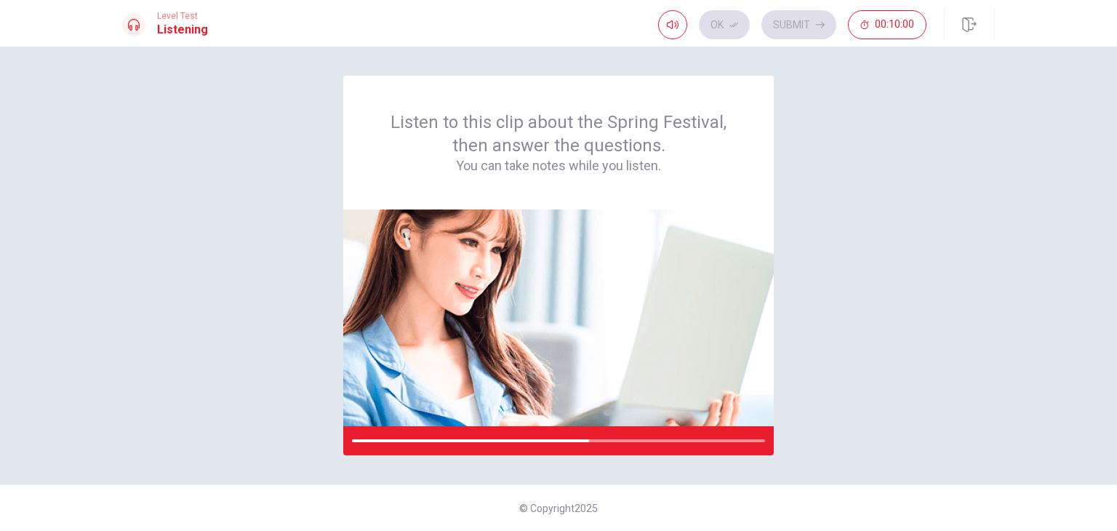
click at [813, 61] on div "Level Test Listening Ok Submit 00:10:00 00:10:00 Ok Submit Listen to this clip …" at bounding box center [558, 265] width 1117 height 531
click at [812, 60] on div "Listen to this clip about the Spring Festival, then answer the questions. You c…" at bounding box center [558, 289] width 1117 height 484
click at [823, 44] on div "Level Test Listening Ok Submit 00:10:00" at bounding box center [558, 23] width 1117 height 47
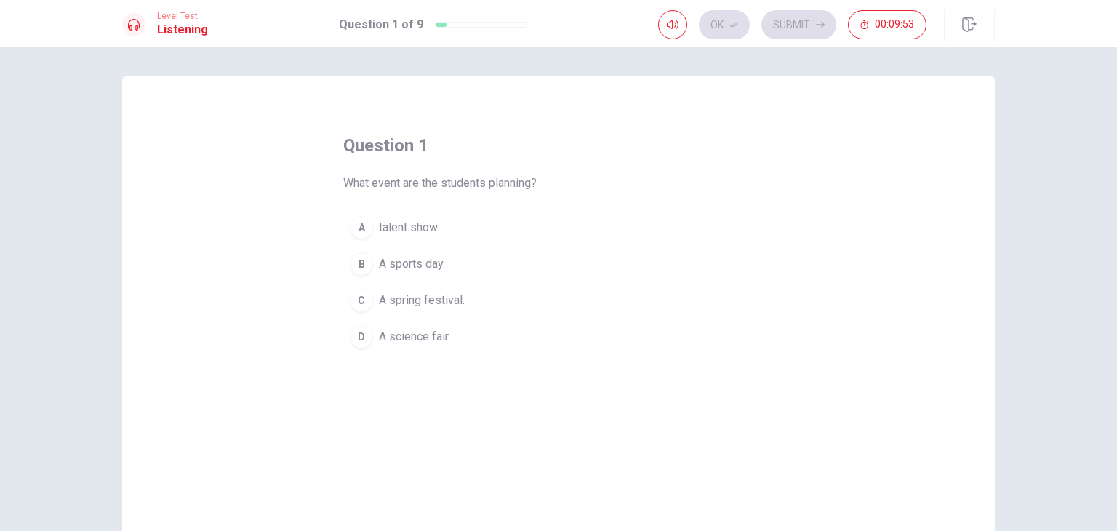
click at [428, 292] on span "A spring festival." at bounding box center [422, 300] width 86 height 17
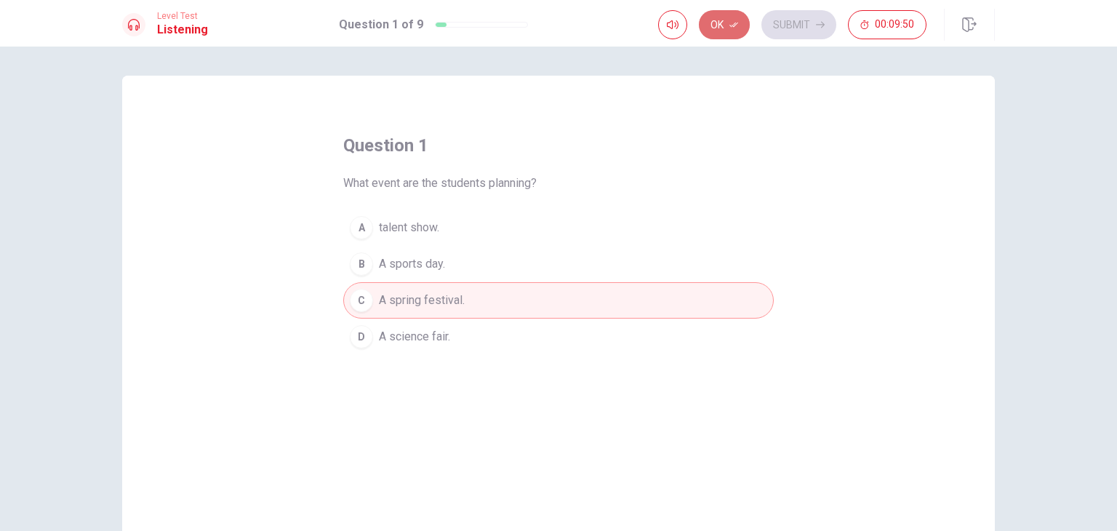
click at [743, 26] on button "Ok" at bounding box center [724, 24] width 51 height 29
click at [796, 20] on button "Submit" at bounding box center [799, 24] width 75 height 29
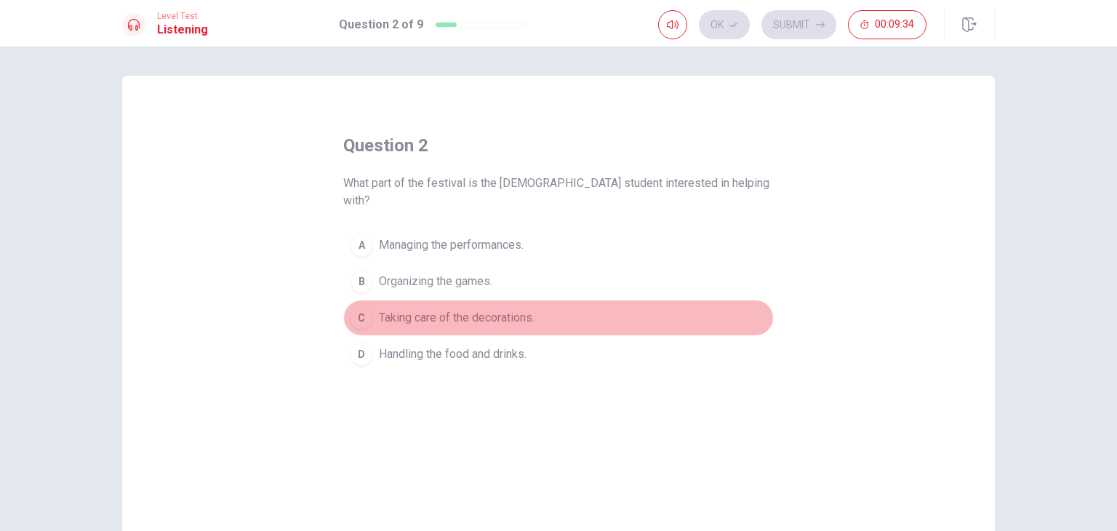
click at [482, 309] on span "Taking care of the decorations." at bounding box center [457, 317] width 156 height 17
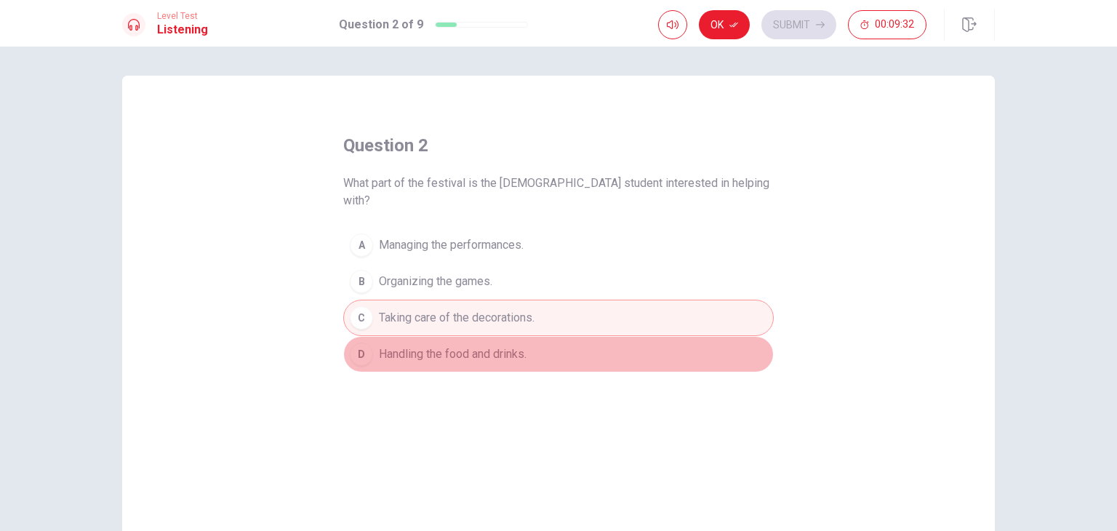
click at [431, 345] on span "Handling the food and drinks." at bounding box center [453, 353] width 148 height 17
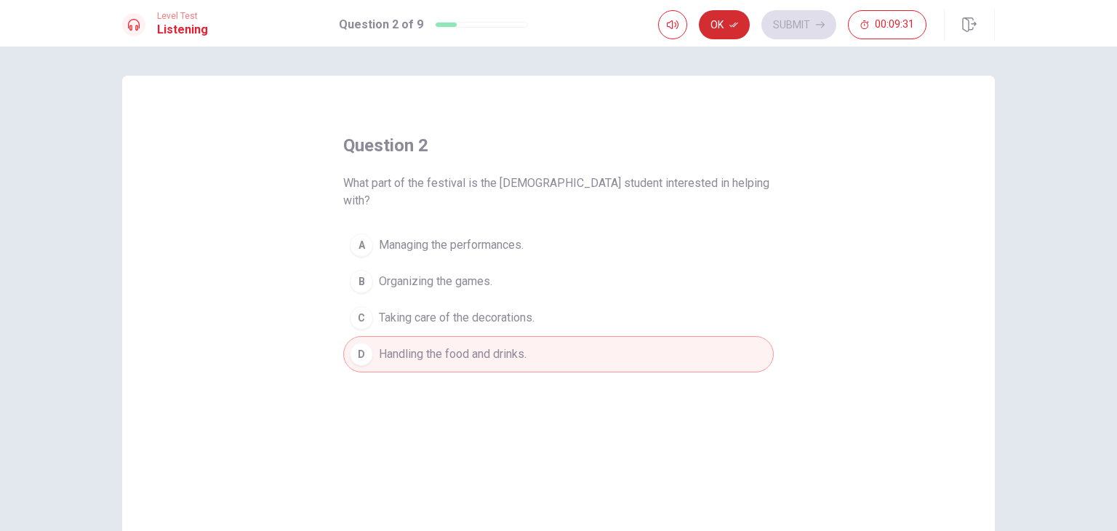
click at [729, 23] on button "Ok" at bounding box center [724, 24] width 51 height 29
click at [777, 23] on button "Submit" at bounding box center [799, 24] width 75 height 29
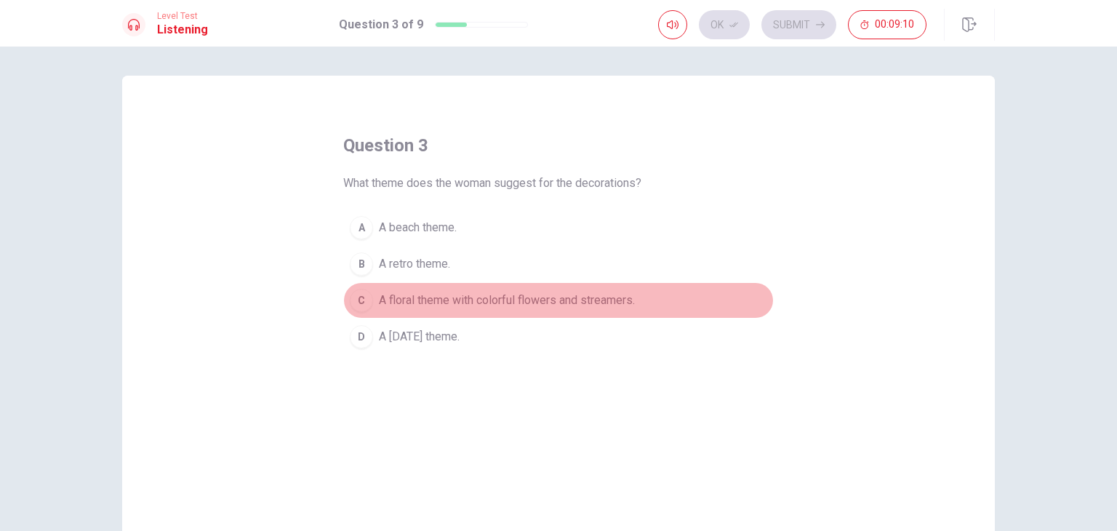
click at [468, 300] on span "A floral theme with colorful flowers and streamers." at bounding box center [507, 300] width 256 height 17
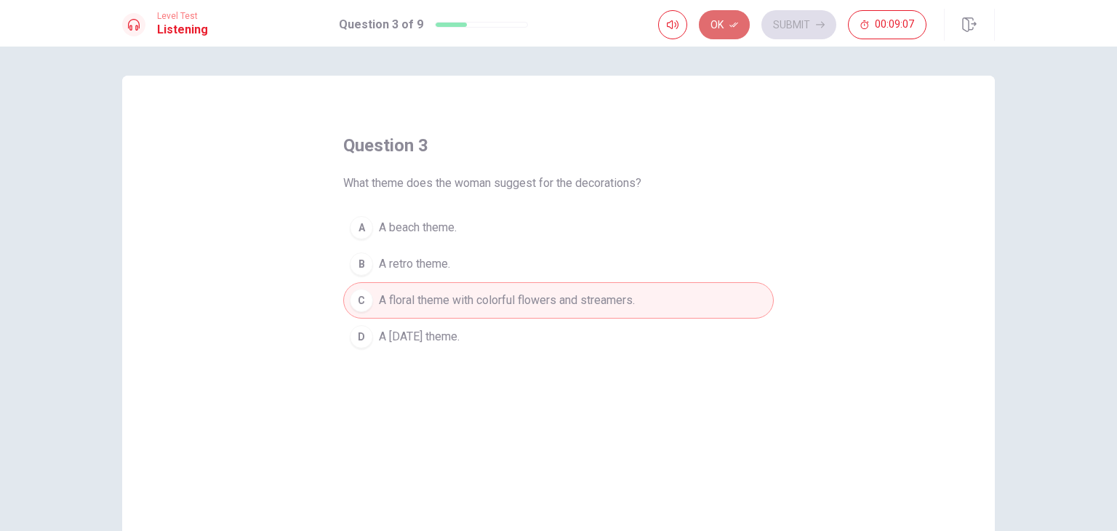
click at [742, 28] on button "Ok" at bounding box center [724, 24] width 51 height 29
click at [824, 18] on button "Submit" at bounding box center [799, 24] width 75 height 29
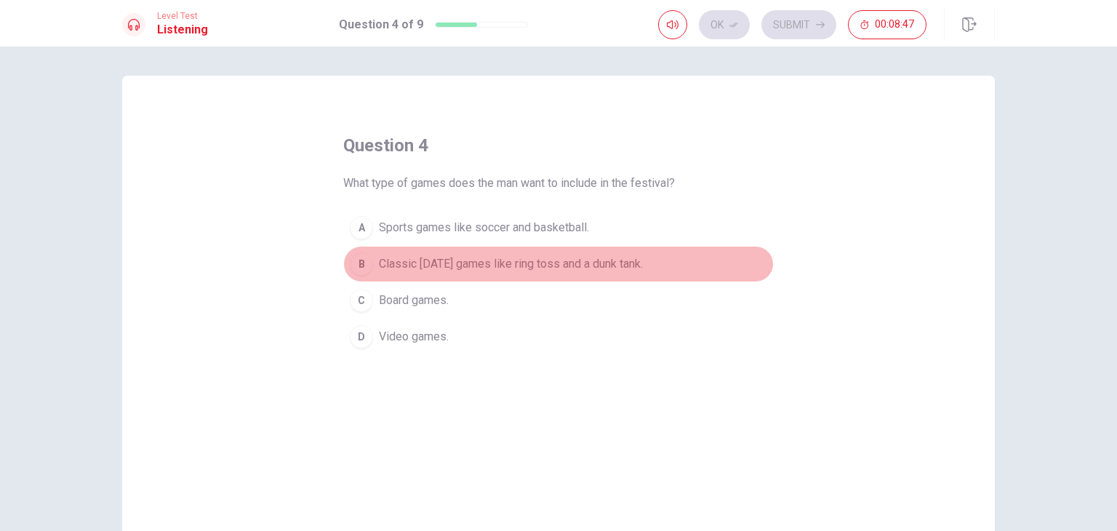
click at [606, 268] on span "Classic [DATE] games like ring toss and a dunk tank." at bounding box center [511, 263] width 264 height 17
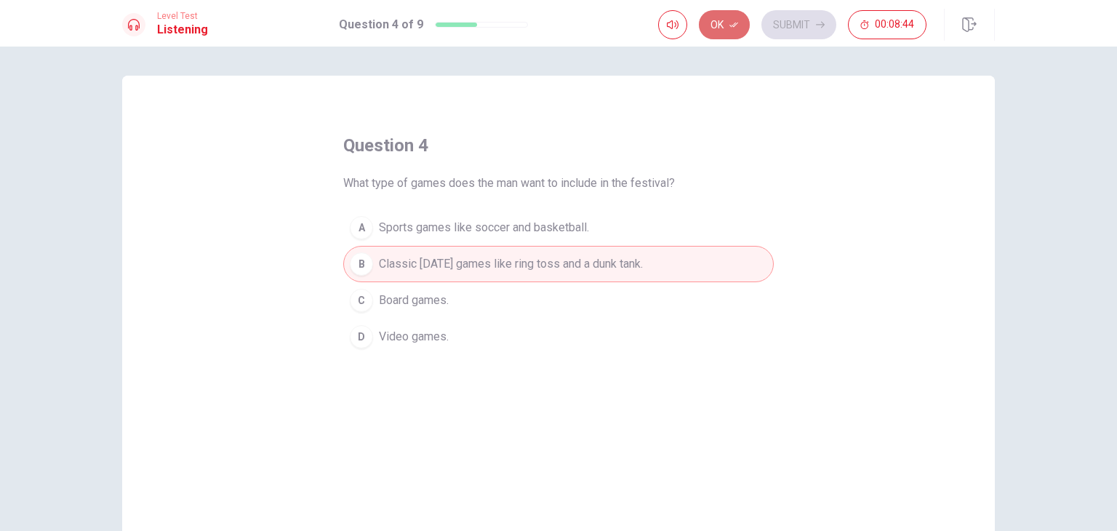
click at [733, 21] on icon "button" at bounding box center [734, 24] width 9 height 9
click at [799, 28] on button "Submit" at bounding box center [799, 24] width 75 height 29
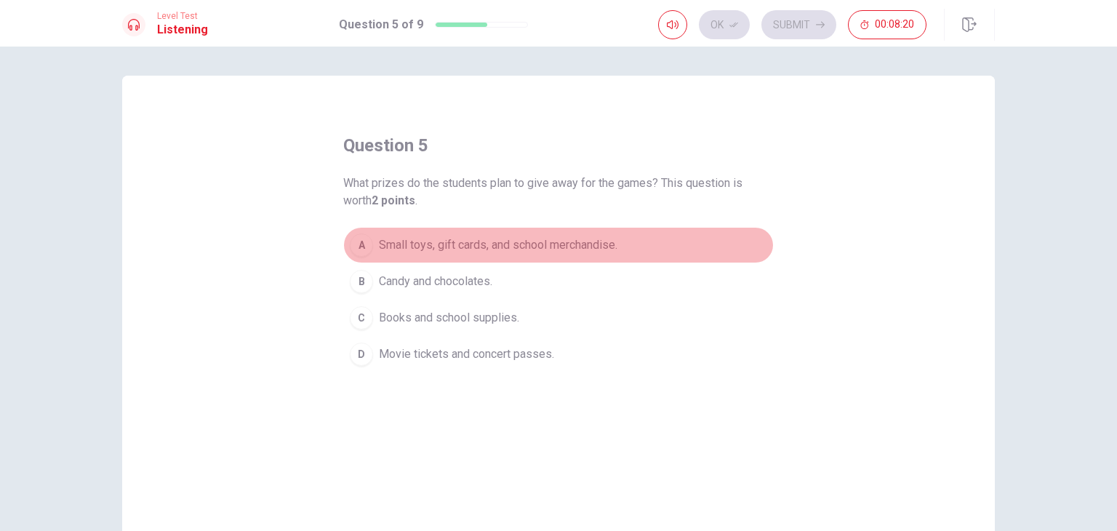
click at [485, 257] on button "A Small toys, gift cards, and school merchandise." at bounding box center [558, 245] width 431 height 36
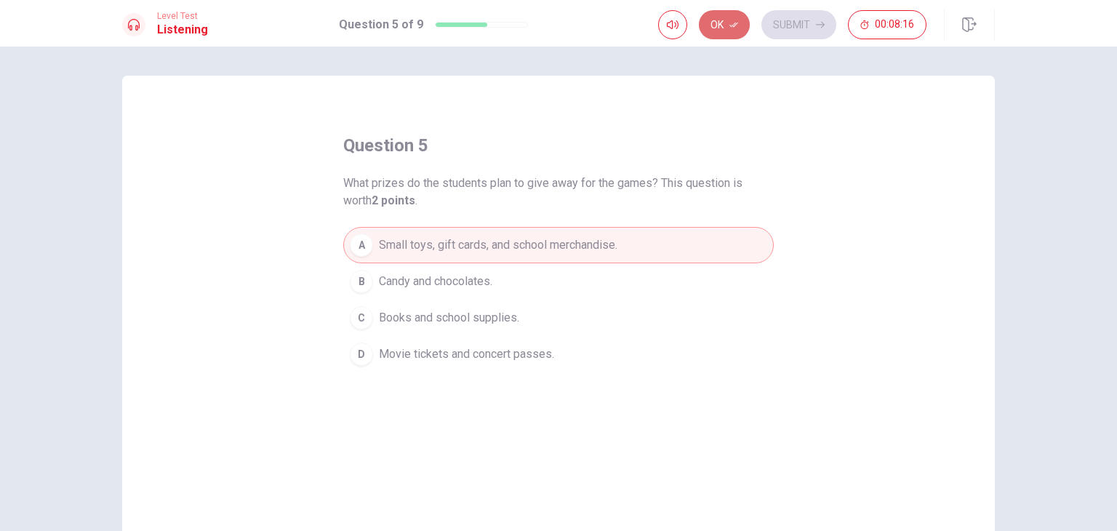
click at [740, 31] on button "Ok" at bounding box center [724, 24] width 51 height 29
click at [803, 21] on button "Submit" at bounding box center [799, 24] width 75 height 29
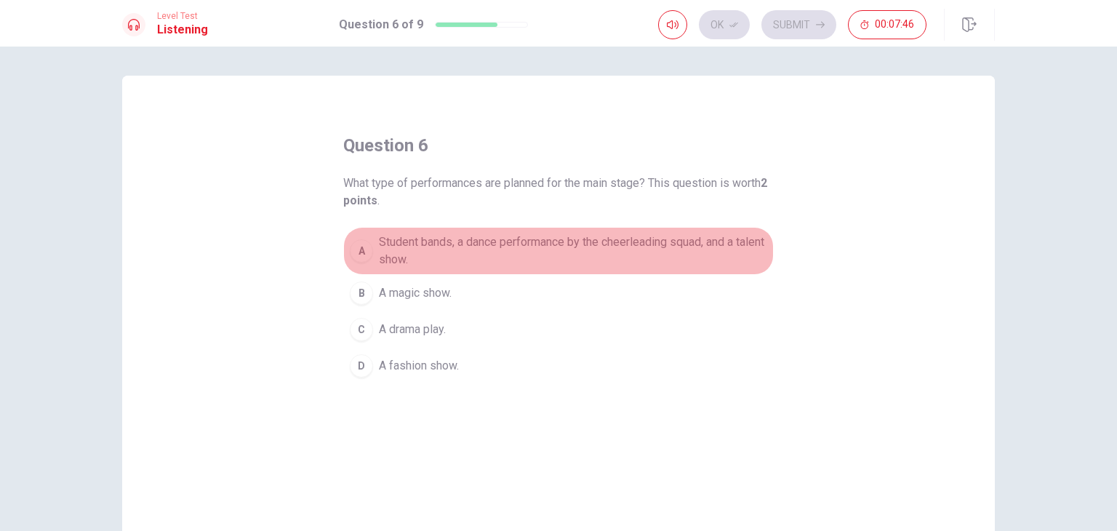
click at [480, 245] on span "Student bands, a dance performance by the cheerleading squad, and a talent show." at bounding box center [573, 250] width 388 height 35
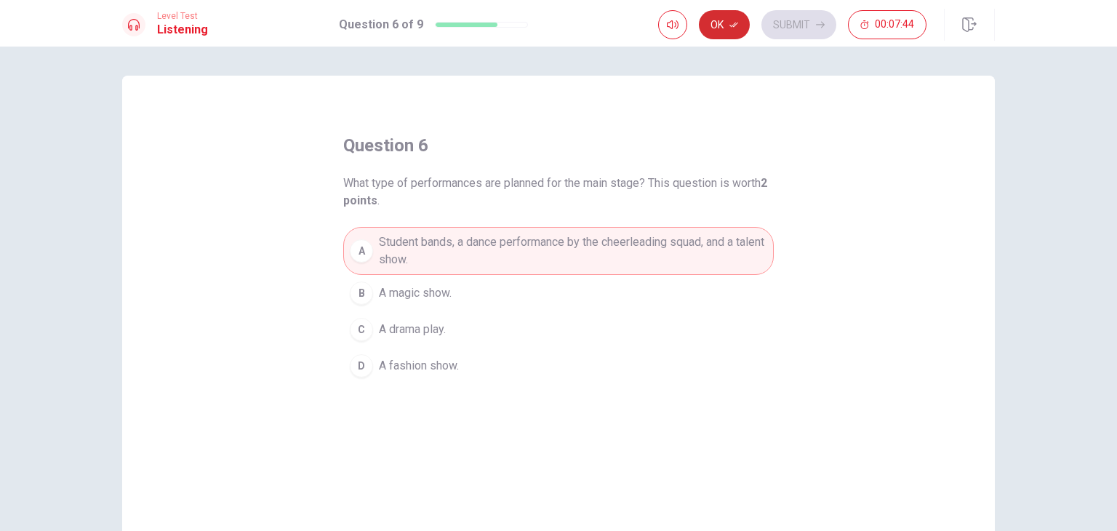
click at [732, 28] on icon "button" at bounding box center [734, 24] width 9 height 9
click at [765, 31] on button "Submit" at bounding box center [799, 24] width 75 height 29
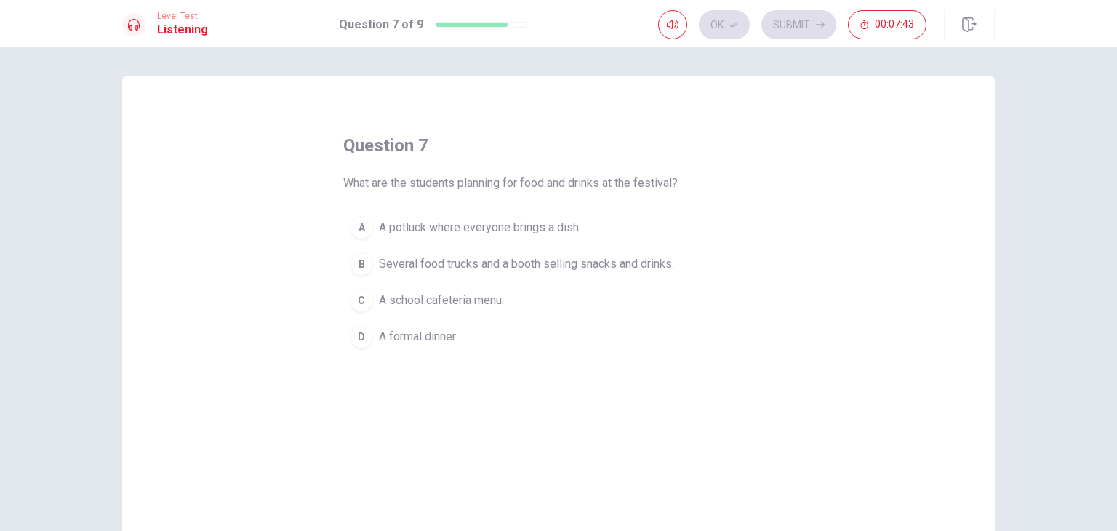
click at [775, 27] on div "Ok Submit 00:07:43" at bounding box center [792, 24] width 268 height 29
click at [430, 258] on span "Several food trucks and a booth selling snacks and drinks." at bounding box center [526, 263] width 295 height 17
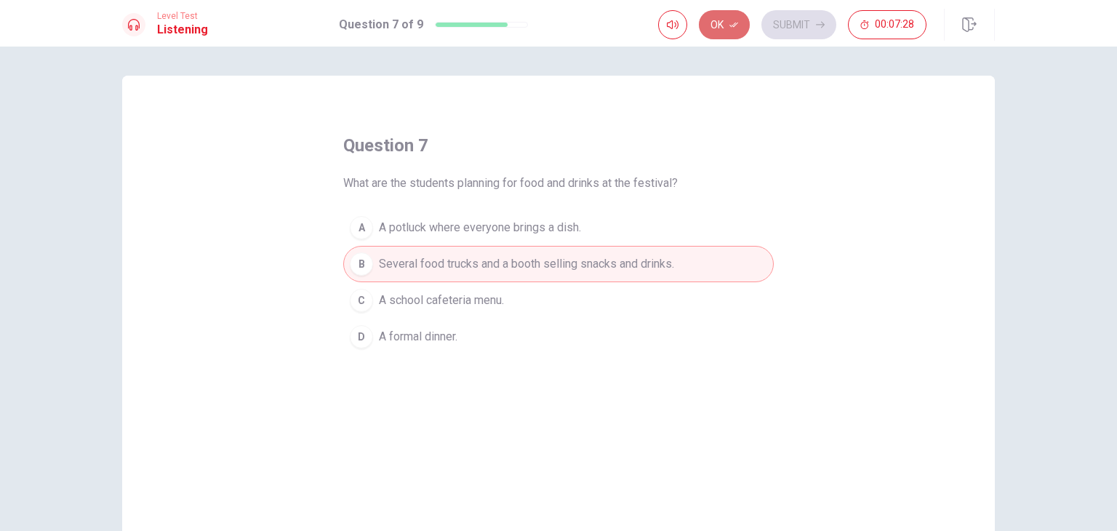
click at [714, 32] on button "Ok" at bounding box center [724, 24] width 51 height 29
click at [808, 10] on button "Submit" at bounding box center [799, 24] width 75 height 29
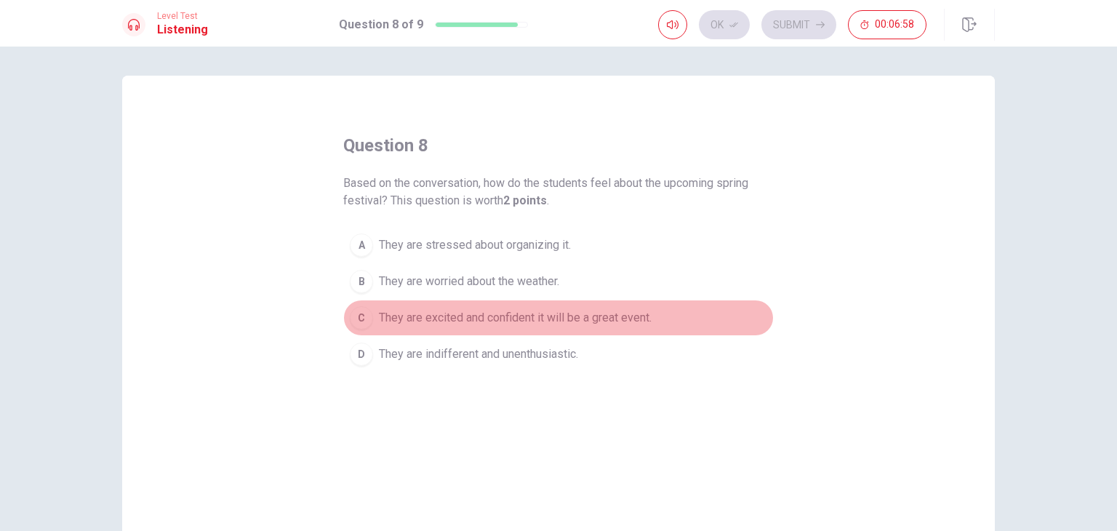
click at [507, 328] on button "C They are excited and confident it will be a great event." at bounding box center [558, 318] width 431 height 36
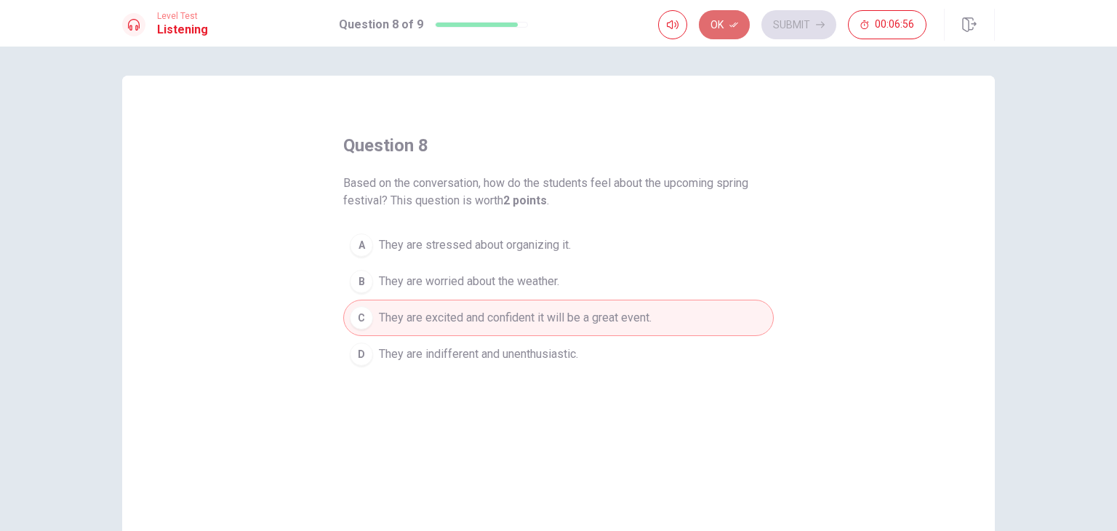
click at [738, 25] on icon "button" at bounding box center [734, 24] width 9 height 9
click at [780, 25] on button "Submit" at bounding box center [799, 24] width 75 height 29
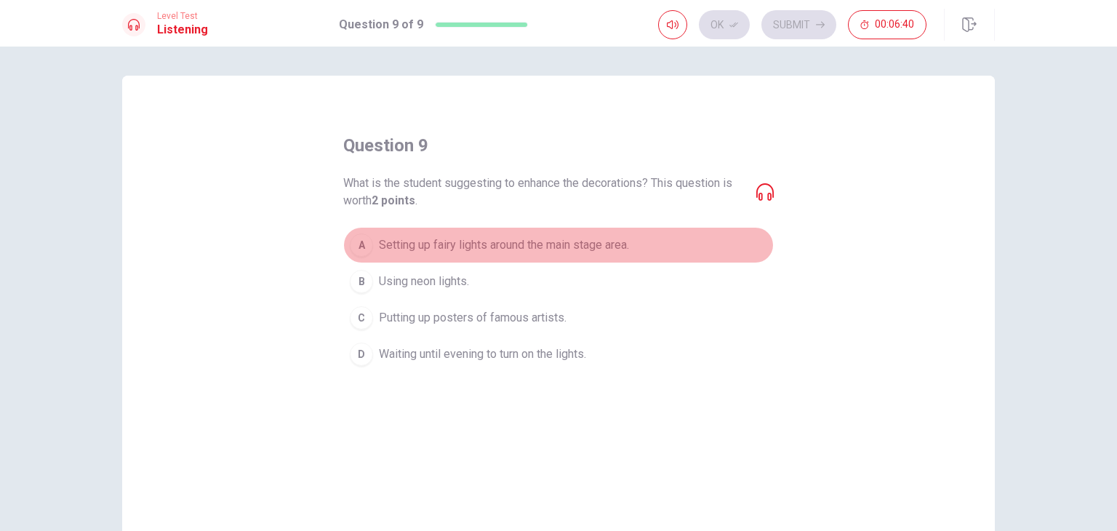
click at [570, 240] on span "Setting up fairy lights around the main stage area." at bounding box center [504, 244] width 250 height 17
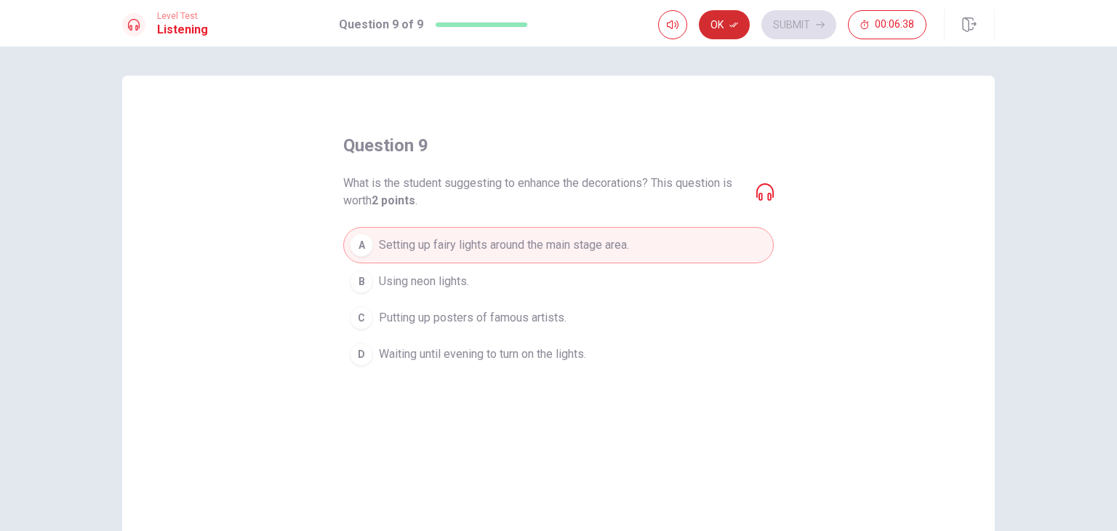
click at [719, 13] on button "Ok" at bounding box center [724, 24] width 51 height 29
click at [783, 31] on button "Submit" at bounding box center [799, 24] width 75 height 29
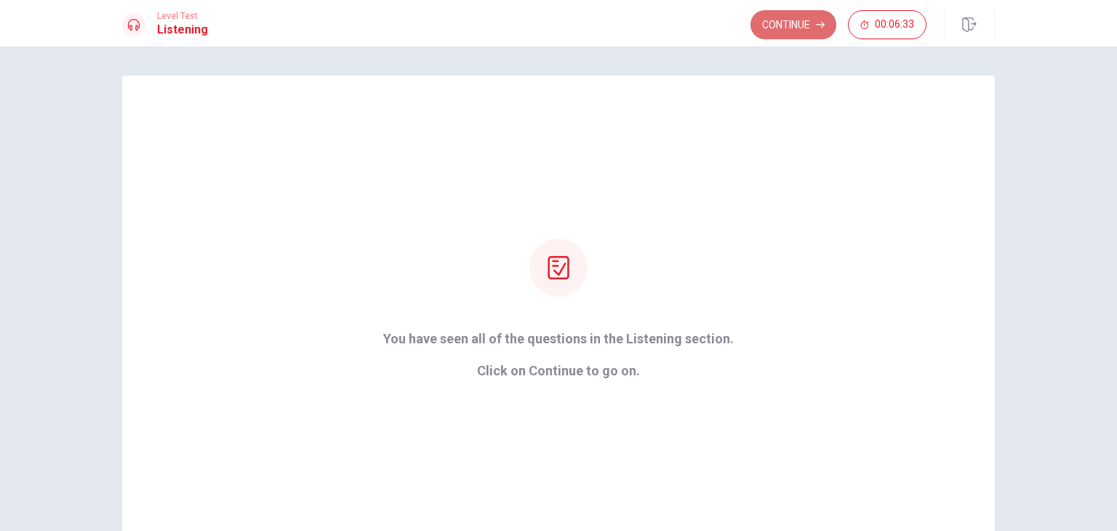
click at [803, 29] on button "Continue" at bounding box center [794, 24] width 86 height 29
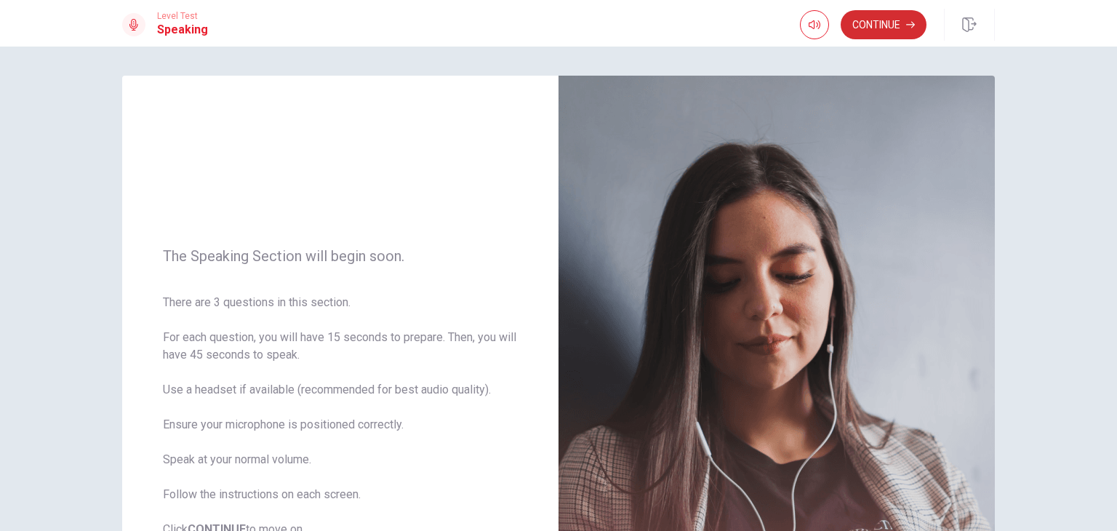
click at [896, 24] on button "Continue" at bounding box center [884, 24] width 86 height 29
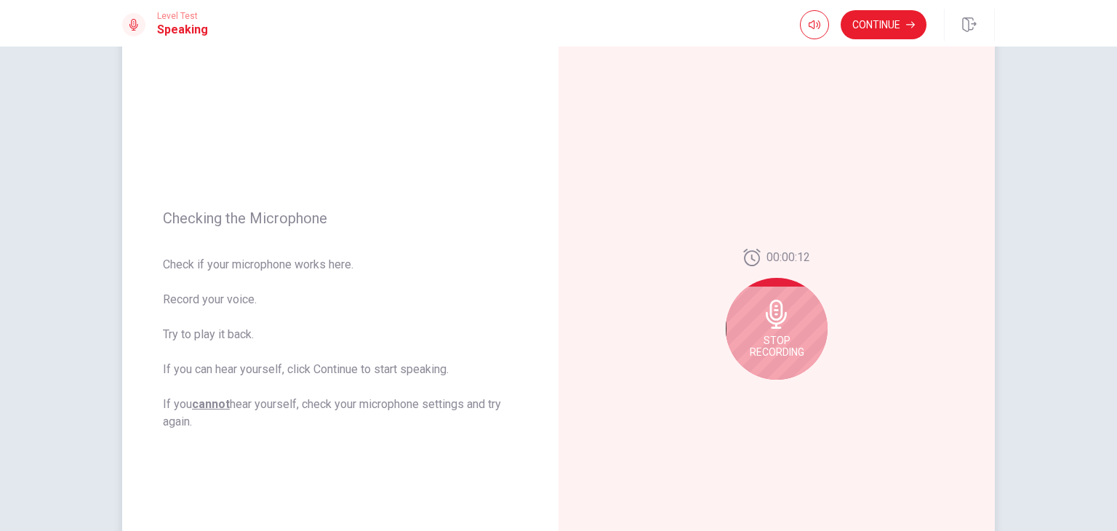
scroll to position [145, 0]
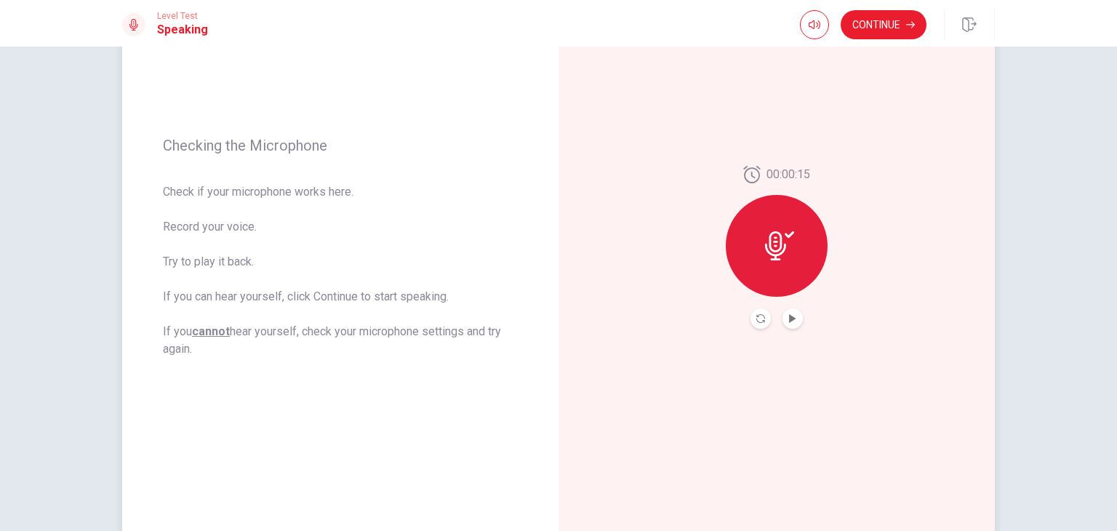
click at [776, 273] on div at bounding box center [777, 246] width 102 height 102
click at [778, 243] on icon at bounding box center [775, 245] width 21 height 29
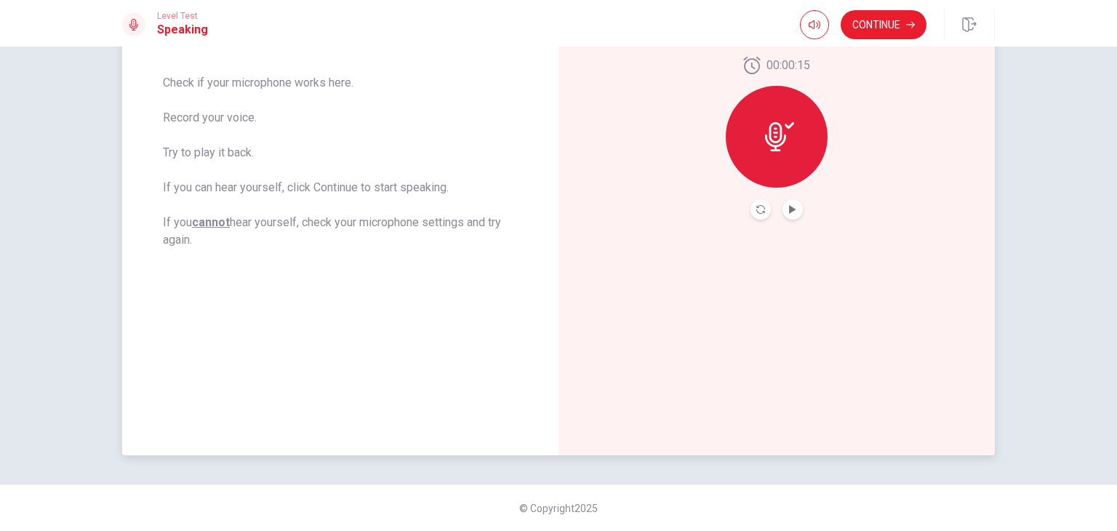
scroll to position [109, 0]
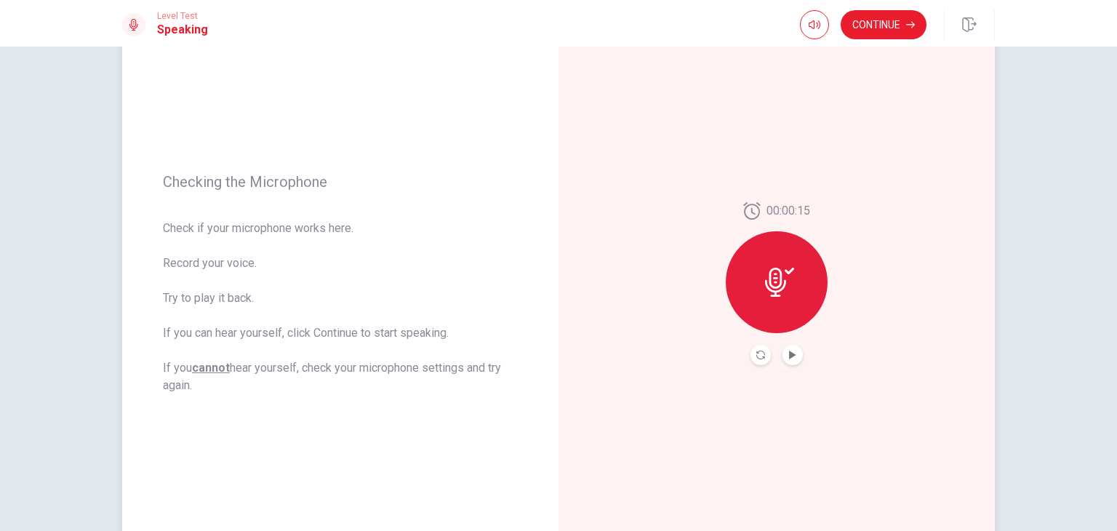
click at [791, 258] on div at bounding box center [777, 282] width 102 height 102
click at [780, 277] on icon at bounding box center [779, 282] width 29 height 29
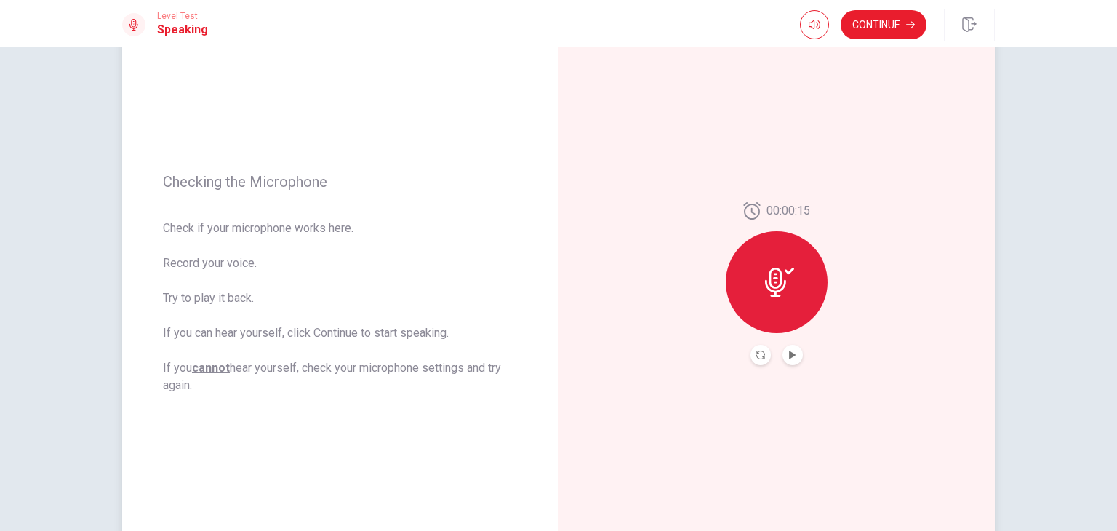
click at [780, 277] on icon at bounding box center [779, 282] width 29 height 29
click at [783, 350] on button "Play Audio" at bounding box center [793, 355] width 20 height 20
click at [758, 352] on icon "Record Again" at bounding box center [760, 355] width 9 height 9
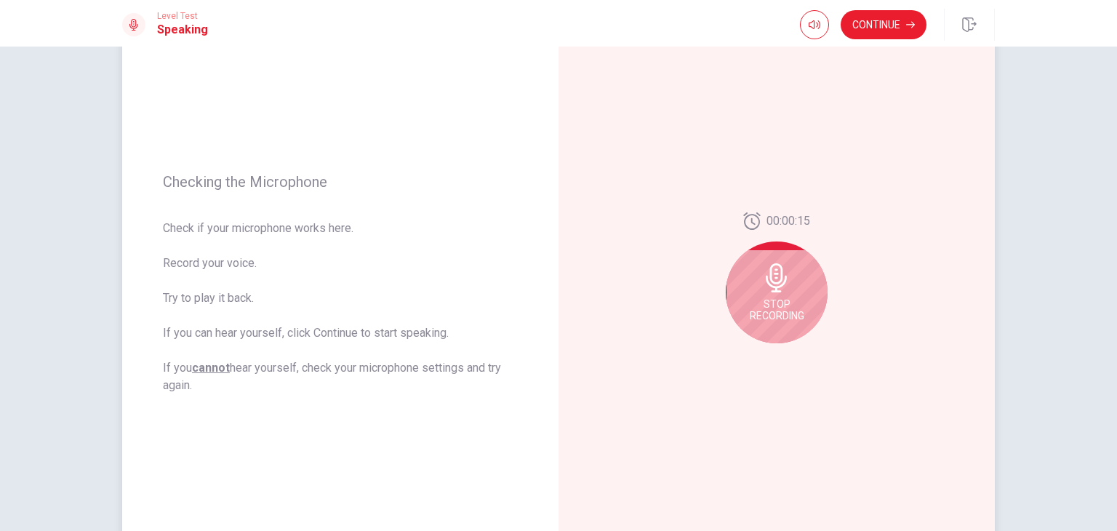
click at [791, 311] on span "Stop Recording" at bounding box center [777, 309] width 55 height 23
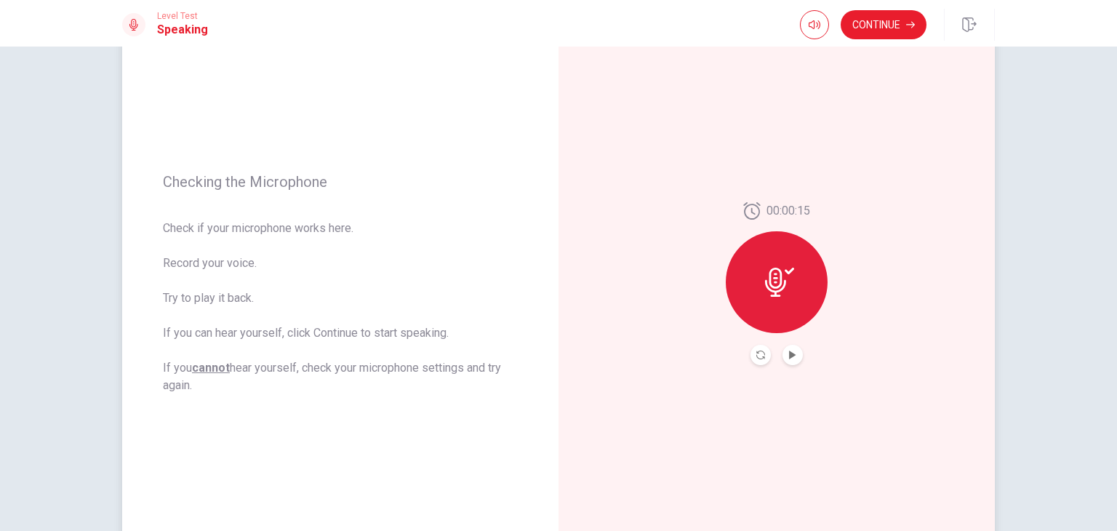
click at [792, 309] on div at bounding box center [777, 282] width 102 height 102
click at [751, 348] on div at bounding box center [777, 355] width 52 height 20
click at [758, 348] on button "Record Again" at bounding box center [761, 355] width 20 height 20
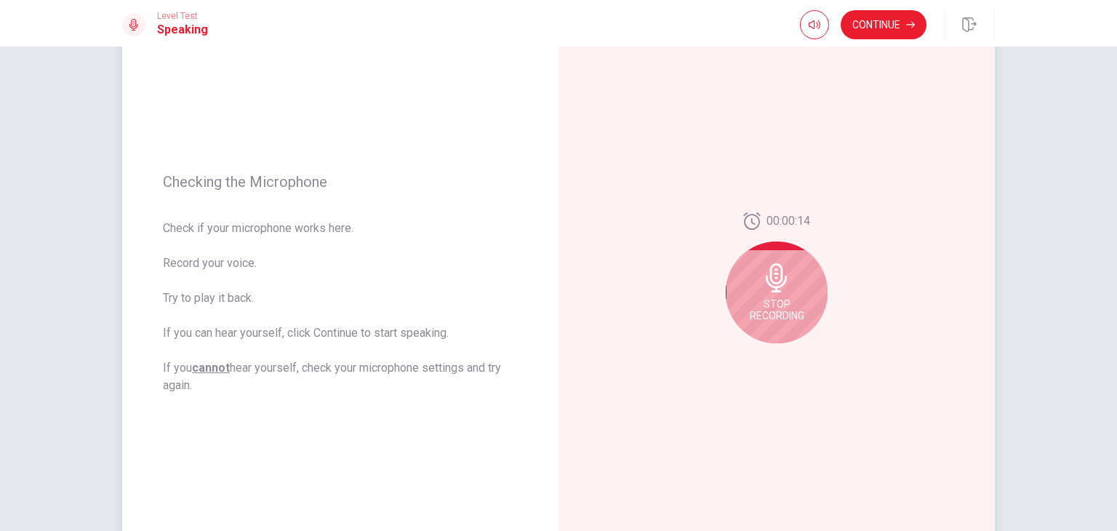
click at [767, 327] on div "Stop Recording" at bounding box center [777, 292] width 102 height 102
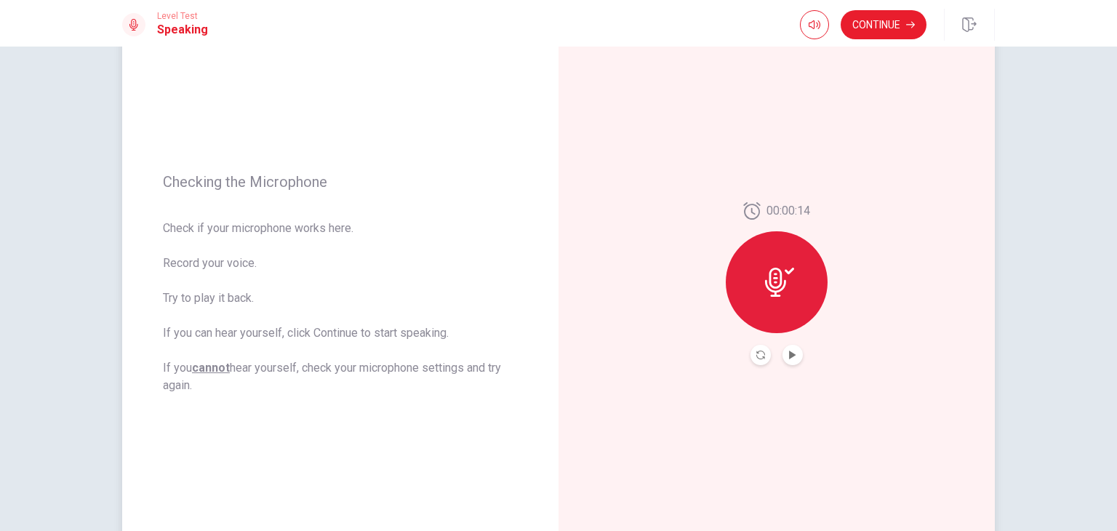
click at [816, 271] on div at bounding box center [777, 282] width 102 height 102
drag, startPoint x: 816, startPoint y: 271, endPoint x: 817, endPoint y: 299, distance: 28.4
click at [819, 292] on div at bounding box center [777, 282] width 102 height 102
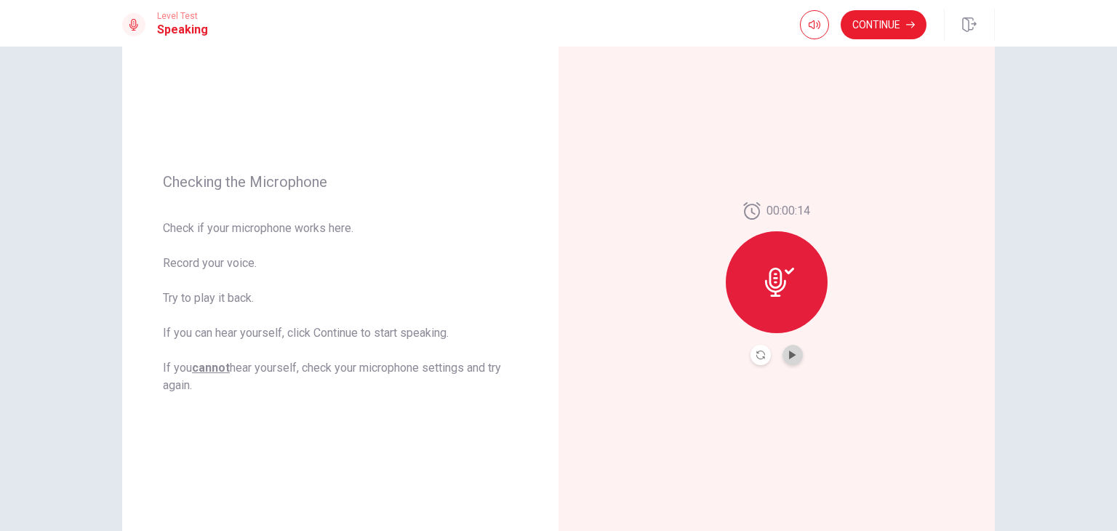
click at [792, 348] on button "Play Audio" at bounding box center [793, 355] width 20 height 20
click at [759, 353] on icon "Record Again" at bounding box center [760, 355] width 9 height 9
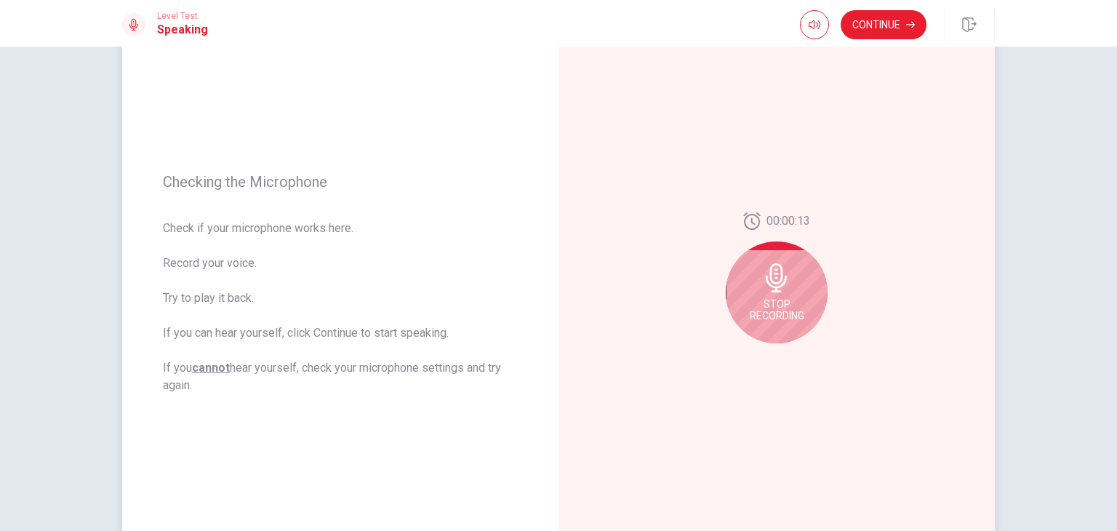
click at [763, 337] on div "Stop Recording" at bounding box center [777, 292] width 102 height 102
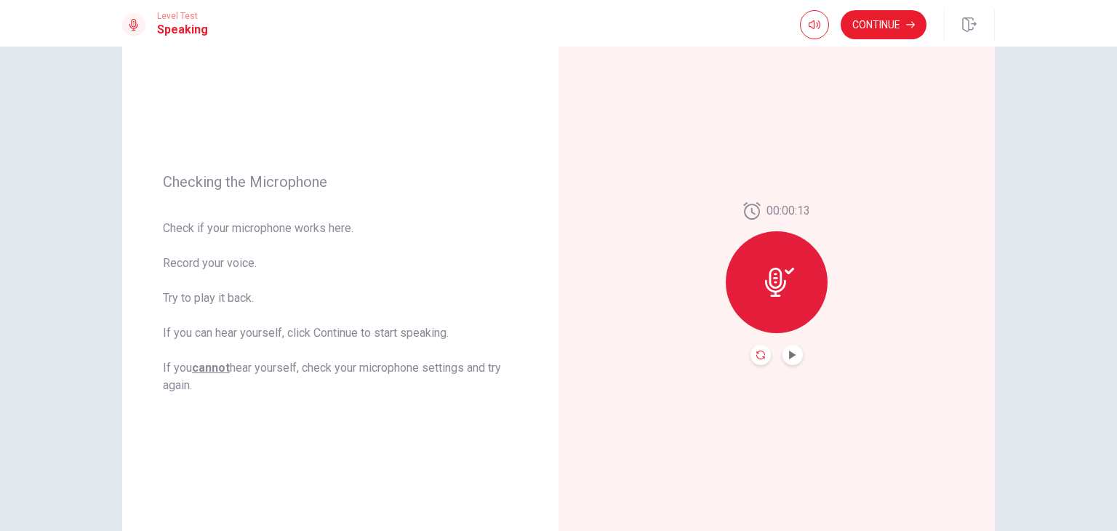
click at [759, 357] on icon "Record Again" at bounding box center [760, 355] width 9 height 9
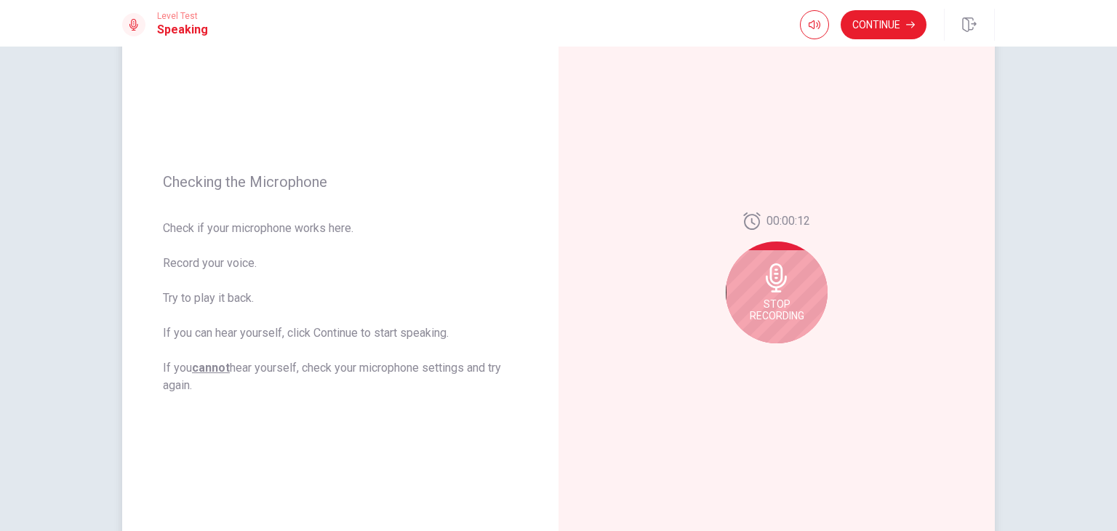
click at [773, 335] on div "Stop Recording" at bounding box center [777, 292] width 102 height 102
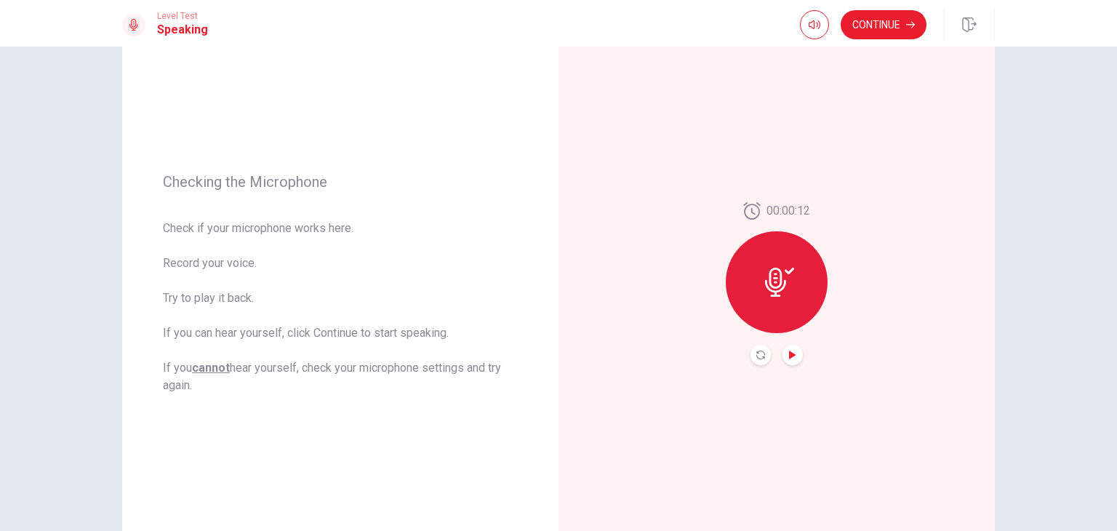
click at [789, 357] on icon "Play Audio" at bounding box center [792, 355] width 9 height 9
click at [884, 25] on button "Continue" at bounding box center [884, 24] width 86 height 29
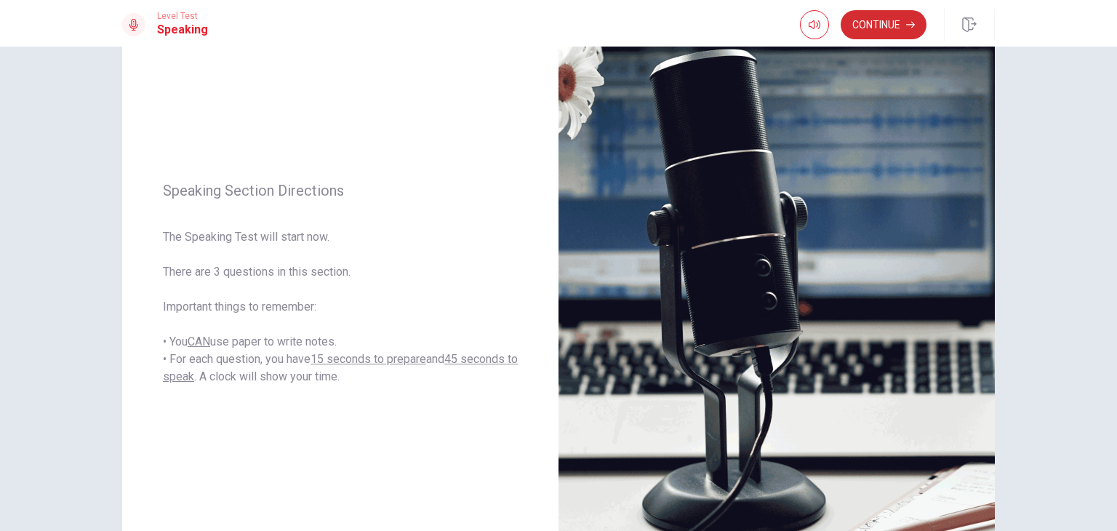
click at [885, 28] on button "Continue" at bounding box center [884, 24] width 86 height 29
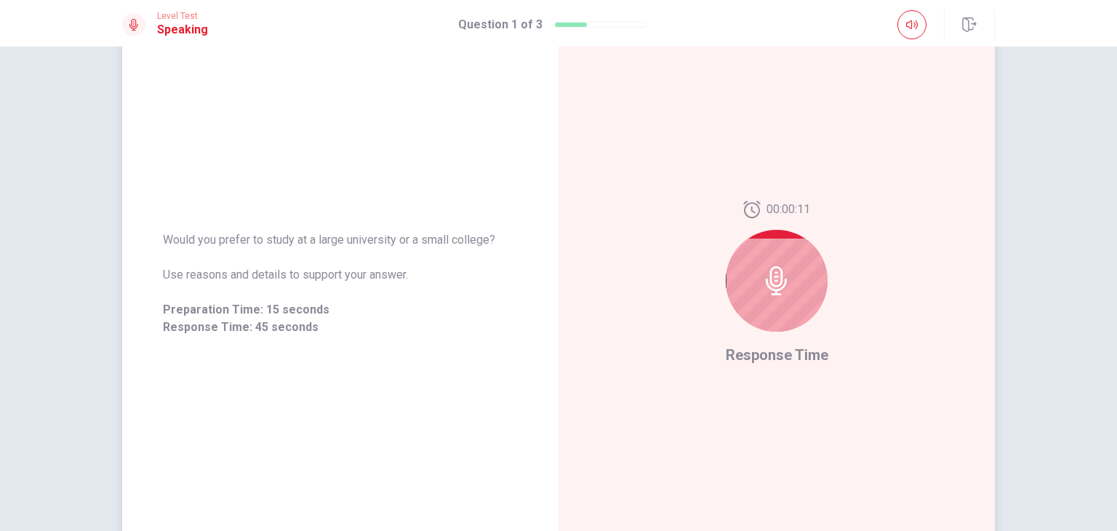
click at [798, 284] on div at bounding box center [777, 281] width 102 height 102
click at [797, 326] on div "00:00:09" at bounding box center [777, 272] width 102 height 143
click at [786, 259] on div at bounding box center [777, 281] width 102 height 102
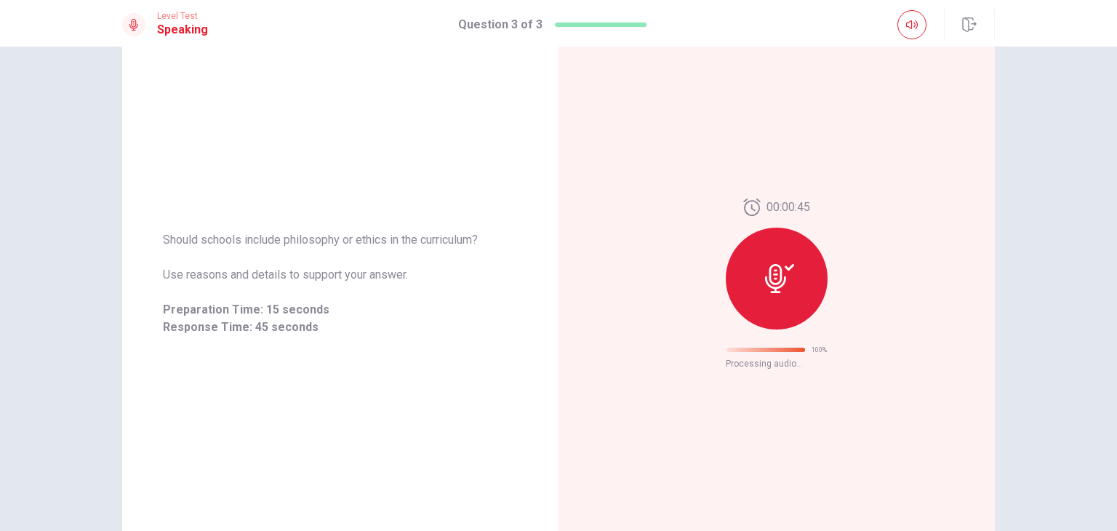
scroll to position [0, 0]
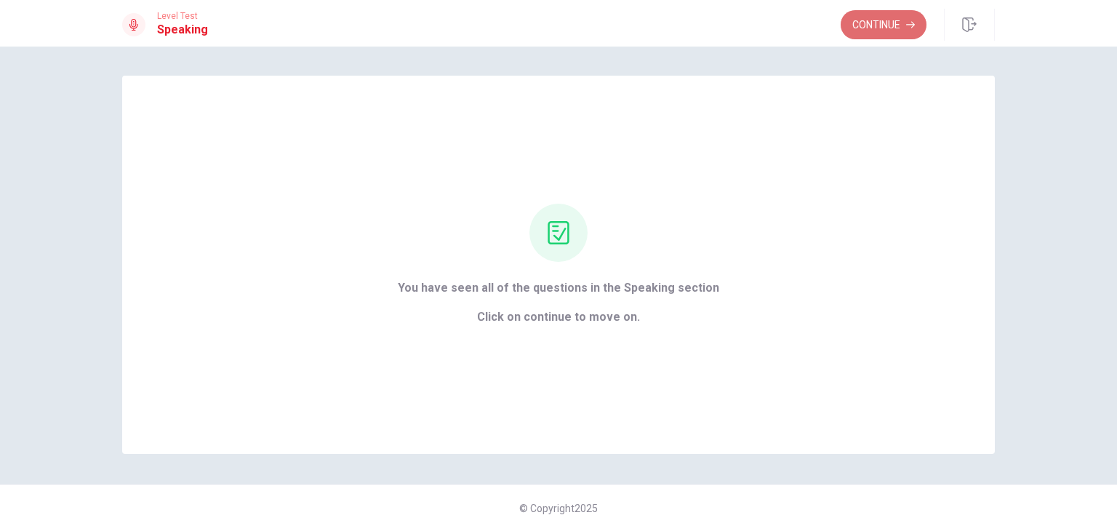
click at [881, 23] on button "Continue" at bounding box center [884, 24] width 86 height 29
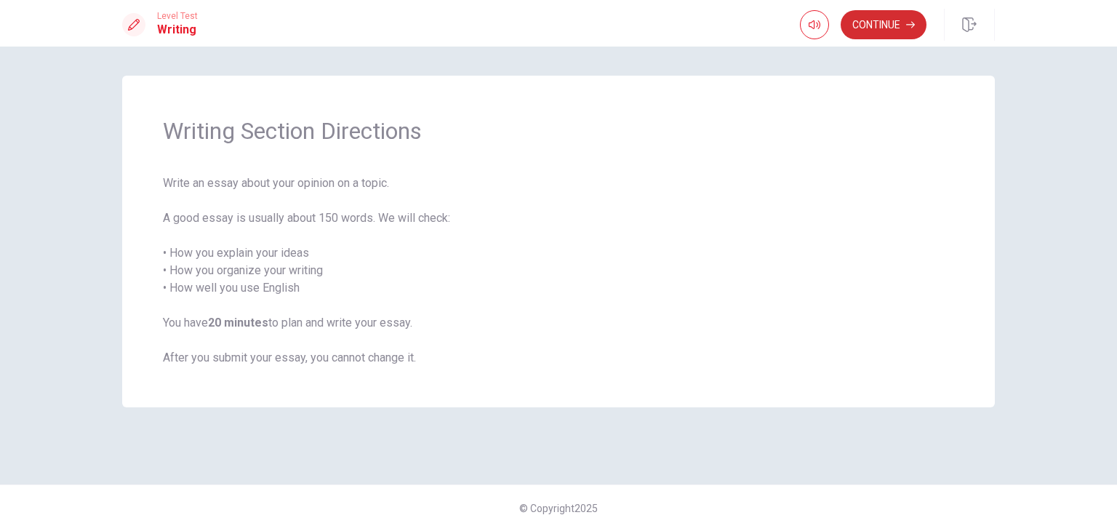
click at [881, 23] on button "Continue" at bounding box center [884, 24] width 86 height 29
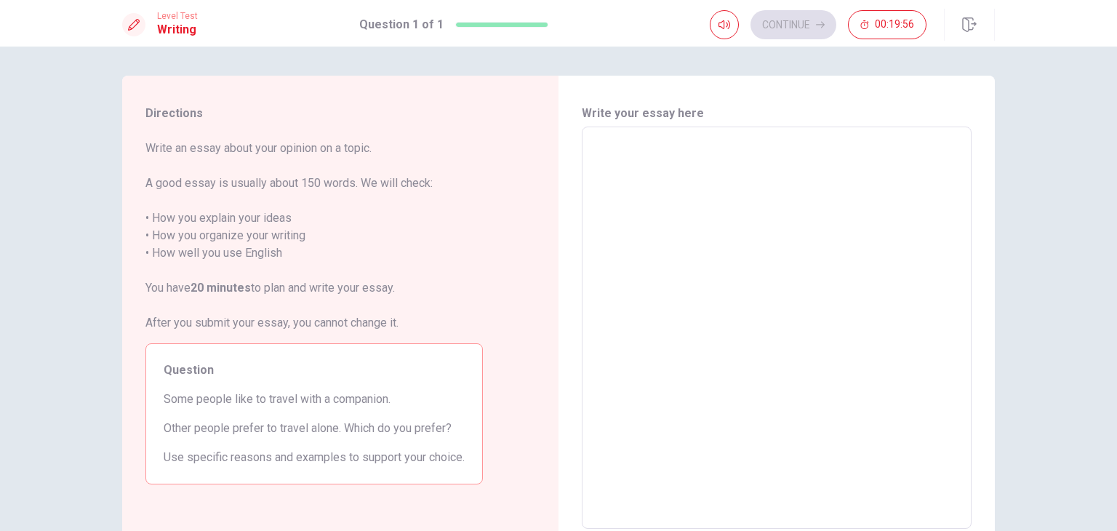
click at [661, 212] on textarea at bounding box center [777, 328] width 370 height 378
click at [695, 149] on textarea at bounding box center [777, 328] width 370 height 378
type textarea "I"
type textarea "x"
type textarea "I"
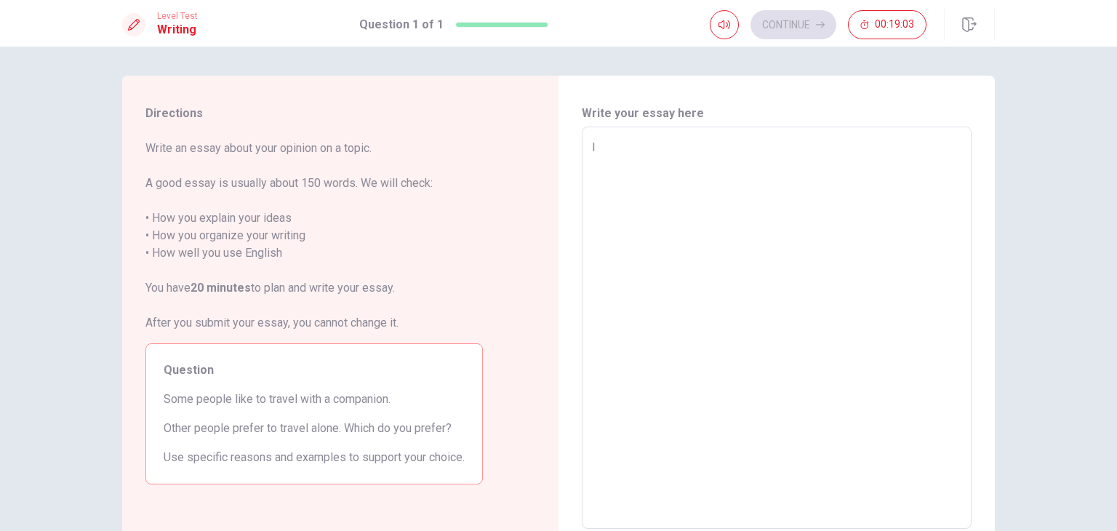
type textarea "x"
type textarea "I t"
type textarea "x"
type textarea "I th"
type textarea "x"
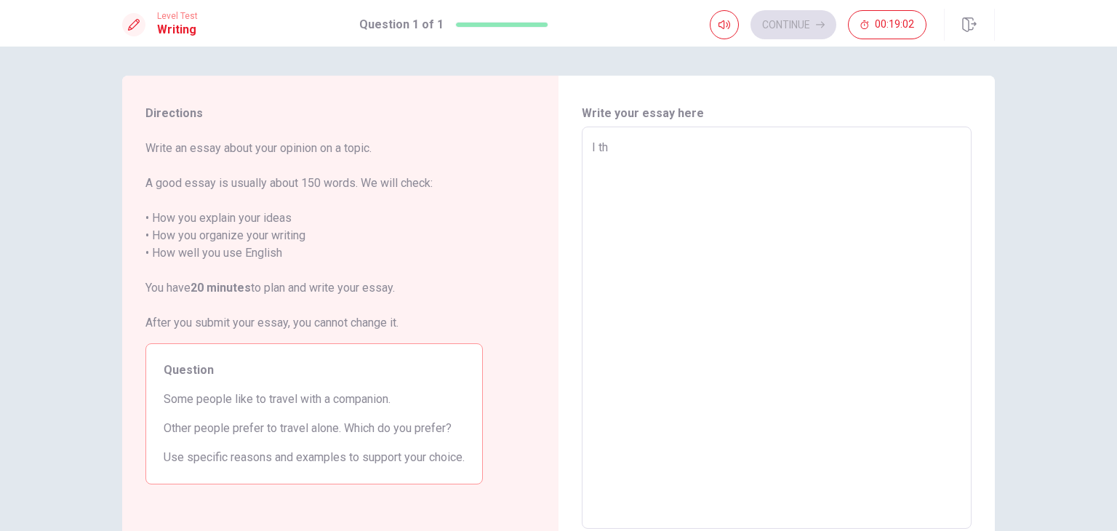
type textarea "I thi"
type textarea "x"
type textarea "I thin"
type textarea "x"
type textarea "I think"
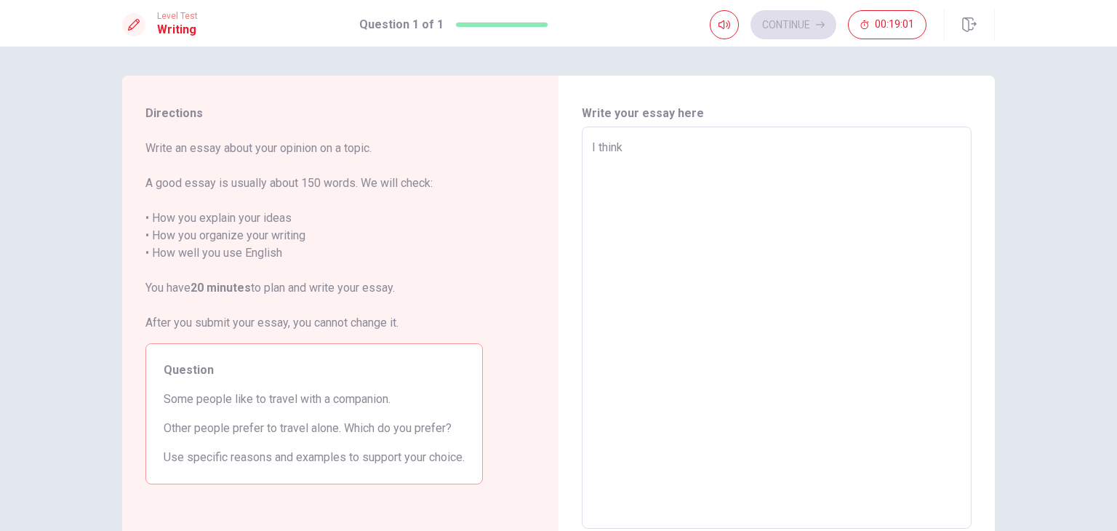
type textarea "x"
type textarea "I think"
type textarea "x"
type textarea "I think"
type textarea "x"
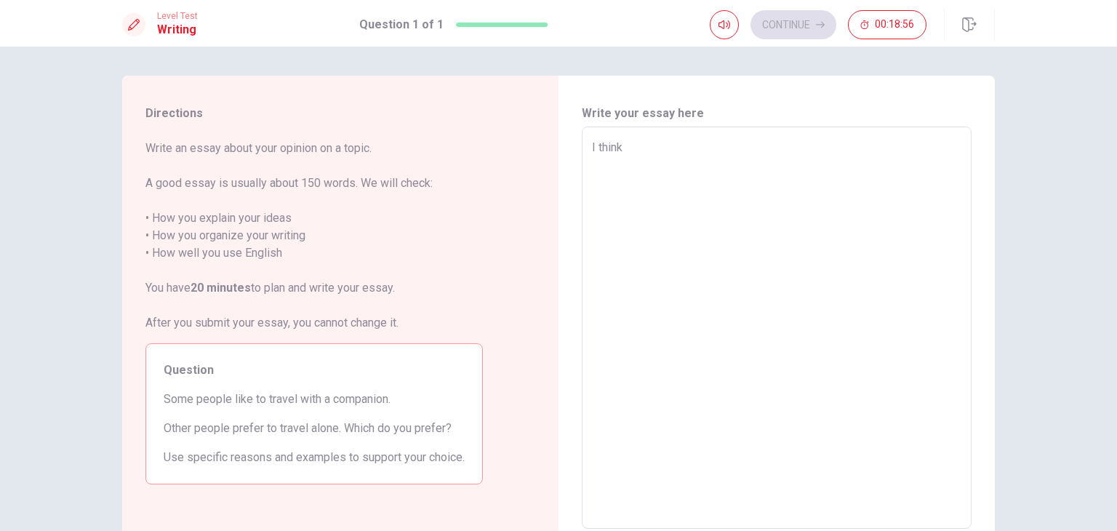
type textarea "I thin"
type textarea "x"
type textarea "I thi"
type textarea "x"
type textarea "I th"
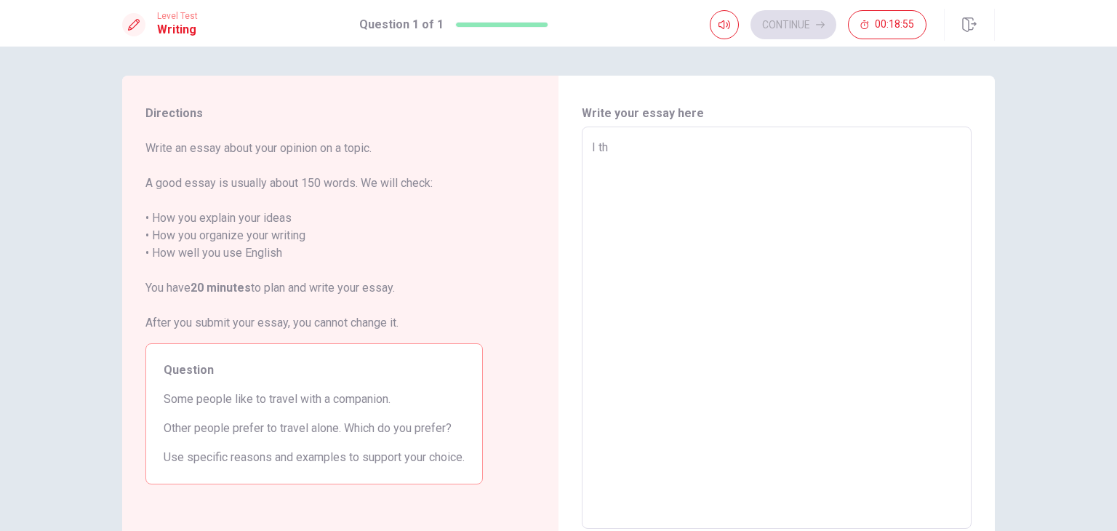
type textarea "x"
type textarea "I t"
type textarea "x"
type textarea "I"
type textarea "x"
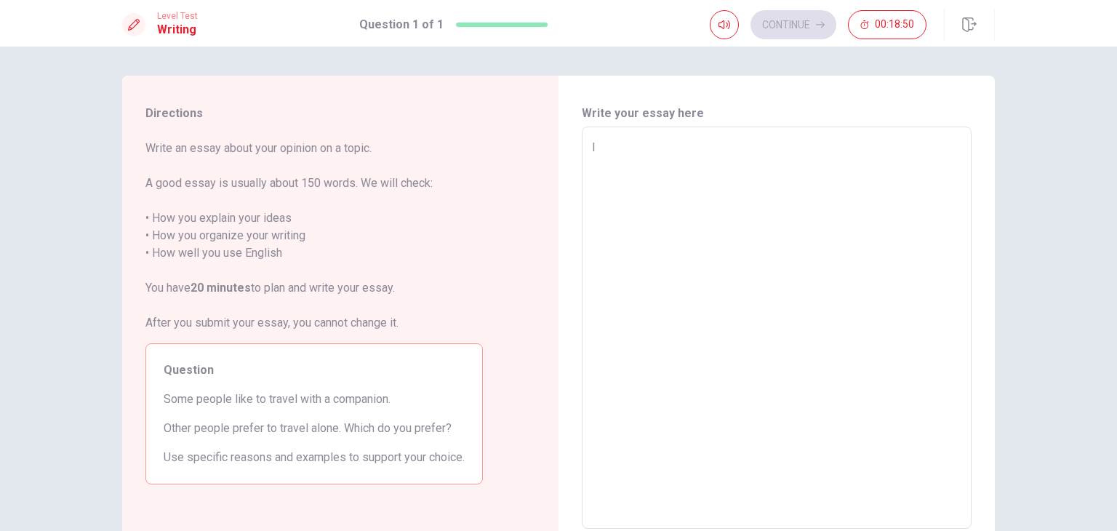
type textarea "I h"
type textarea "x"
type textarea "I hi"
type textarea "x"
type textarea "I hin"
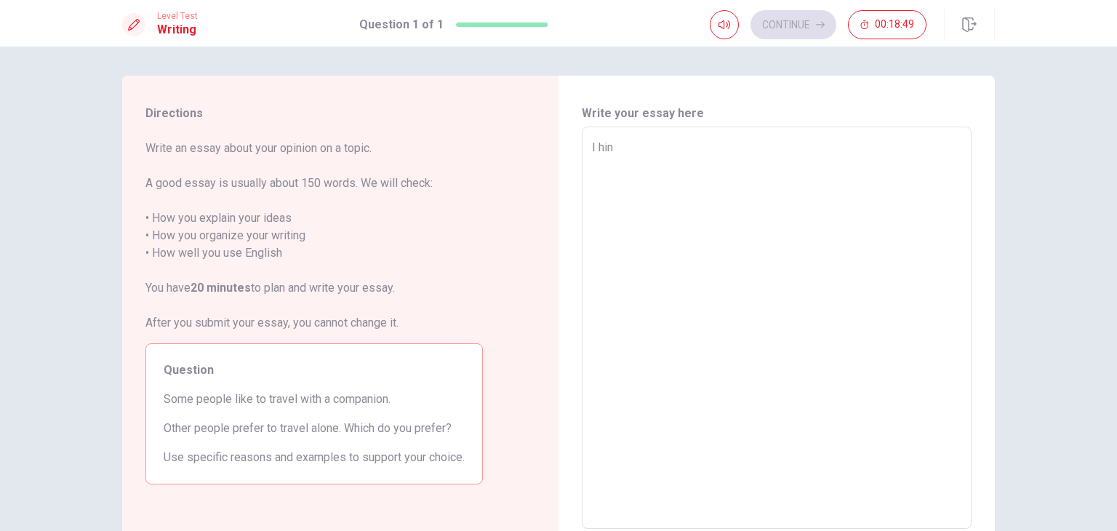
type textarea "x"
type textarea "I [PERSON_NAME]"
type textarea "x"
type textarea "I hin"
type textarea "x"
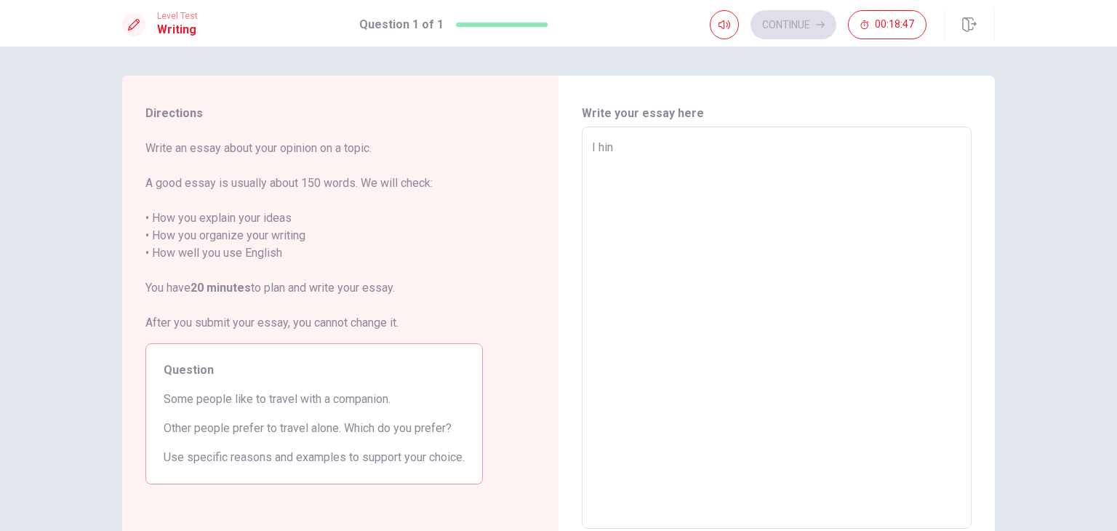
type textarea "I hi"
type textarea "x"
type textarea "I h"
type textarea "x"
type textarea "I"
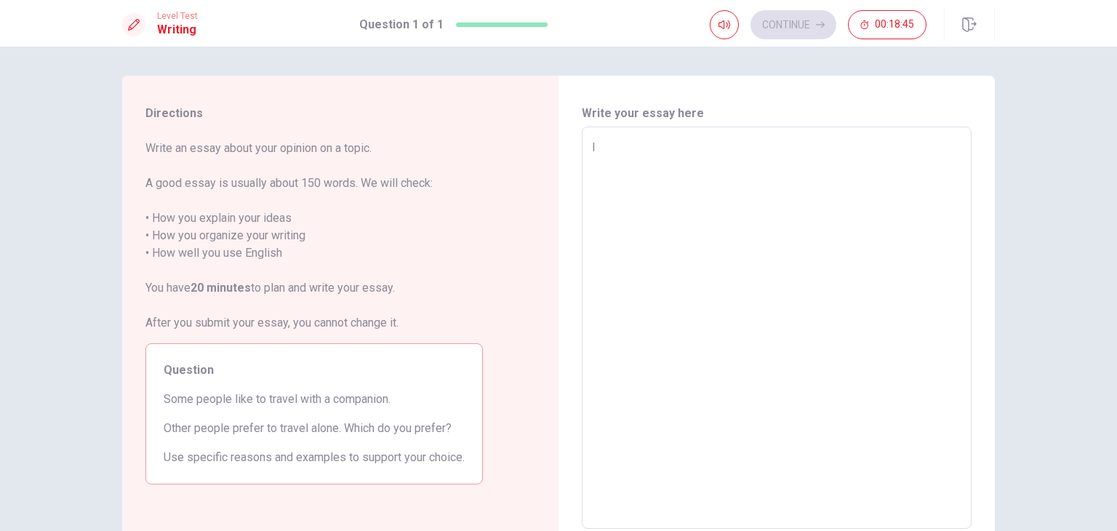
type textarea "x"
type textarea "I t"
type textarea "x"
type textarea "I ti"
type textarea "x"
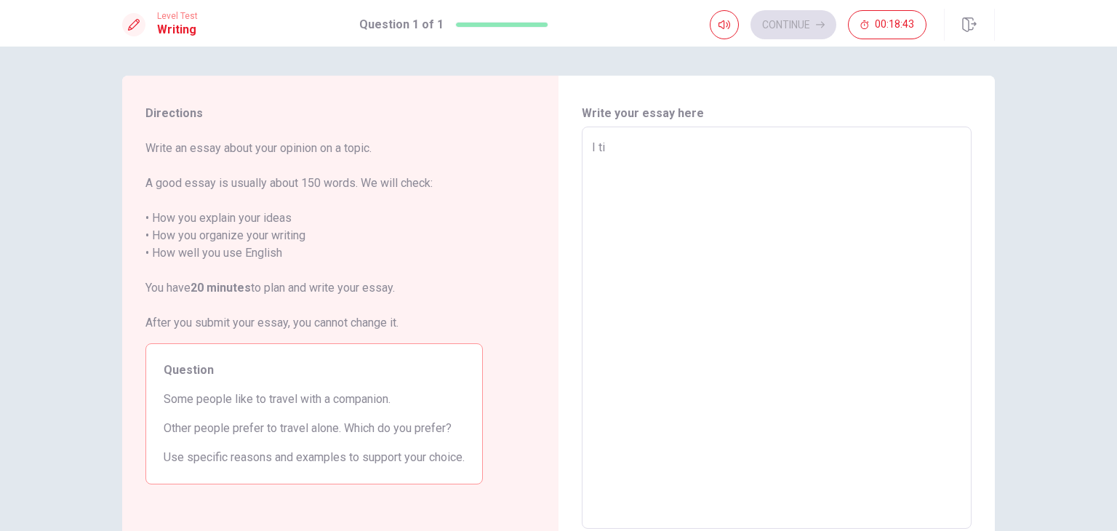
type textarea "I tin"
type textarea "x"
type textarea "I tink"
type textarea "x"
type textarea "I tin"
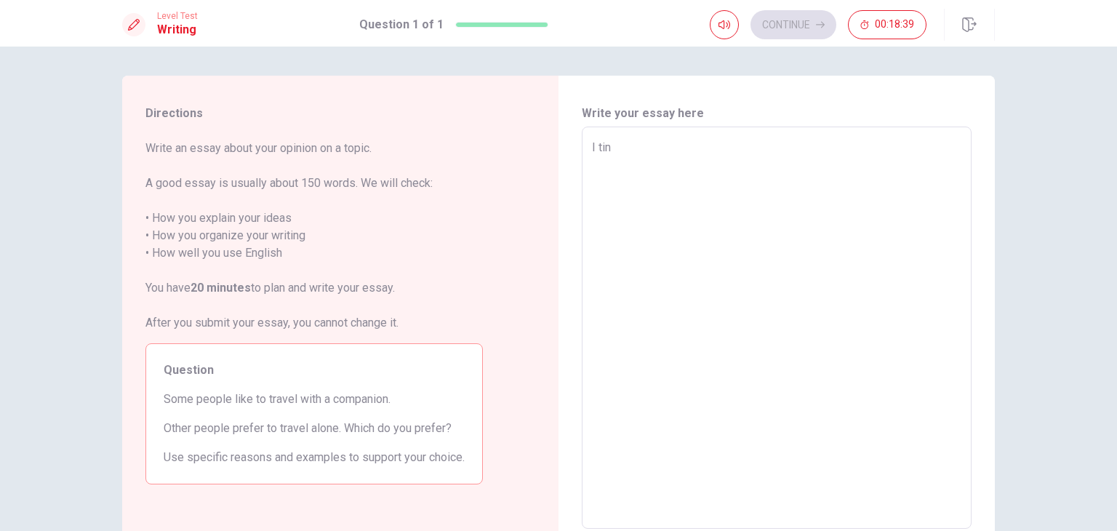
type textarea "x"
type textarea "I ti"
type textarea "x"
type textarea "I t"
type textarea "x"
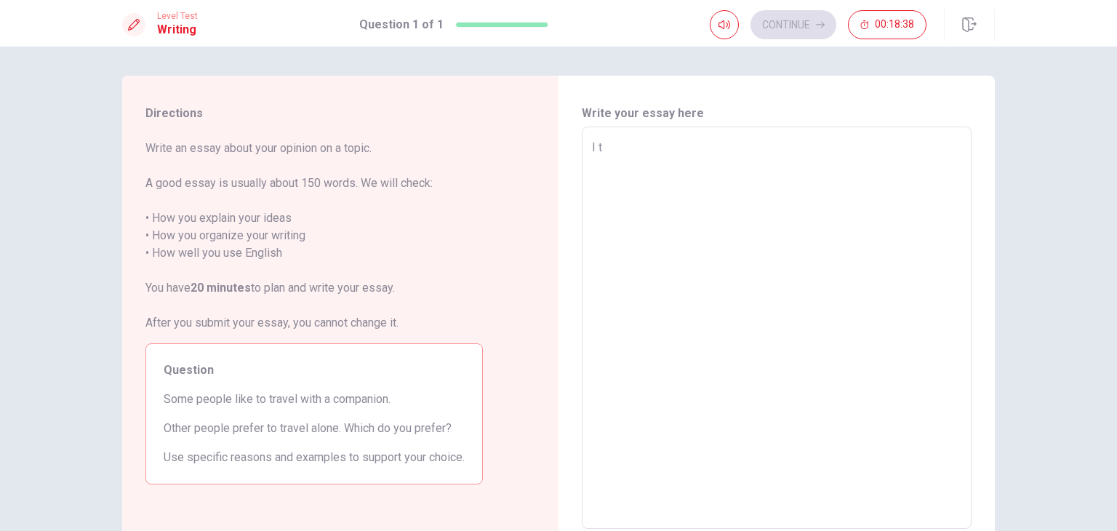
type textarea "I th"
type textarea "x"
type textarea "I thi"
type textarea "x"
type textarea "I thin"
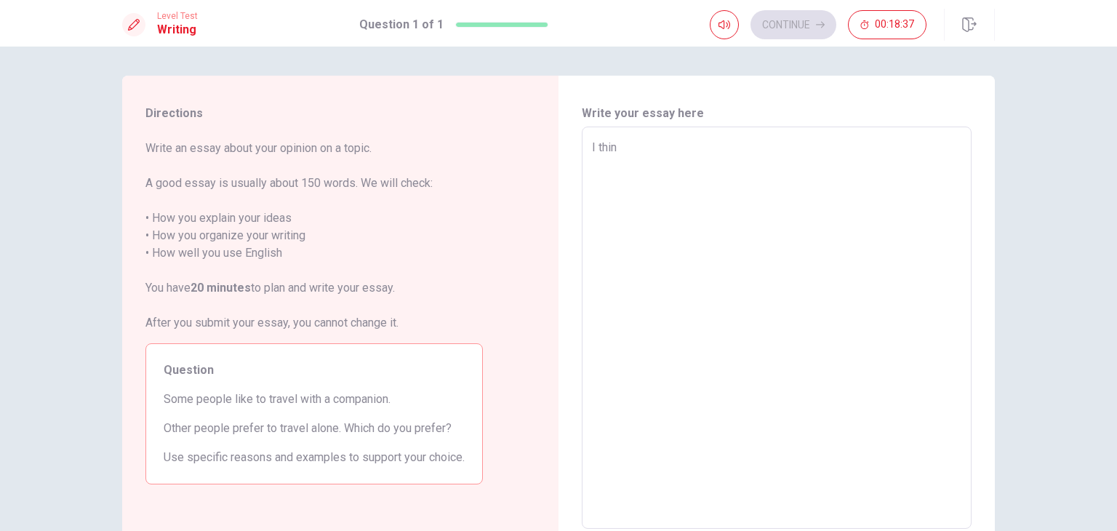
type textarea "x"
type textarea "I think"
type textarea "x"
type textarea "I think"
type textarea "x"
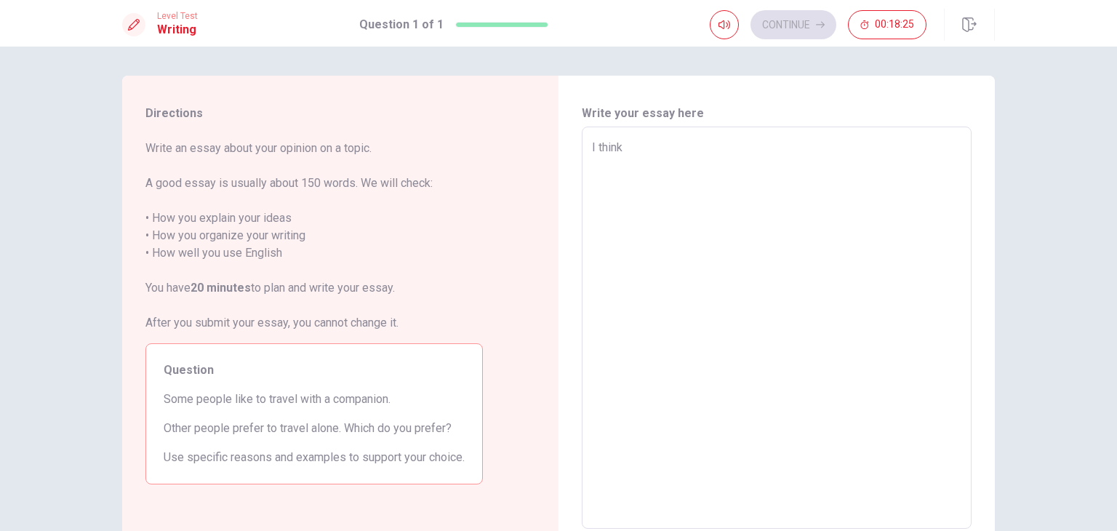
type textarea "I think t"
type textarea "x"
type textarea "I think to"
type textarea "x"
type textarea "I think t"
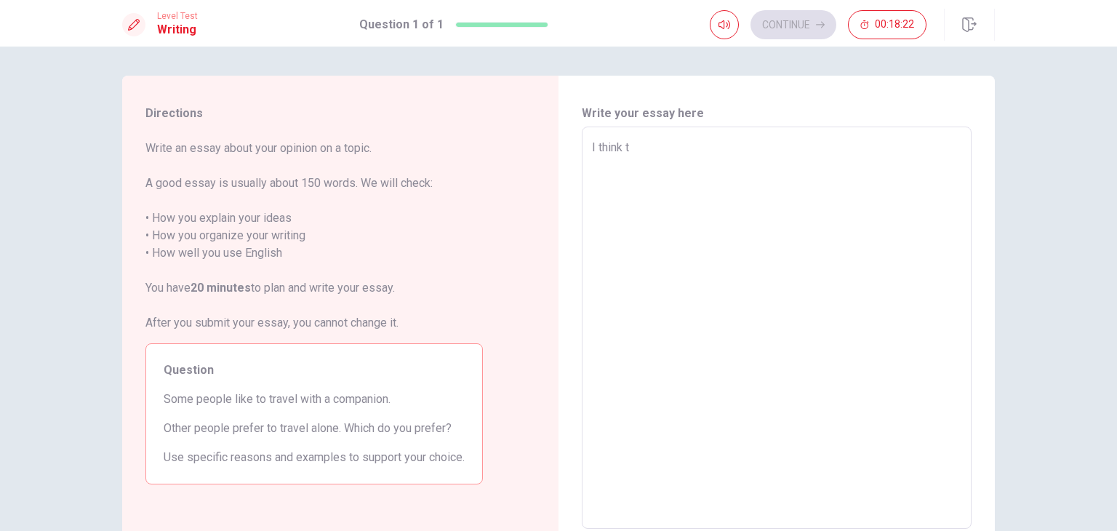
type textarea "x"
type textarea "I think"
type textarea "x"
type textarea "I think v"
type textarea "x"
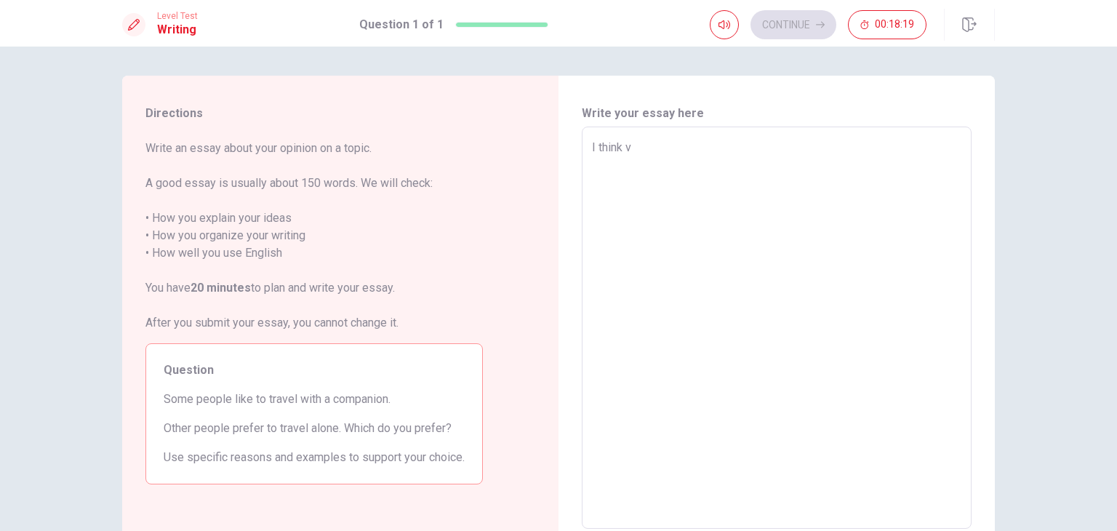
type textarea "I think ve"
type textarea "x"
type textarea "I think ver"
type textarea "x"
type textarea "I think very"
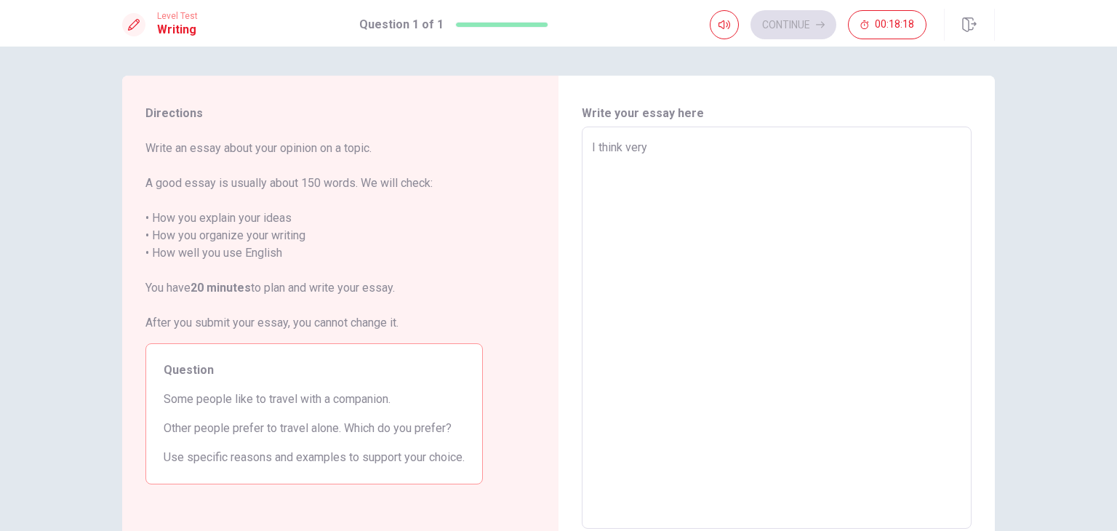
type textarea "x"
type textarea "I think very"
type textarea "x"
type textarea "I think very n"
type textarea "x"
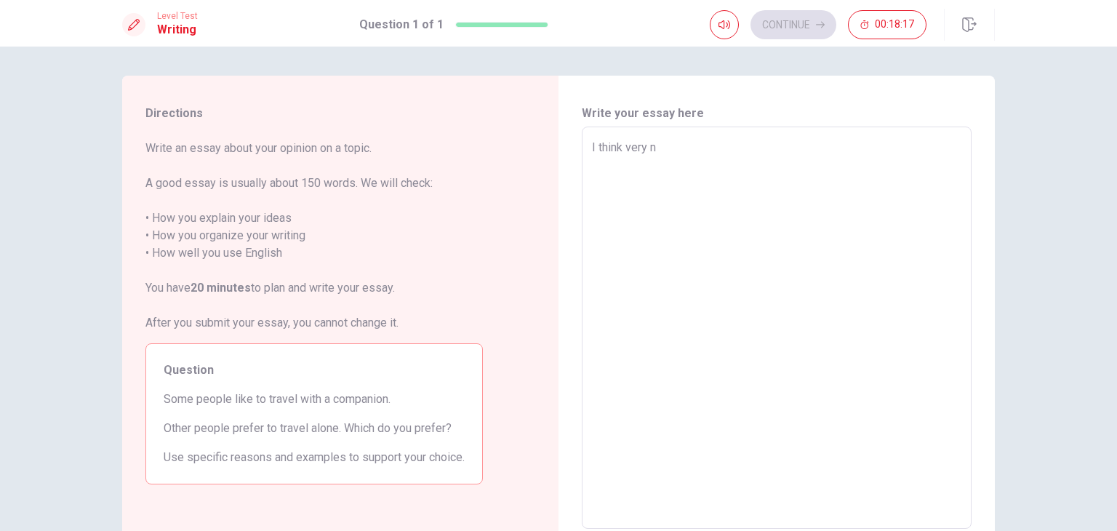
type textarea "I think very ni"
type textarea "x"
type textarea "I think very niz"
type textarea "x"
type textarea "I think very ni"
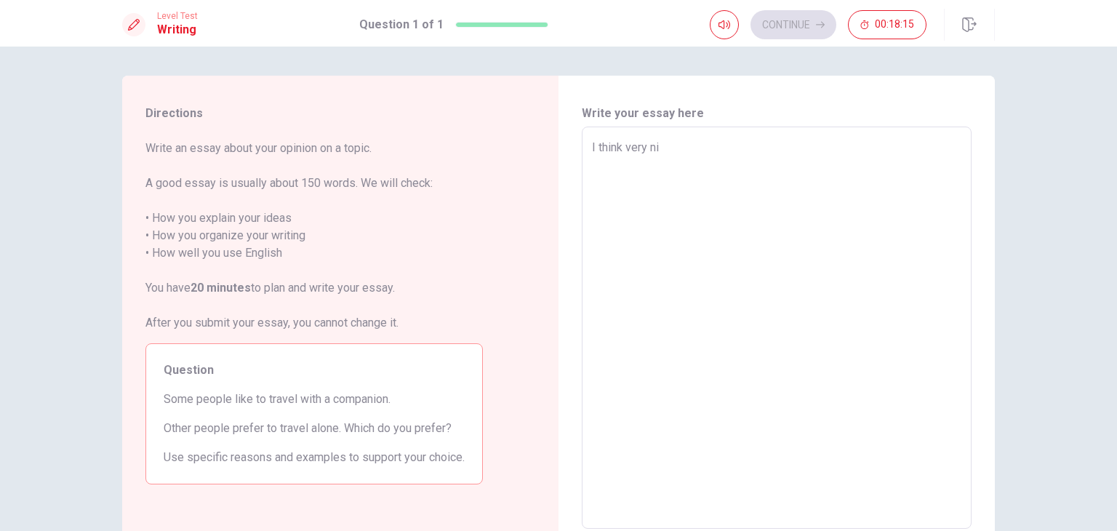
type textarea "x"
type textarea "I think very nic"
type textarea "x"
type textarea "I think very nice"
type textarea "x"
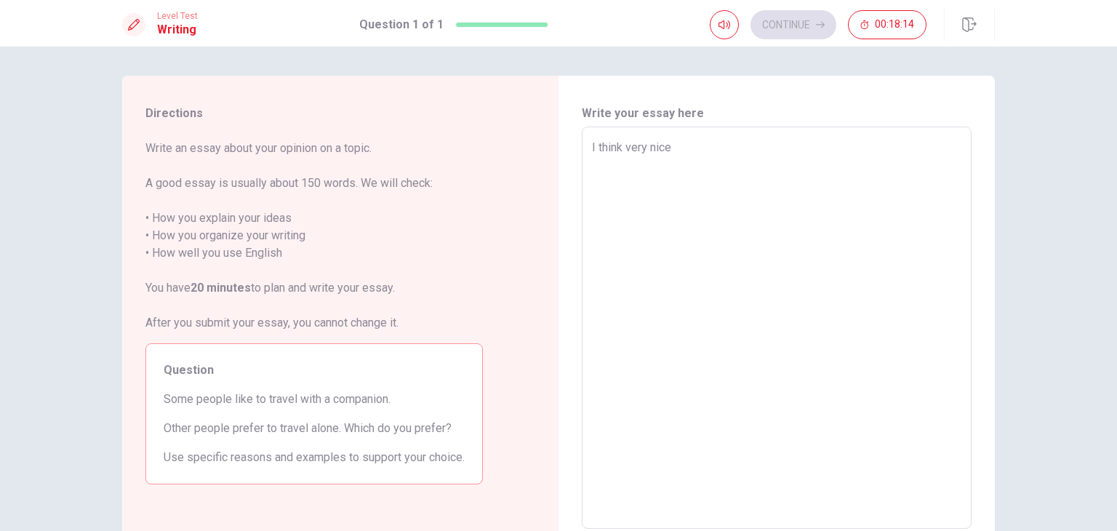
type textarea "I think very nice"
type textarea "x"
type textarea "I think very nice t"
type textarea "x"
type textarea "I think very nice to"
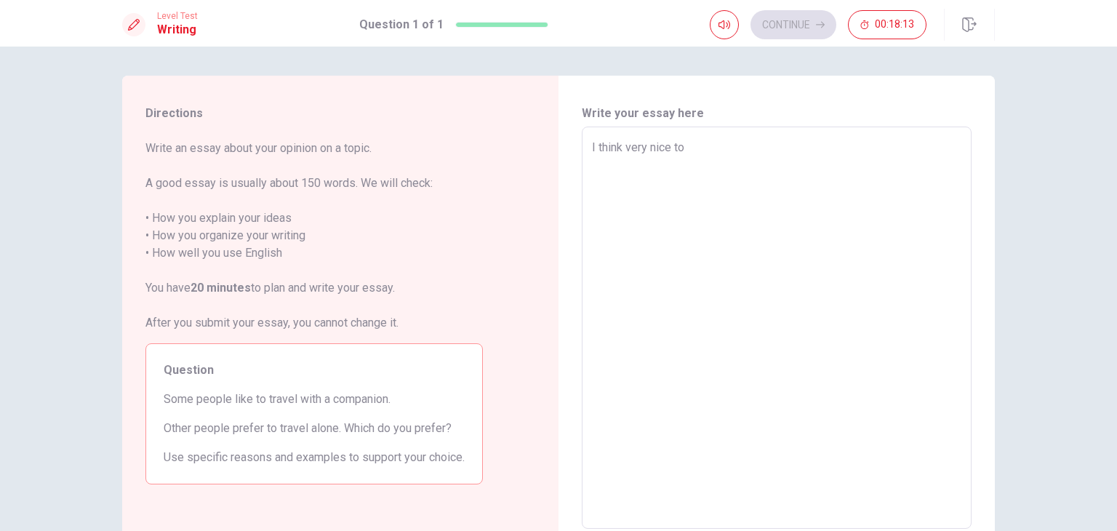
type textarea "x"
type textarea "I think very nice to"
type textarea "x"
type textarea "I think very nice to p"
type textarea "x"
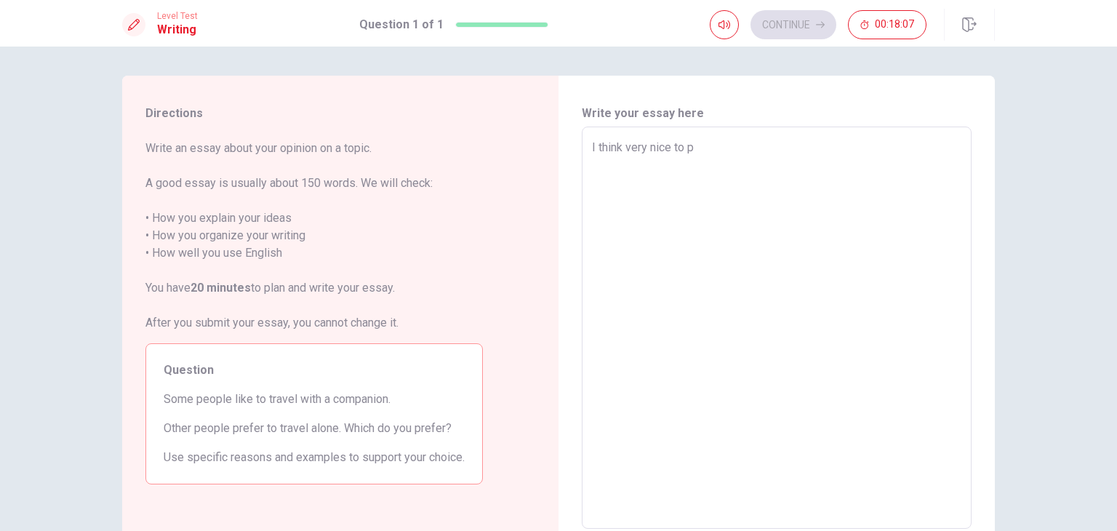
type textarea "I think very nice to pe"
type textarea "x"
type textarea "I think very nice to pep"
type textarea "x"
type textarea "I think very nice to pe"
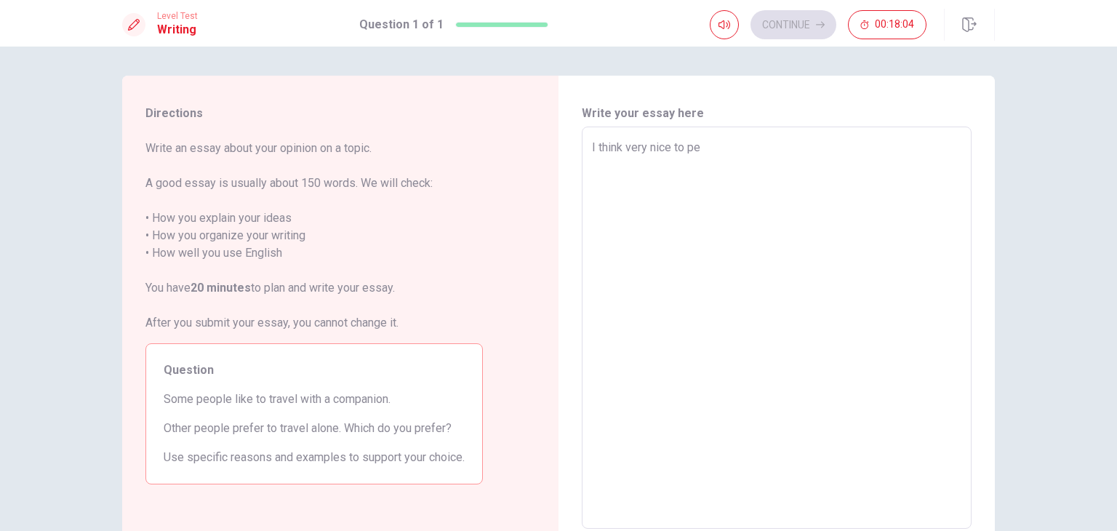
type textarea "x"
type textarea "I think very nice to p"
type textarea "x"
type textarea "I think very nice to pe"
type textarea "x"
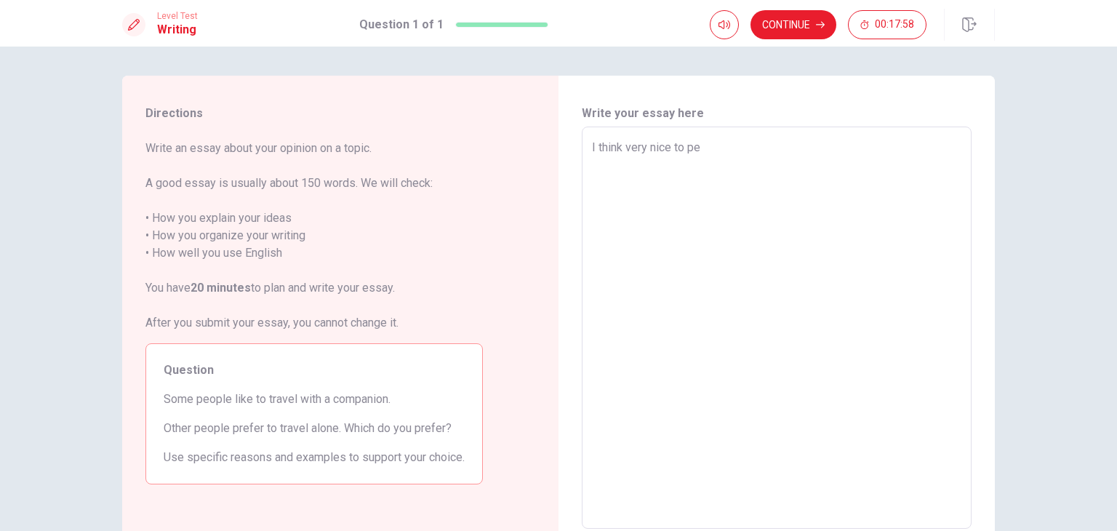
type textarea "I think very nice to peo"
type textarea "x"
type textarea "I think very nice to peop"
type textarea "x"
type textarea "I think very nice to peopl"
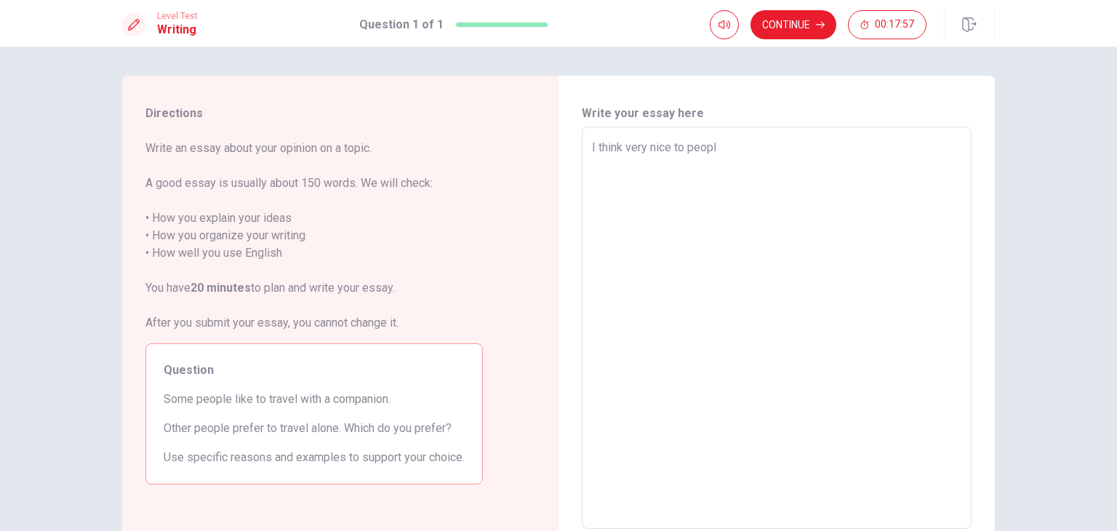
type textarea "x"
type textarea "I think very nice to people"
type textarea "x"
type textarea "I think very nice to people"
type textarea "x"
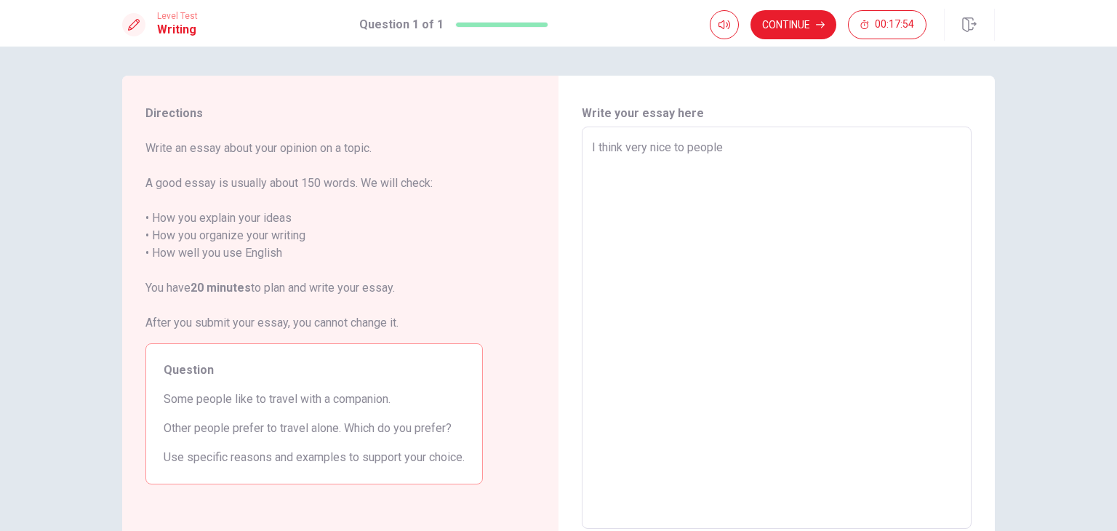
type textarea "I think very nice to people t"
type textarea "x"
type textarea "I think very nice to people to"
type textarea "x"
type textarea "I think very nice to people to"
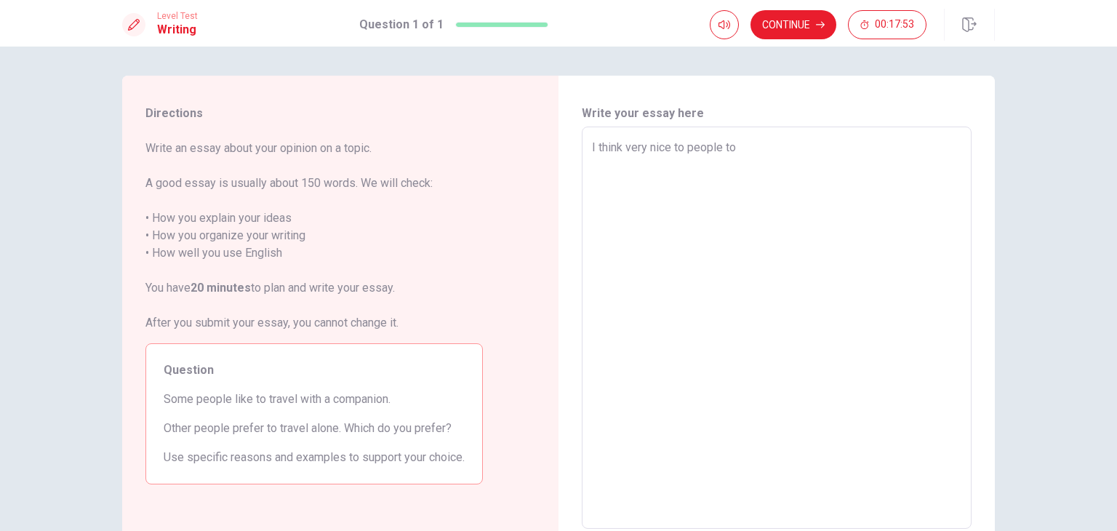
type textarea "x"
type textarea "I think very nice to people to t"
type textarea "x"
type textarea "I think very nice to people to tr"
type textarea "x"
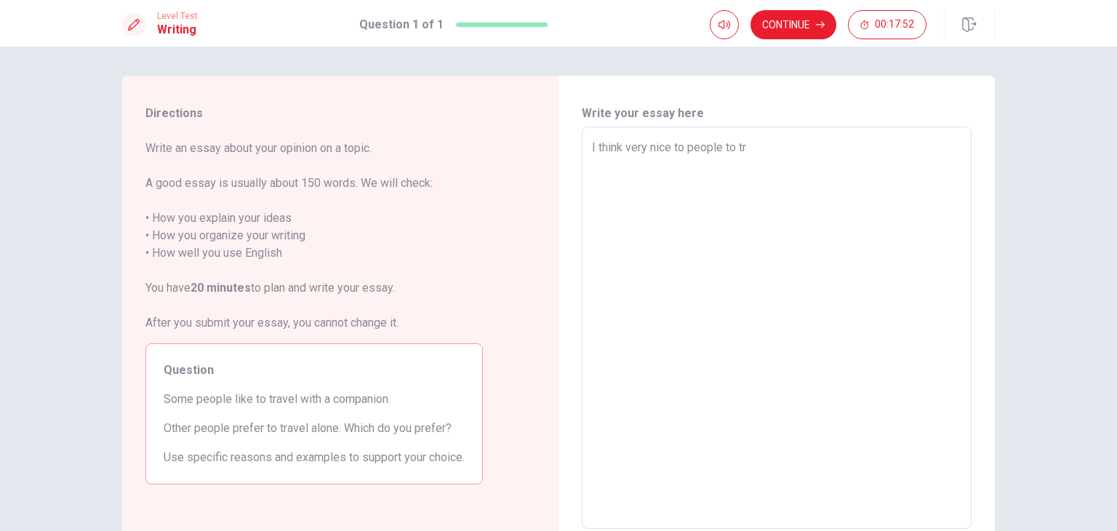
type textarea "I think very nice to people to tra"
type textarea "x"
type textarea "I think very nice to people to trav"
type textarea "x"
type textarea "I think very nice to people to trave"
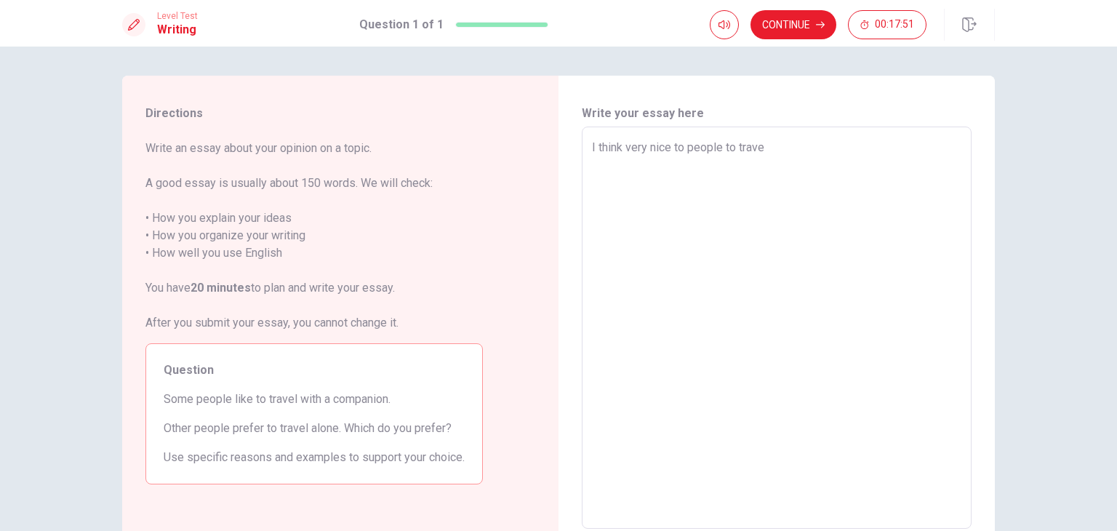
type textarea "x"
type textarea "I think very nice to people to travel"
type textarea "x"
type textarea "I think very nice to people to travel"
type textarea "x"
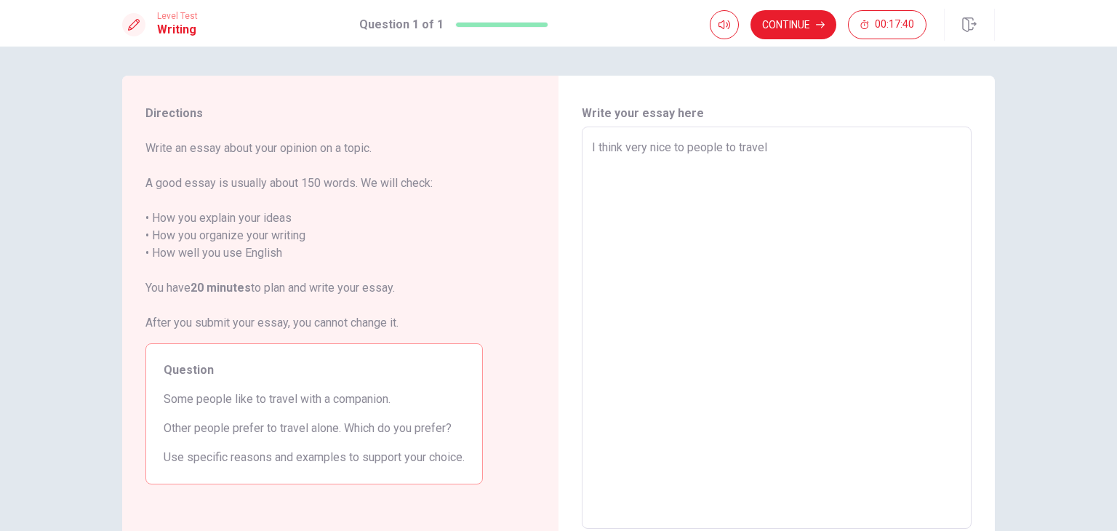
type textarea "I think very nice to people to travel a"
type textarea "x"
type textarea "I think very nice to people to travel al"
type textarea "x"
type textarea "I think very nice to people to travel alo"
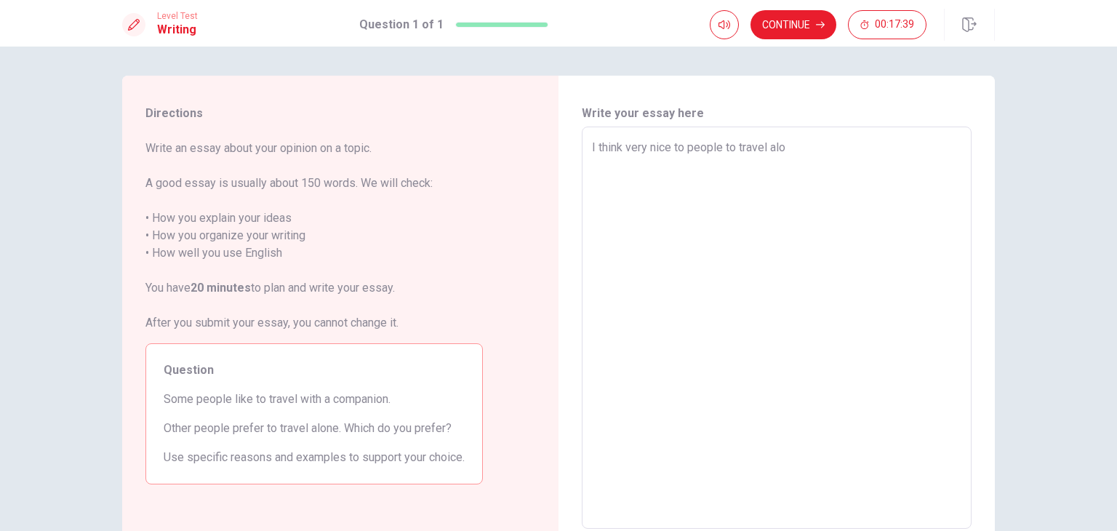
type textarea "x"
type textarea "I think very nice to people to travel alon"
type textarea "x"
type textarea "I think very nice to people to travel alone"
type textarea "x"
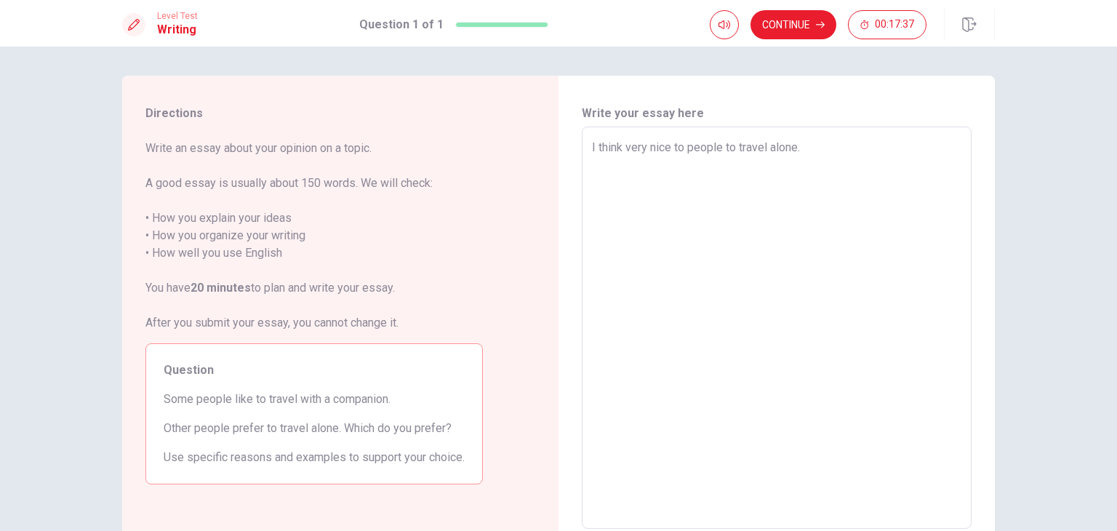
type textarea "I think very nice to people to travel alone.,"
type textarea "x"
type textarea "I think very nice to people to travel alone."
type textarea "x"
type textarea "I think very nice to people to travel alone.."
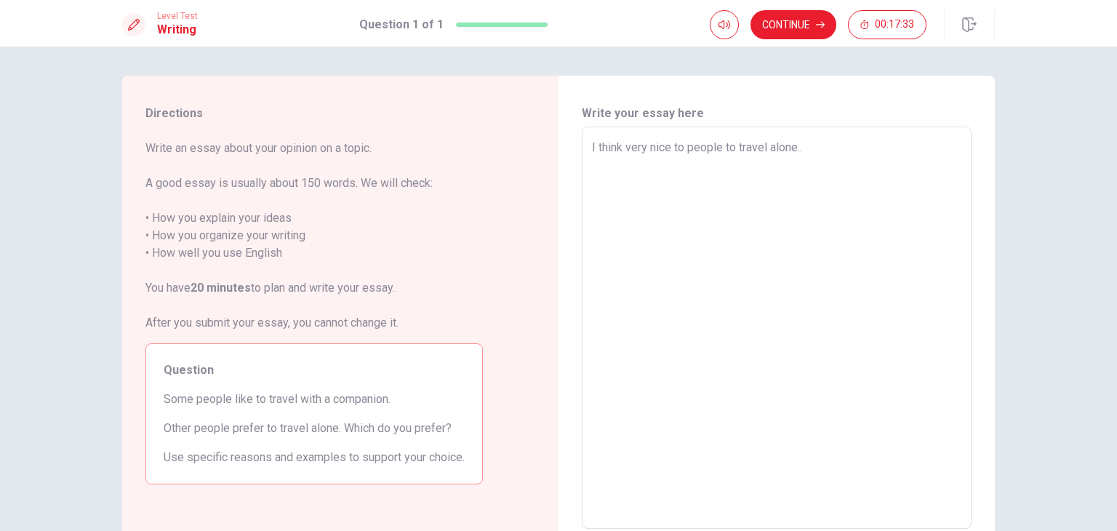
type textarea "x"
type textarea "I think very nice to people to travel alone.."
type textarea "x"
type textarea "I think very nice to people to travel alone.."
type textarea "x"
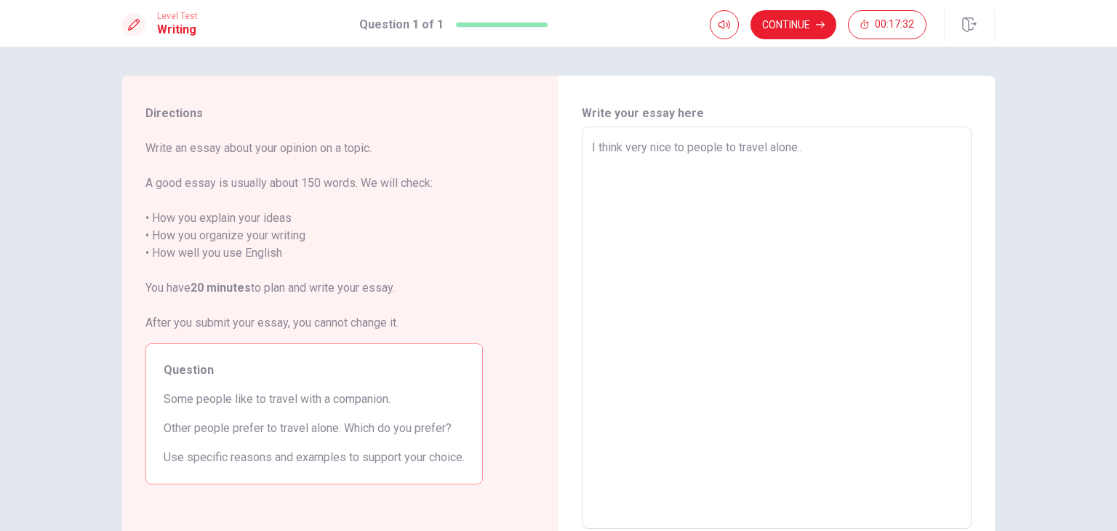
type textarea "I think very nice to people to travel alone.."
type textarea "x"
type textarea "I think very nice to people to travel alone.."
type textarea "x"
type textarea "I think very nice to people to travel alone."
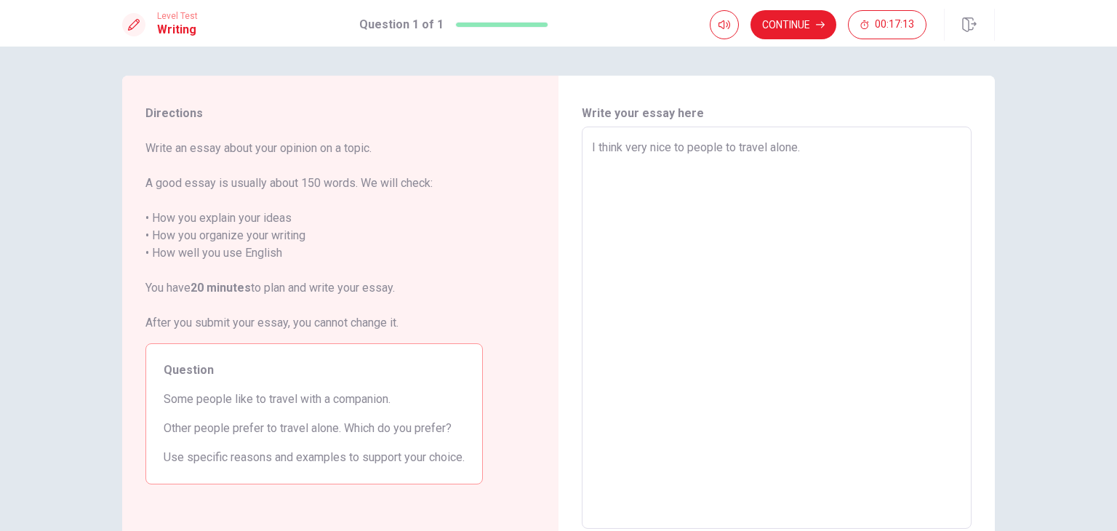
click at [719, 148] on textarea "I think very nice to people to travel alone." at bounding box center [777, 328] width 370 height 378
type textarea "x"
type textarea "I think very nice to people to travel alone."
type textarea "x"
type textarea "I think very nice to people p to travel alone."
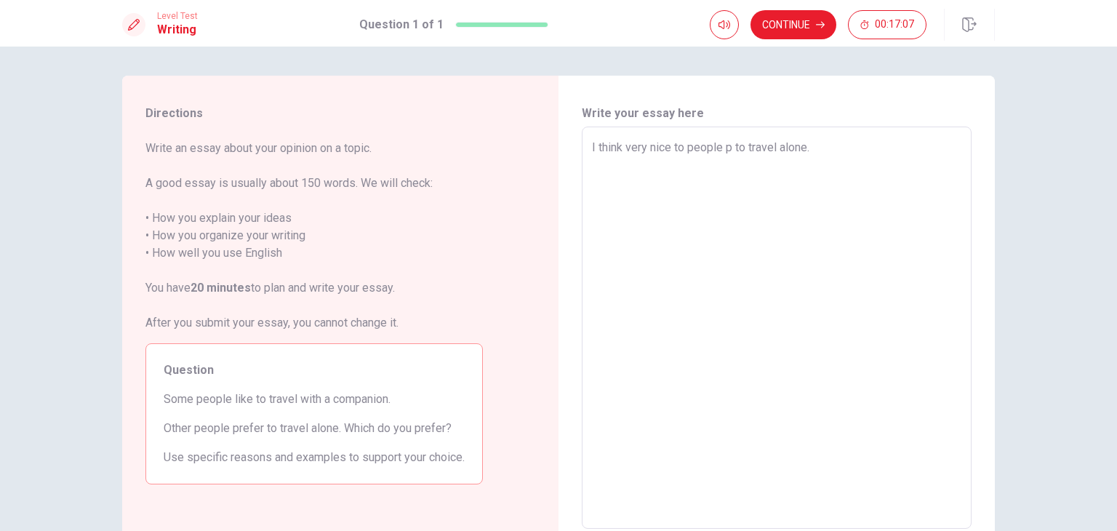
type textarea "x"
type textarea "I think very nice to people pr to travel alone."
type textarea "x"
type textarea "I think very nice to people pre to travel alone."
type textarea "x"
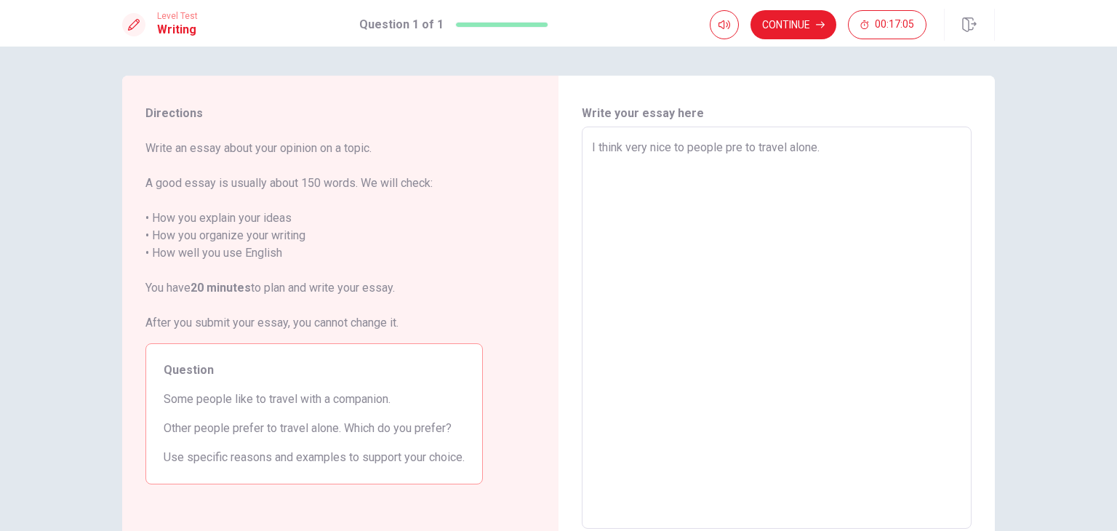
type textarea "I think very nice to people pref to travel alone."
type textarea "x"
type textarea "I think very nice to people prefe to travel alone."
type textarea "x"
type textarea "I think very nice to people prefer to travel alone."
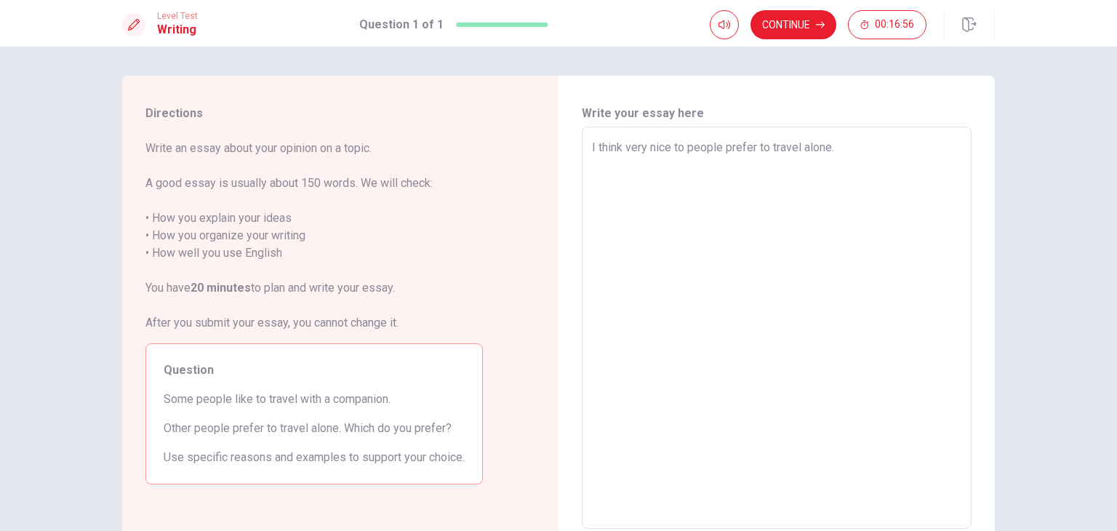
click at [883, 151] on textarea "I think very nice to people prefer to travel alone." at bounding box center [777, 328] width 370 height 378
type textarea "x"
type textarea "I think very nice to people prefer to travel alone."
type textarea "x"
type textarea "I think very nice to people prefer to travel alone. T"
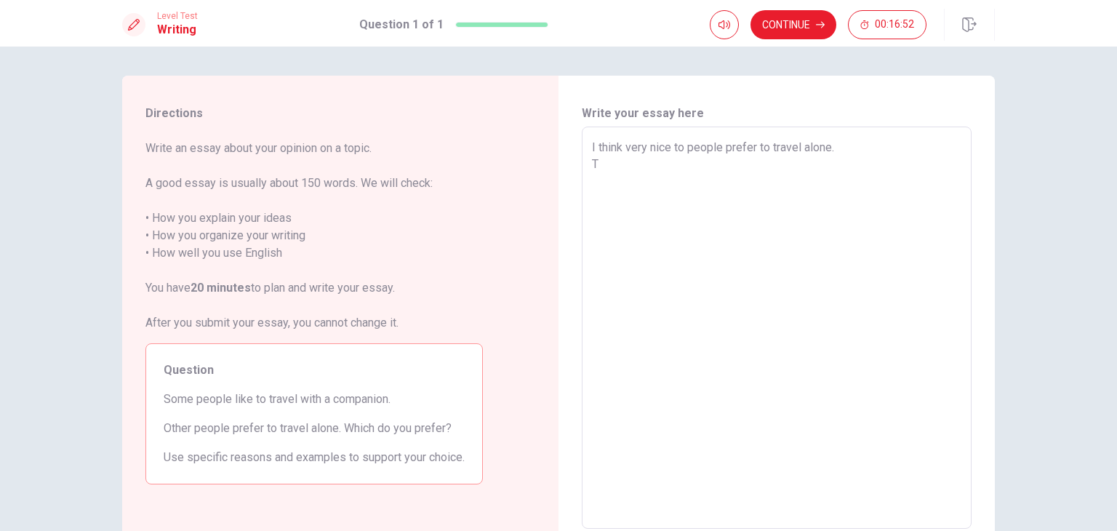
type textarea "x"
type textarea "I think very nice to people prefer to travel alone. Te"
type textarea "x"
type textarea "I think very nice to people prefer to travel alone. Ter"
type textarea "x"
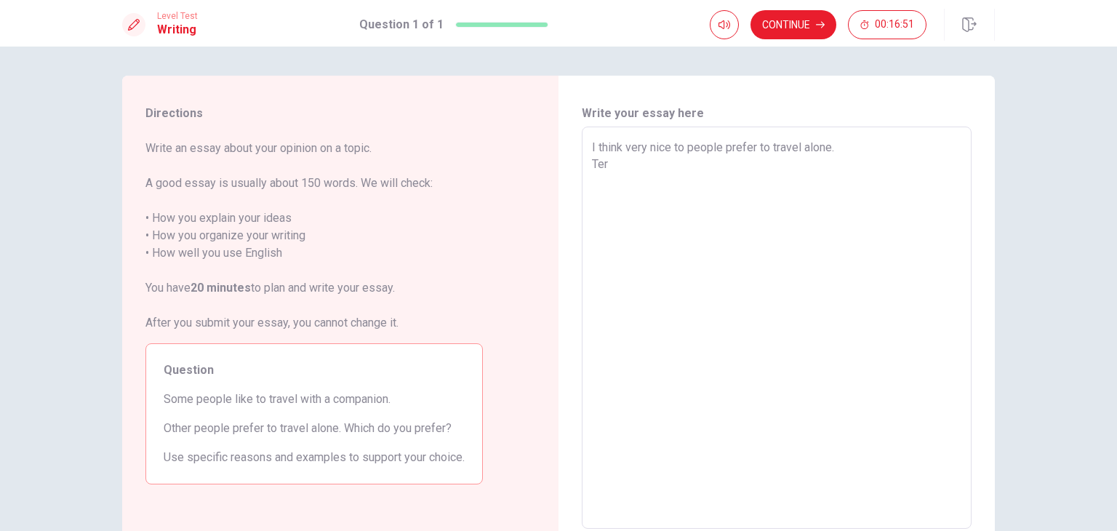
type textarea "I think very nice to people prefer to travel alone. Tere"
type textarea "x"
type textarea "I think very nice to people prefer to travel alone. Tere"
type textarea "x"
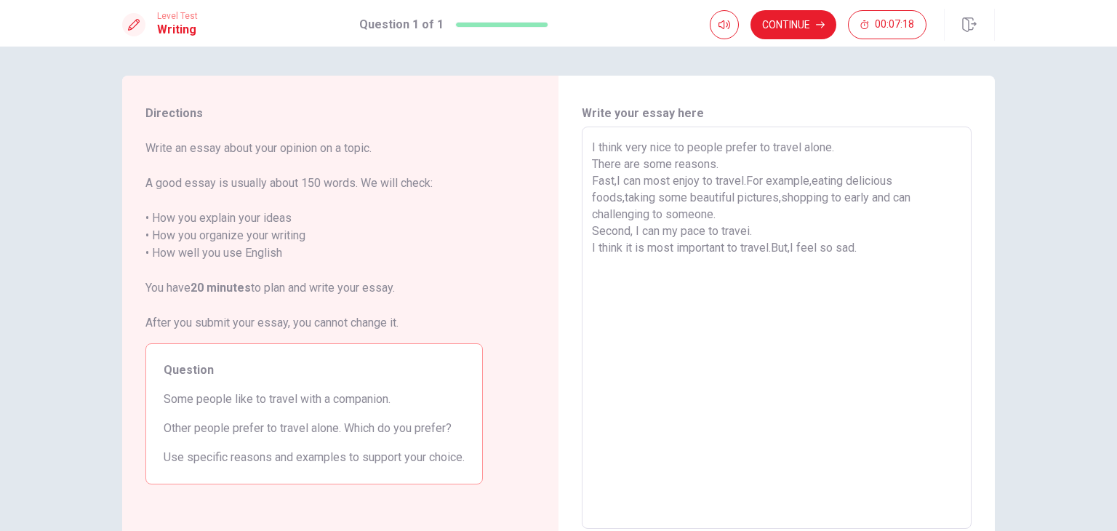
click at [785, 206] on textarea "I think very nice to people prefer to travel alone. There are some reasons. Fas…" at bounding box center [777, 328] width 370 height 378
click at [827, 200] on textarea "I think very nice to people prefer to travel alone. There are some reasons. Fas…" at bounding box center [777, 328] width 370 height 378
click at [863, 249] on textarea "I think very nice to people prefer to travel alone. There are some reasons. Fas…" at bounding box center [777, 328] width 370 height 378
click at [784, 15] on button "Continue" at bounding box center [794, 24] width 86 height 29
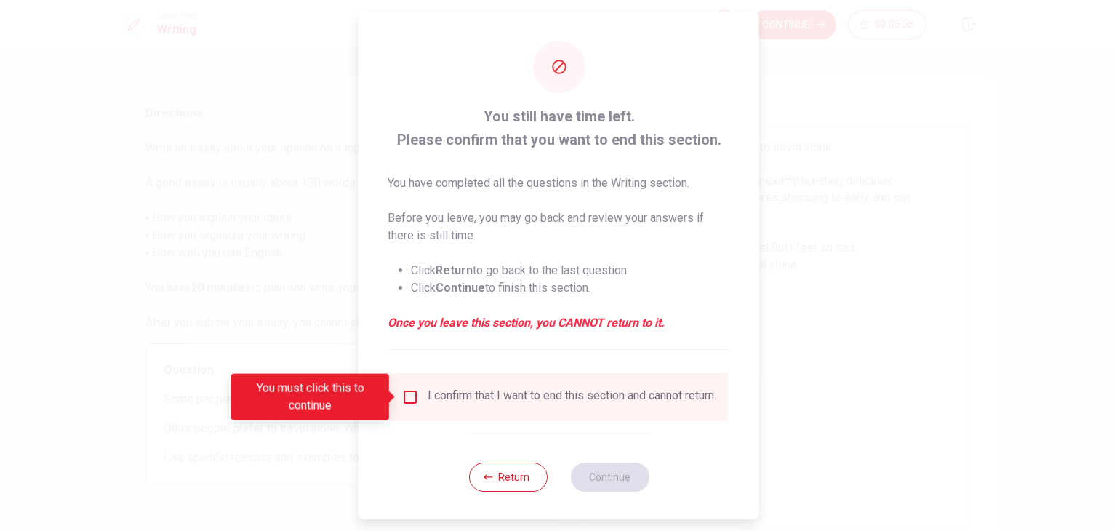
click at [418, 402] on div "I confirm that I want to end this section and cannot return." at bounding box center [559, 396] width 315 height 17
click at [414, 402] on input "You must click this to continue" at bounding box center [410, 396] width 17 height 17
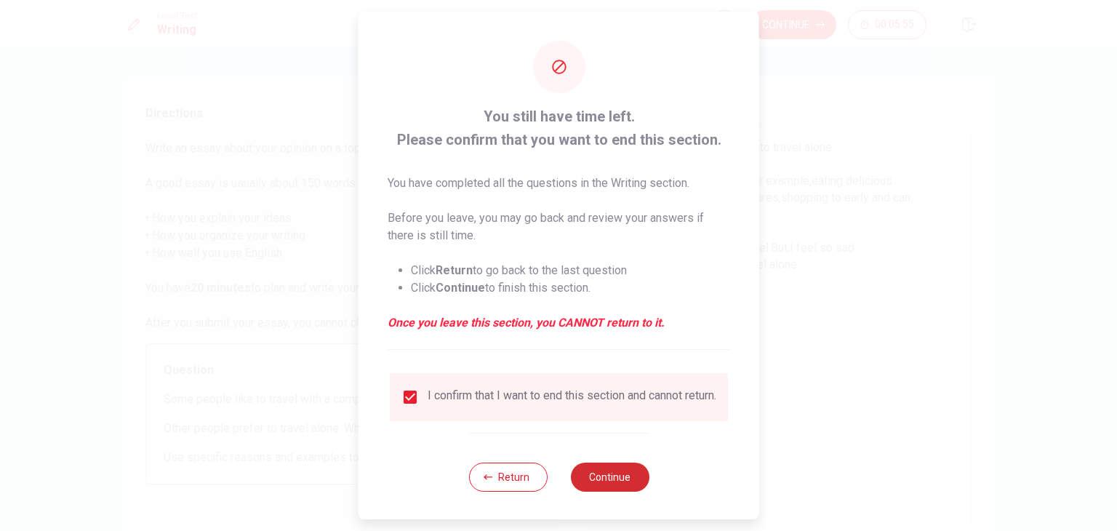
click at [609, 482] on button "Continue" at bounding box center [609, 477] width 79 height 29
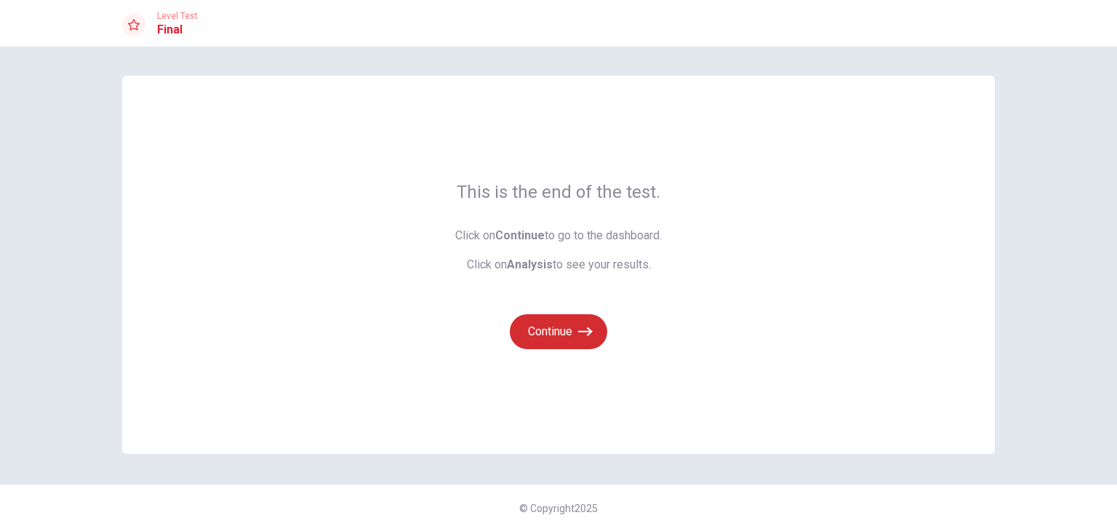
click at [579, 334] on icon "button" at bounding box center [585, 331] width 15 height 15
